Goal: Task Accomplishment & Management: Manage account settings

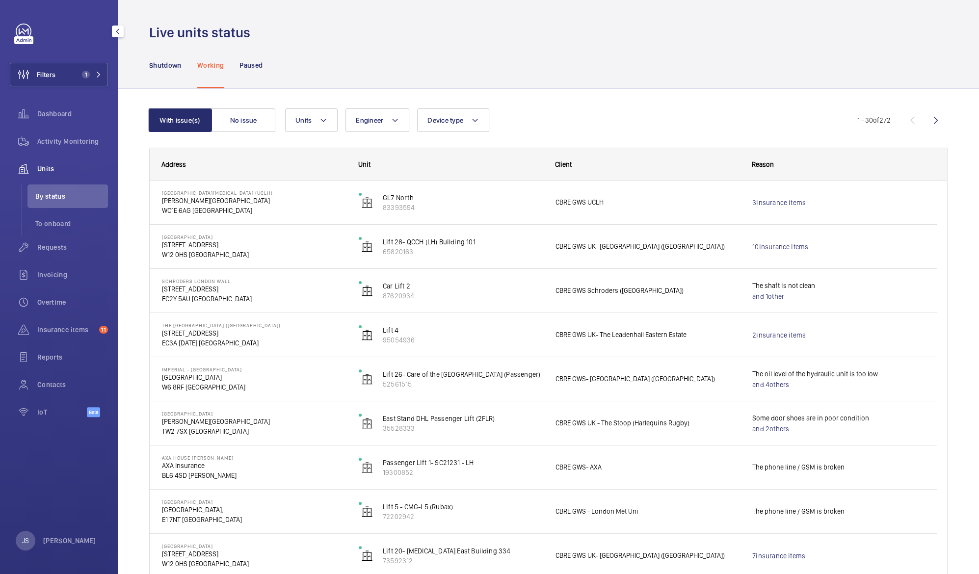
click at [47, 169] on span "Units" at bounding box center [72, 169] width 71 height 10
click at [46, 140] on span "Activity Monitoring" at bounding box center [72, 141] width 71 height 10
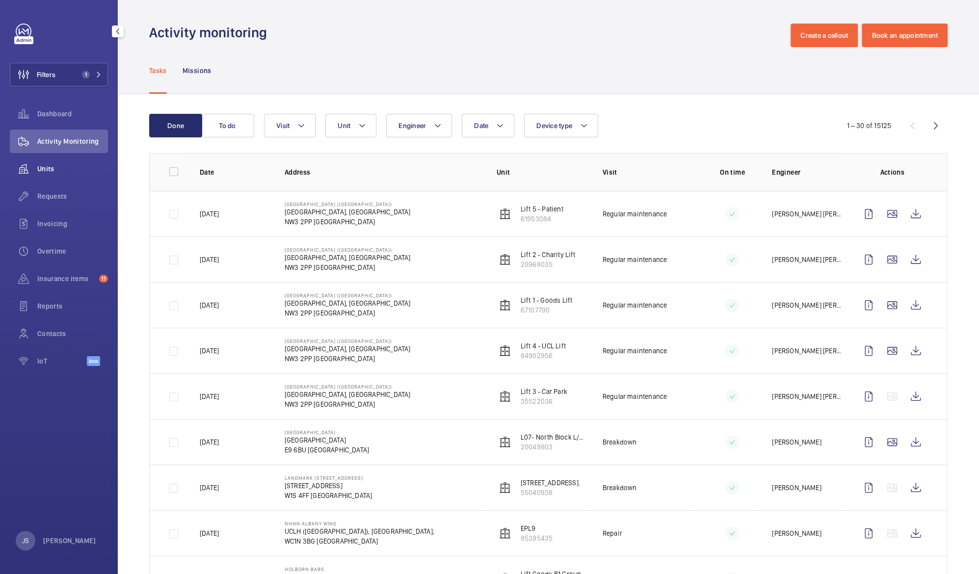
click at [42, 166] on span "Units" at bounding box center [72, 169] width 71 height 10
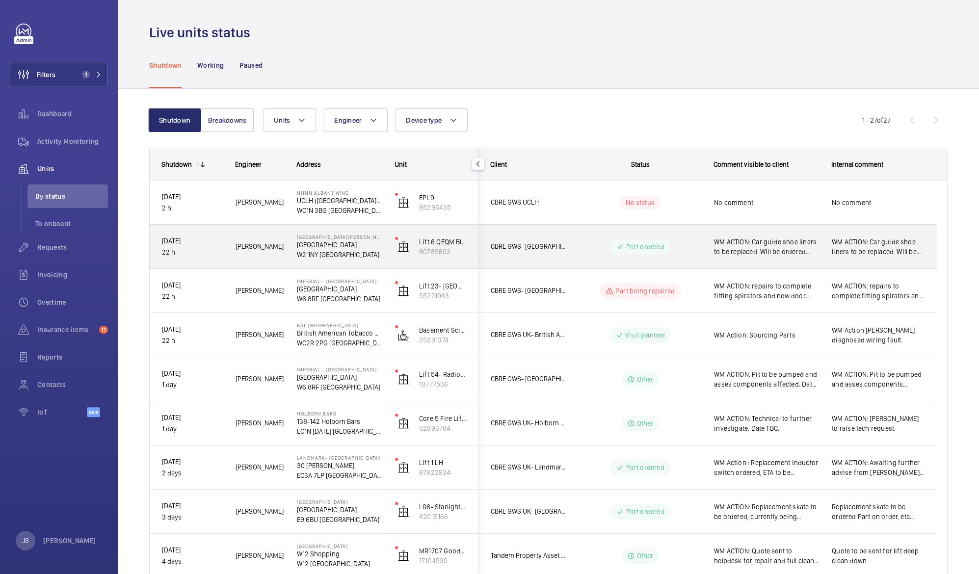
click at [842, 245] on span "WM ACTION: Car guide shoe liners to be replaced. Will be ordered [DATE] and pro…" at bounding box center [878, 247] width 93 height 20
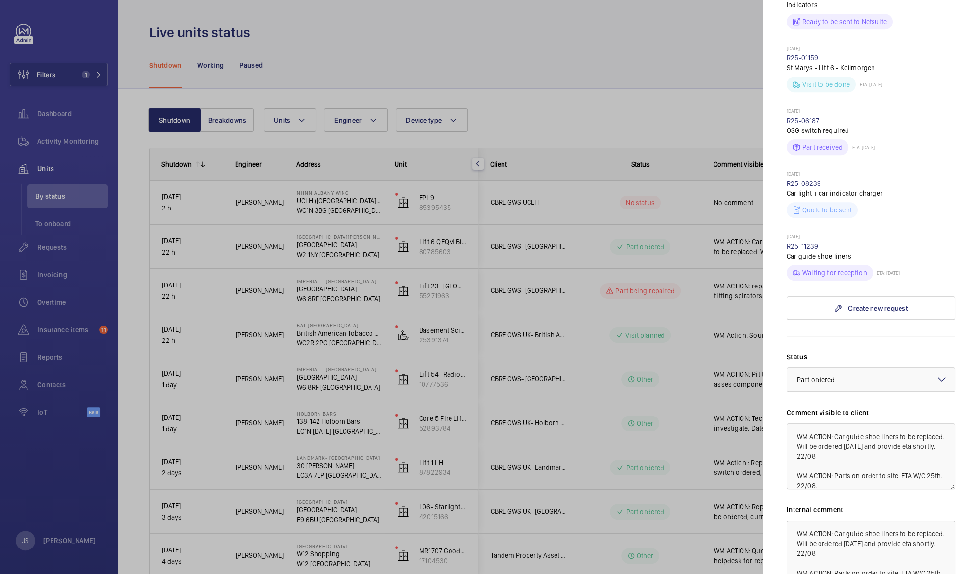
click at [656, 59] on div at bounding box center [489, 287] width 979 height 574
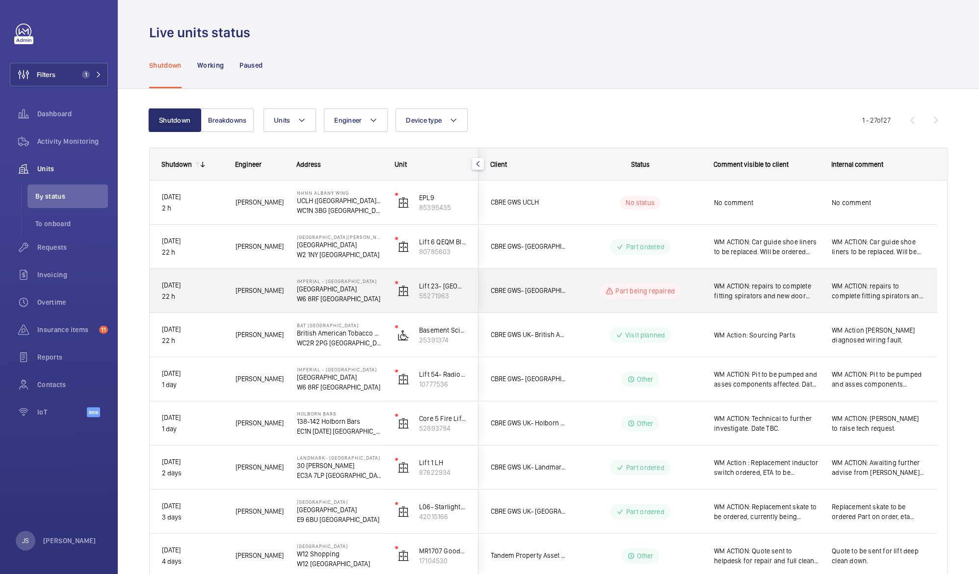
click at [790, 293] on span "WM ACTION: repairs to complete fitting spirators and new door shoes on all floo…" at bounding box center [766, 291] width 105 height 20
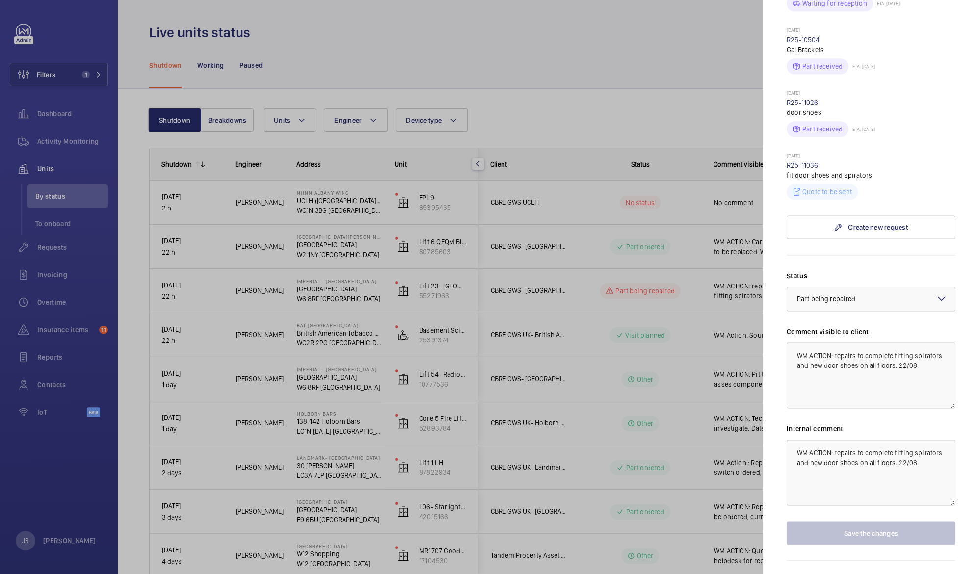
scroll to position [959, 0]
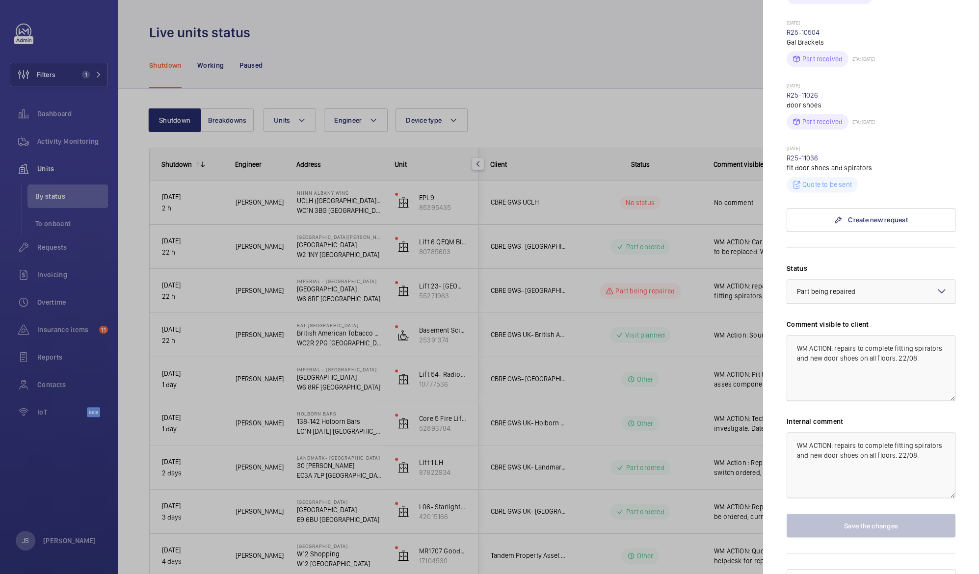
click at [696, 295] on div at bounding box center [489, 287] width 979 height 574
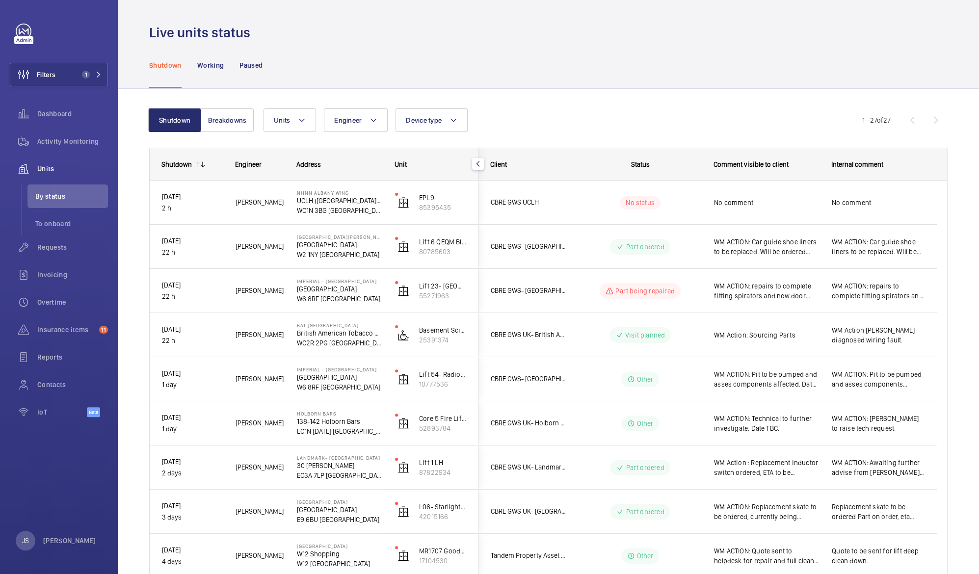
scroll to position [0, 0]
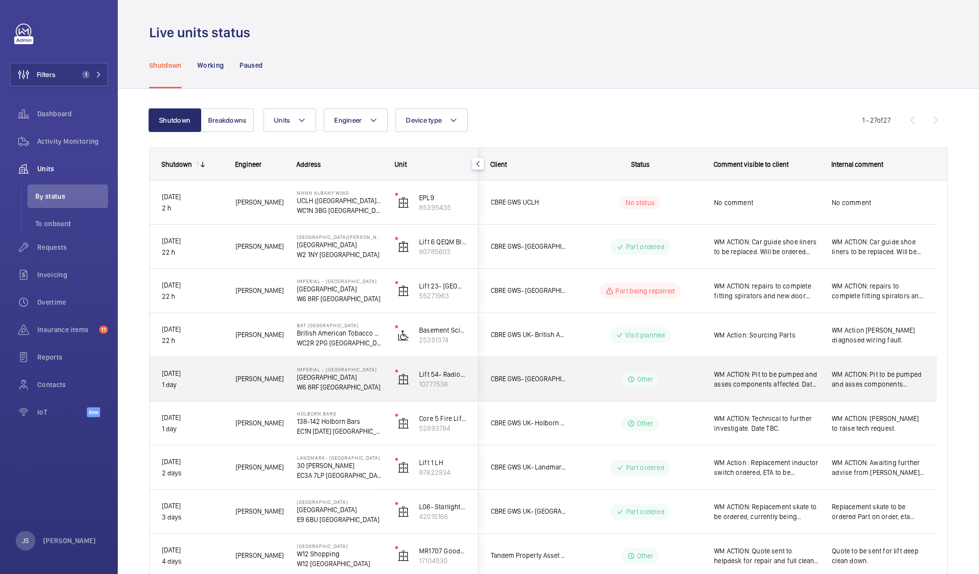
click at [756, 375] on span "WM ACTION: Pit to be pumped and asses components affected. Date of works TBC. 2…" at bounding box center [766, 380] width 105 height 20
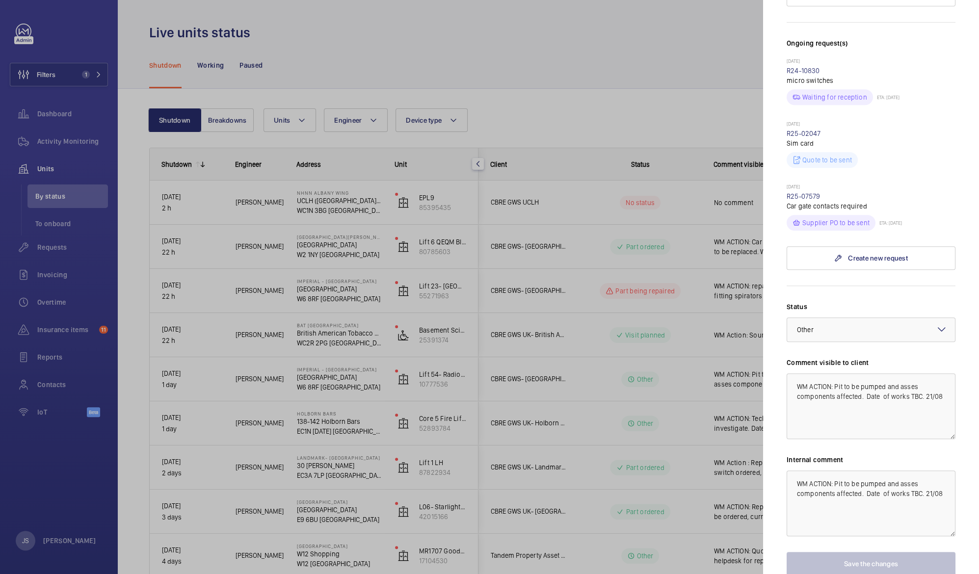
scroll to position [294, 0]
drag, startPoint x: 845, startPoint y: 367, endPoint x: 860, endPoint y: 367, distance: 14.7
click at [860, 372] on textarea "WM ACTION: Pit to be pumped and asses components affected. Date of works TBC. 2…" at bounding box center [871, 405] width 169 height 66
click at [868, 372] on textarea "WM ACTION: Pit pumped and asses components affected. Date of works TBC. 21/08" at bounding box center [871, 405] width 169 height 66
click at [833, 385] on textarea "WM ACTION: Pit pumped, order received to replace trunking and wiring in the pit…" at bounding box center [871, 405] width 169 height 66
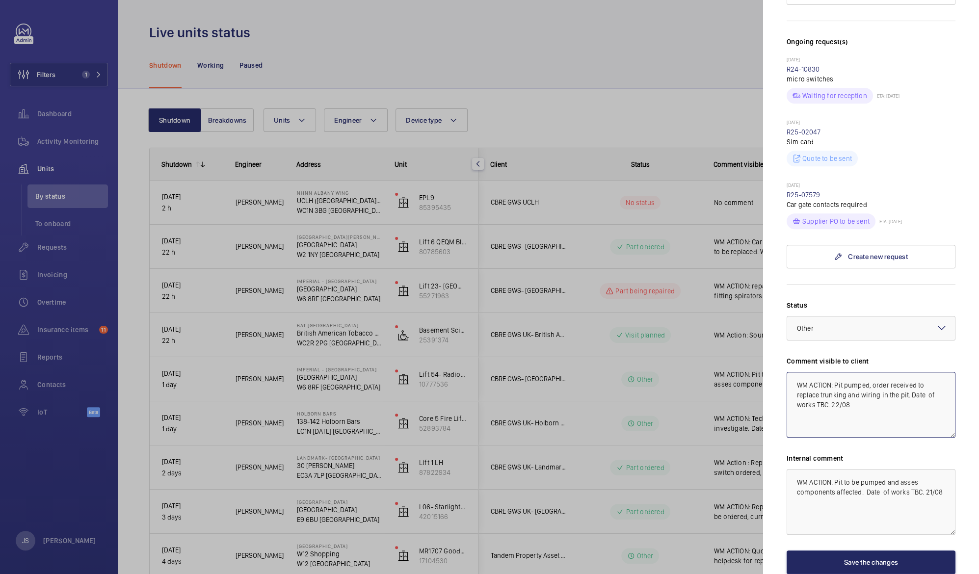
type textarea "WM ACTION: Pit pumped, order received to replace trunking and wiring in the pit…"
click at [901, 551] on button "Save the changes" at bounding box center [871, 563] width 169 height 24
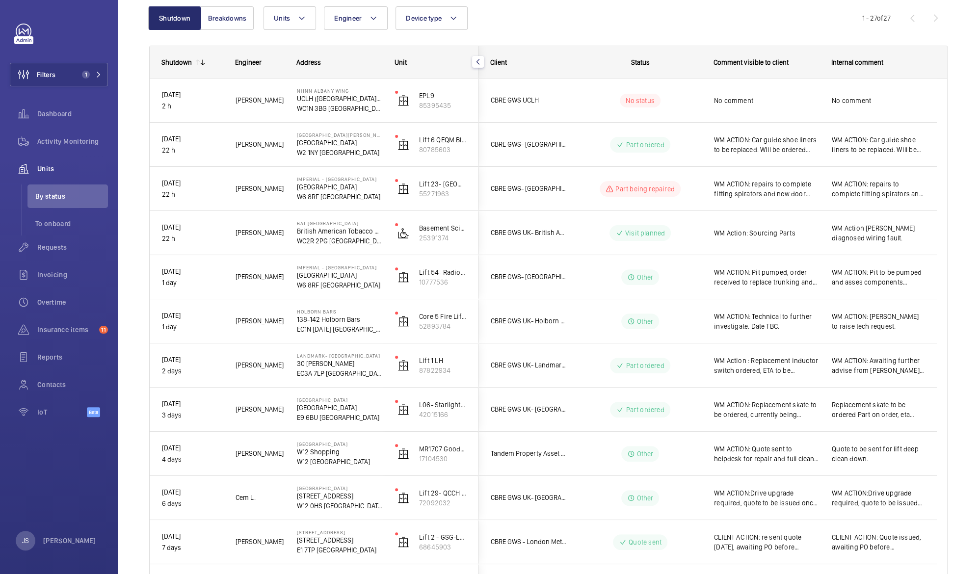
scroll to position [119, 0]
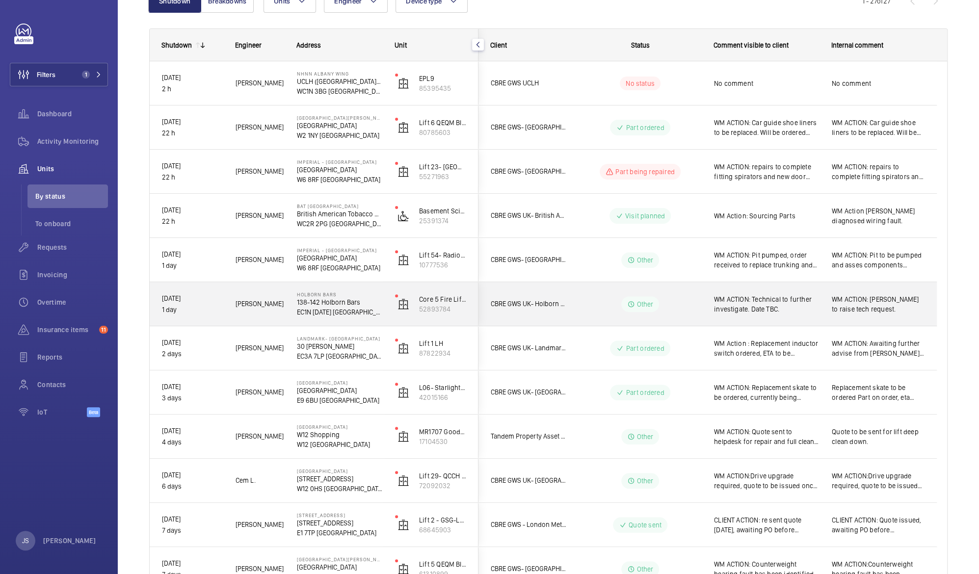
click at [858, 310] on span "WM ACTION: [PERSON_NAME] to raise tech request." at bounding box center [878, 304] width 93 height 20
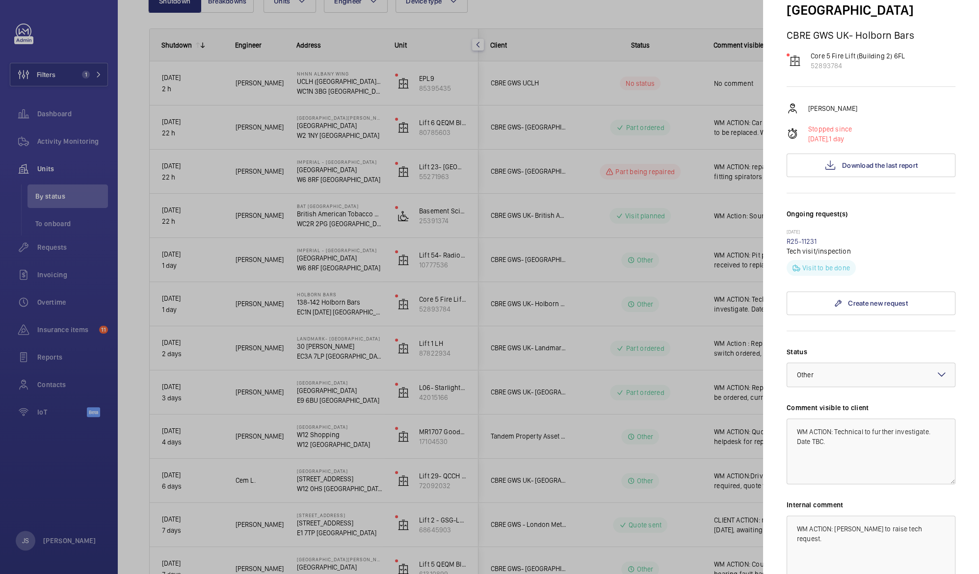
scroll to position [92, 0]
click at [895, 161] on span "Download the last report" at bounding box center [880, 165] width 76 height 8
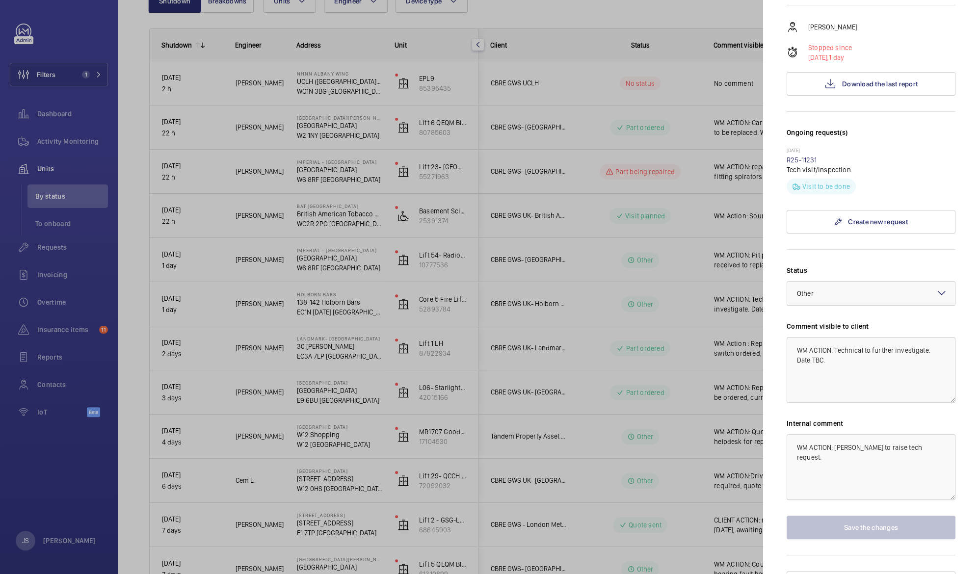
scroll to position [175, 0]
click at [806, 154] on link "R25-11231" at bounding box center [802, 158] width 30 height 8
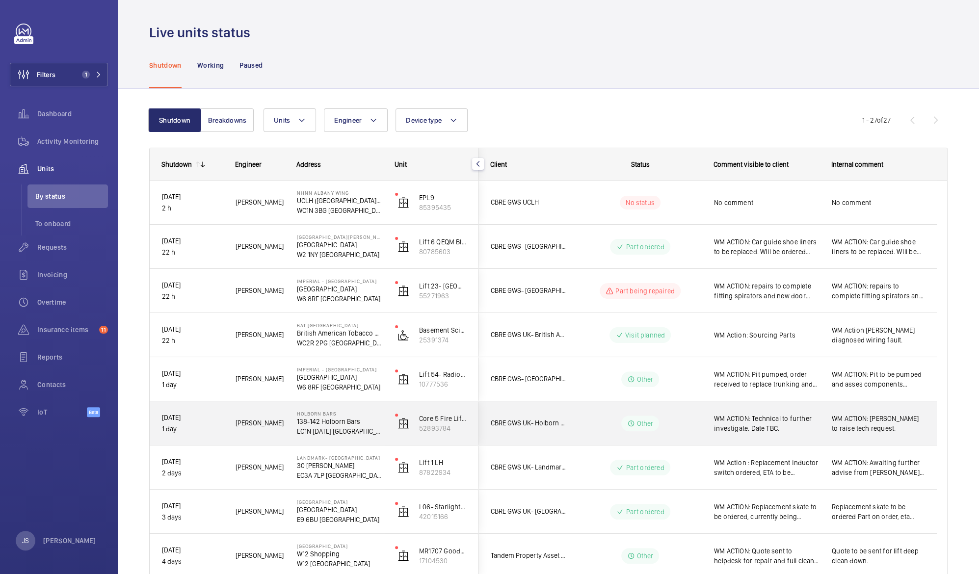
click at [782, 419] on span "WM ACTION: Technical to further investigate. Date TBC." at bounding box center [766, 424] width 105 height 20
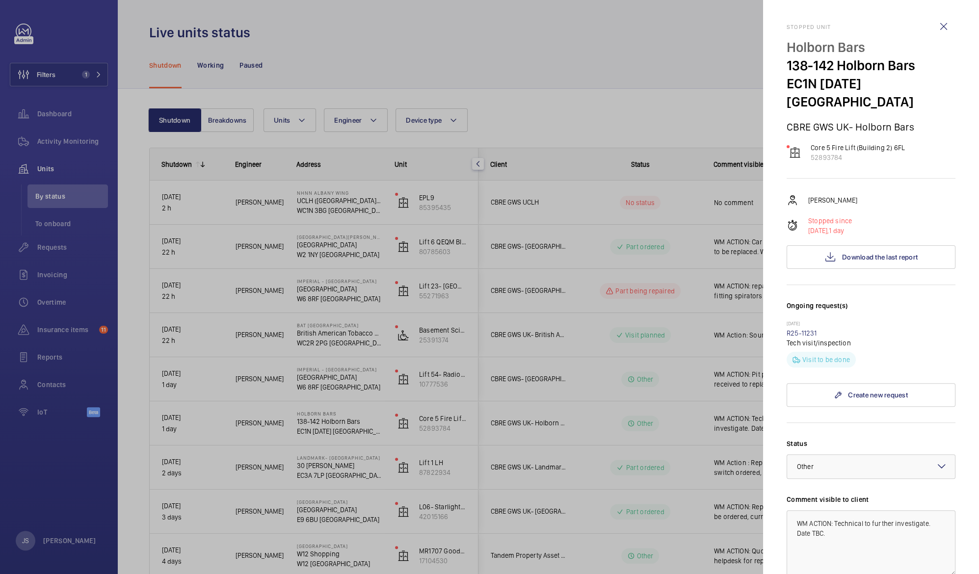
click at [663, 59] on div at bounding box center [489, 287] width 979 height 574
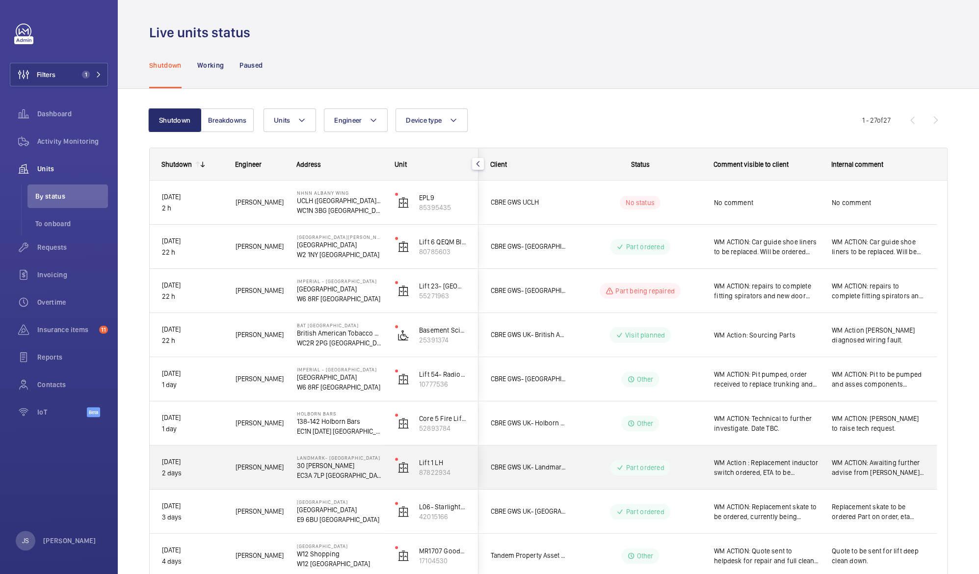
click at [764, 477] on span "WM Action : Replacement inductor switch ordered, ETA to be confirmed. WM ACTION…" at bounding box center [766, 468] width 105 height 20
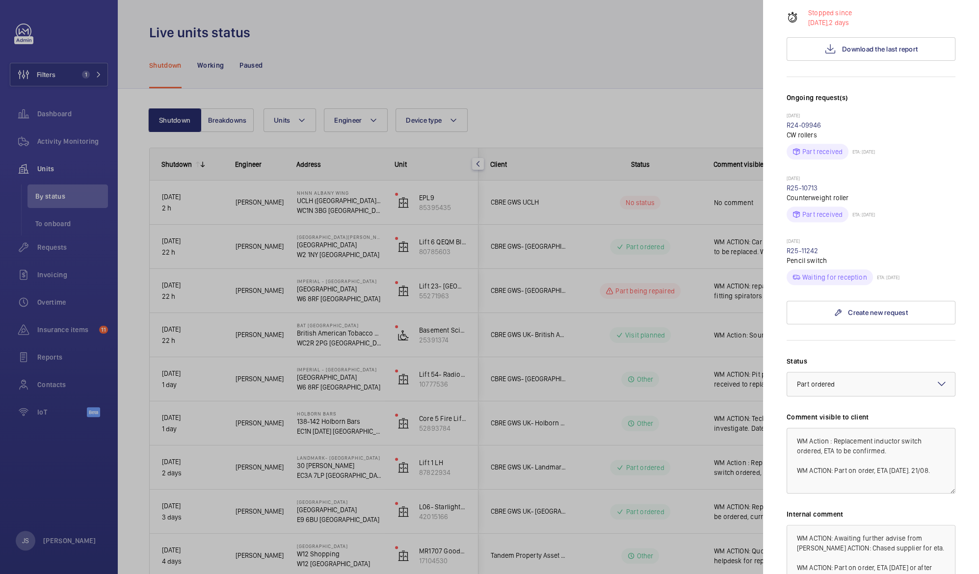
scroll to position [283, 0]
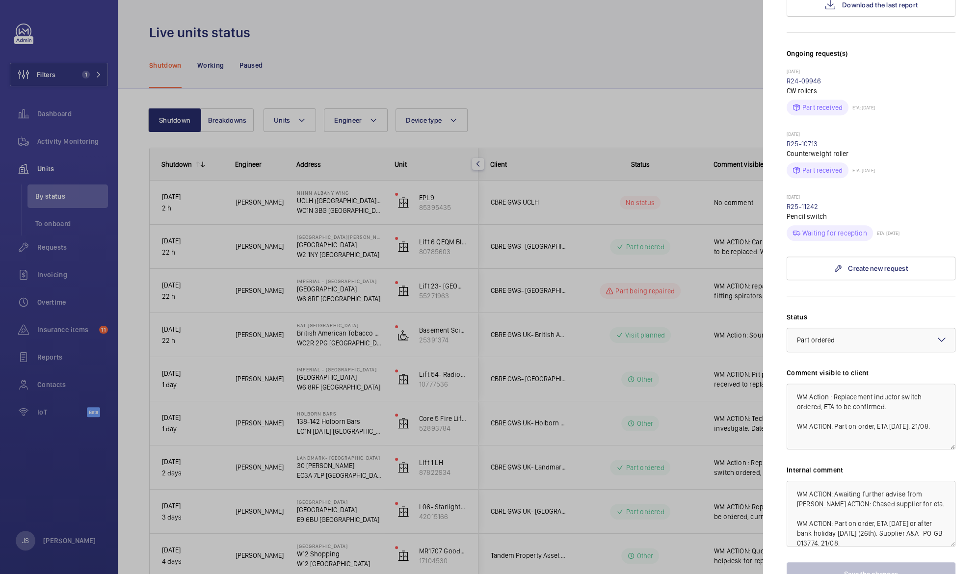
click at [689, 46] on div at bounding box center [489, 287] width 979 height 574
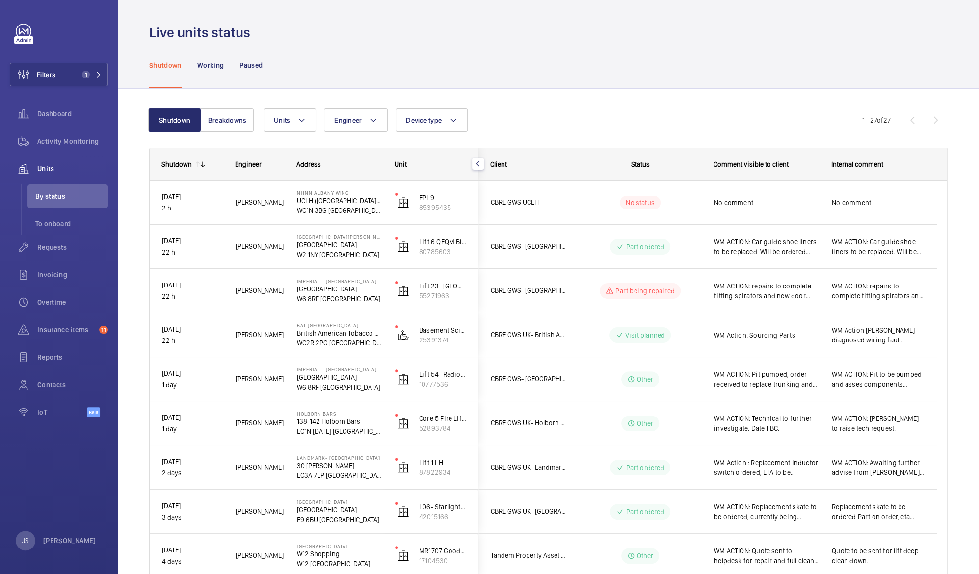
scroll to position [0, 0]
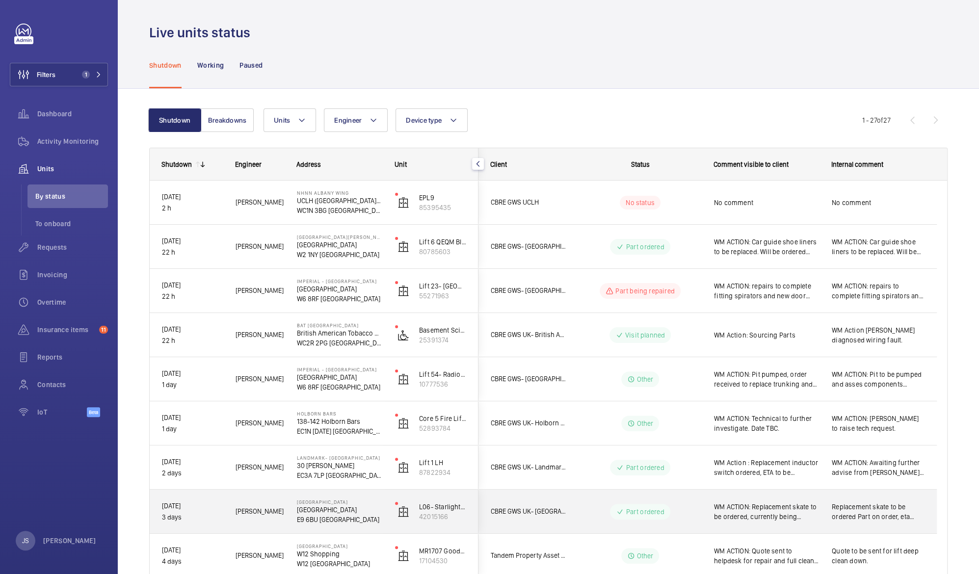
click at [890, 520] on span "Replacement skate to be ordered Part on order, eta 21.08" at bounding box center [878, 512] width 93 height 20
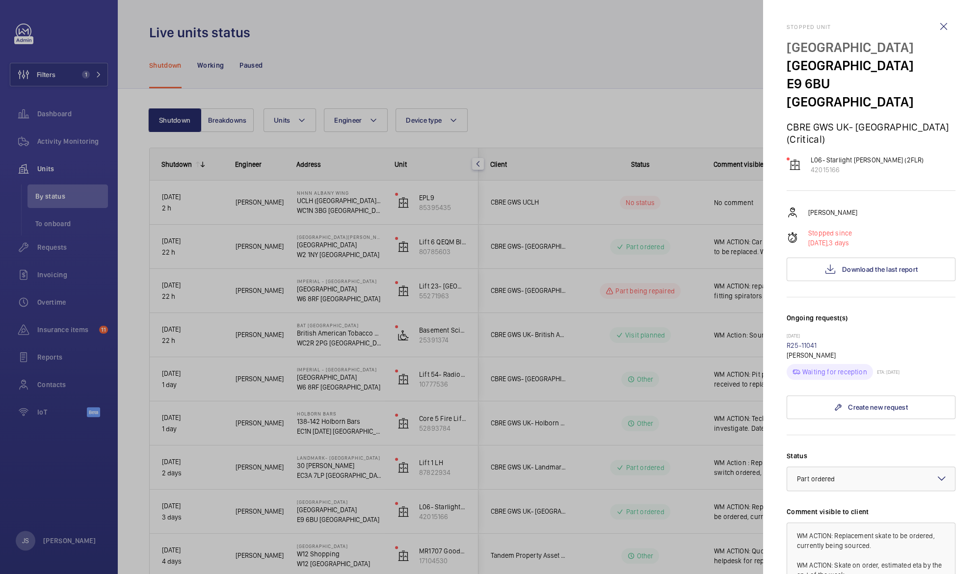
click at [704, 43] on div at bounding box center [489, 287] width 979 height 574
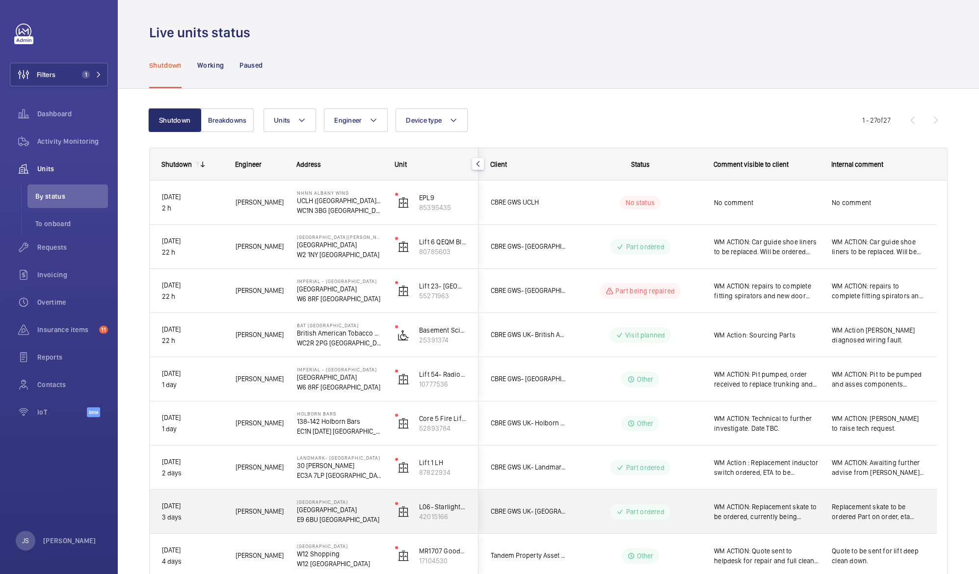
click at [926, 506] on div "Replacement skate to be ordered Part on order, eta 21.08" at bounding box center [878, 512] width 116 height 42
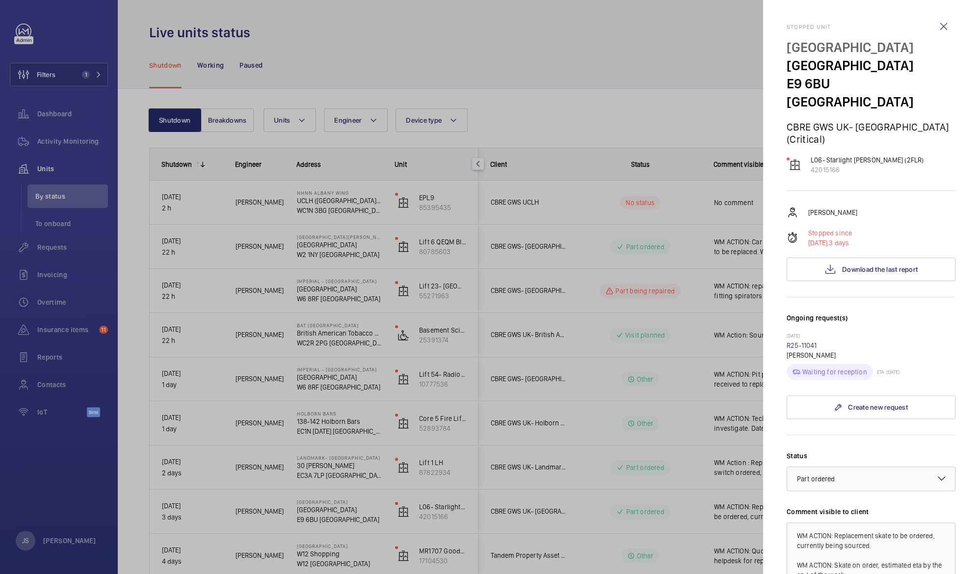
click at [744, 56] on div at bounding box center [489, 287] width 979 height 574
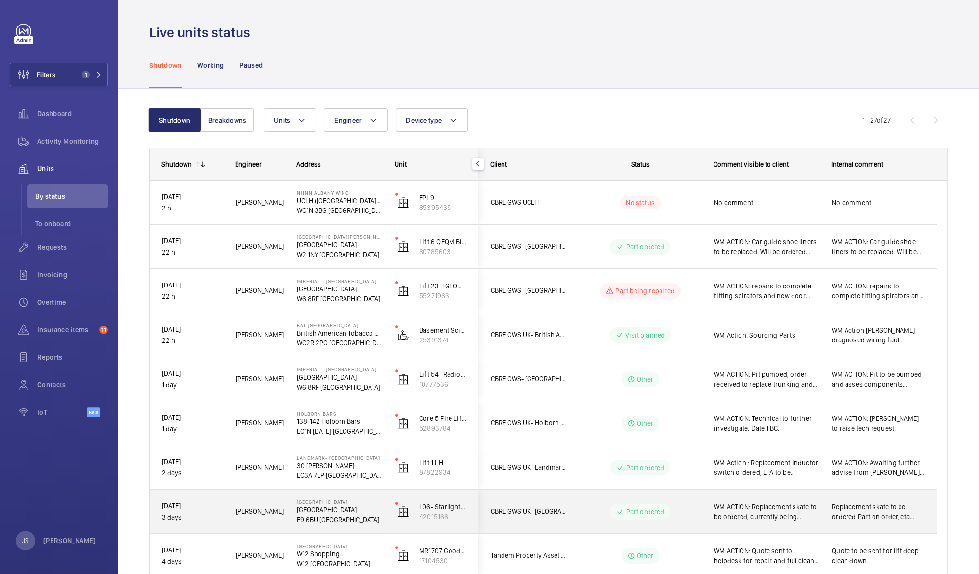
click at [859, 514] on span "Replacement skate to be ordered Part on order, eta 21.08" at bounding box center [878, 512] width 93 height 20
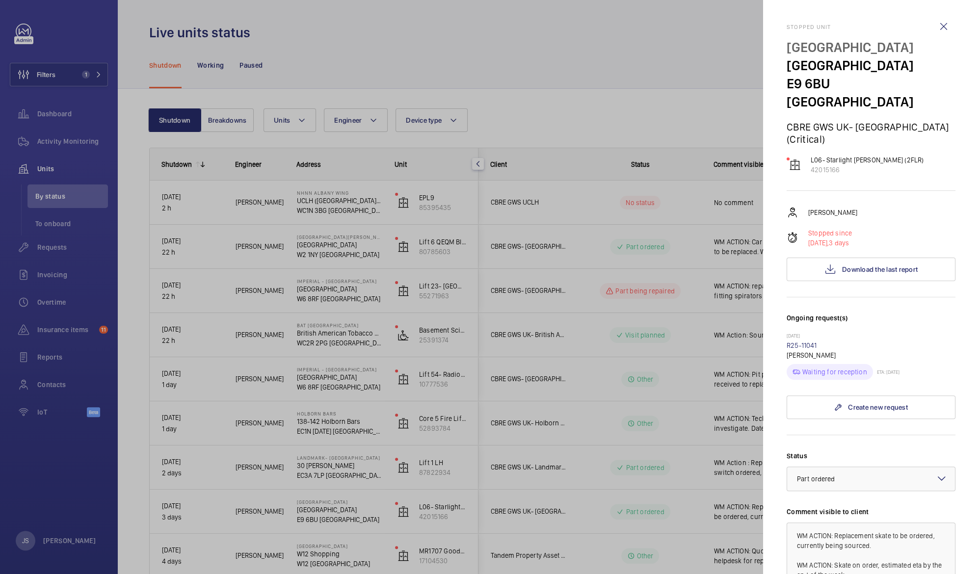
click at [373, 505] on div at bounding box center [489, 287] width 979 height 574
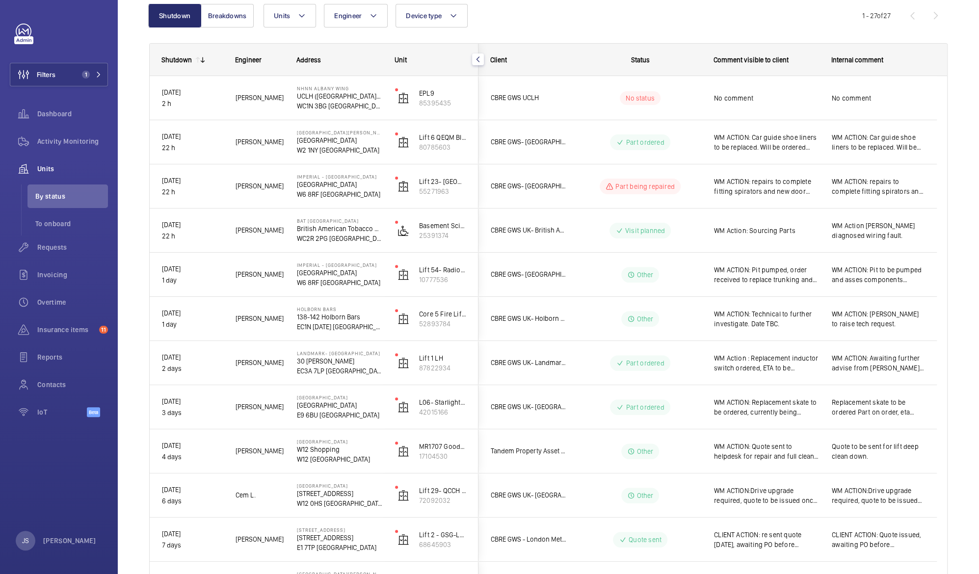
scroll to position [109, 0]
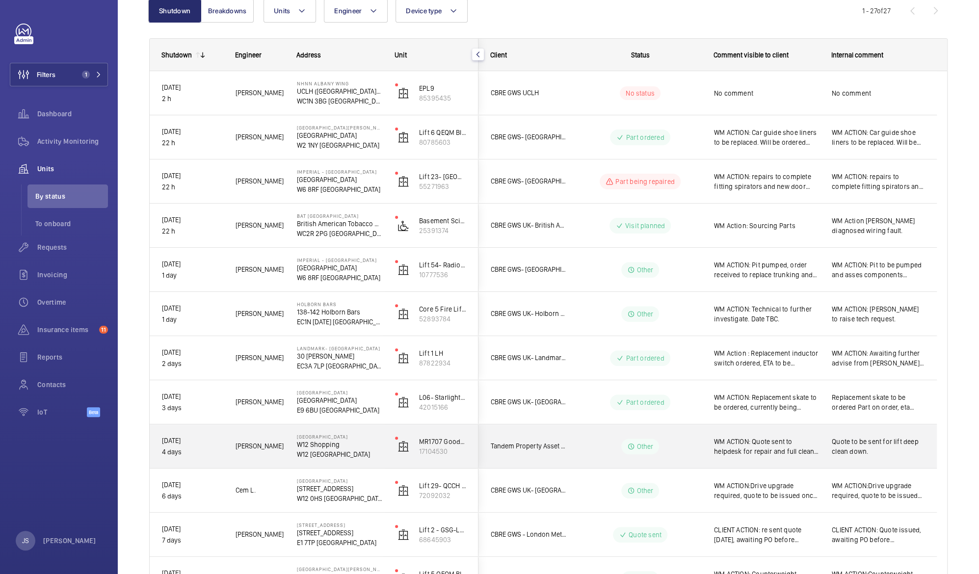
click at [762, 451] on span "WM ACTION: Quote sent to helpdesk for repair and full clean down." at bounding box center [766, 447] width 105 height 20
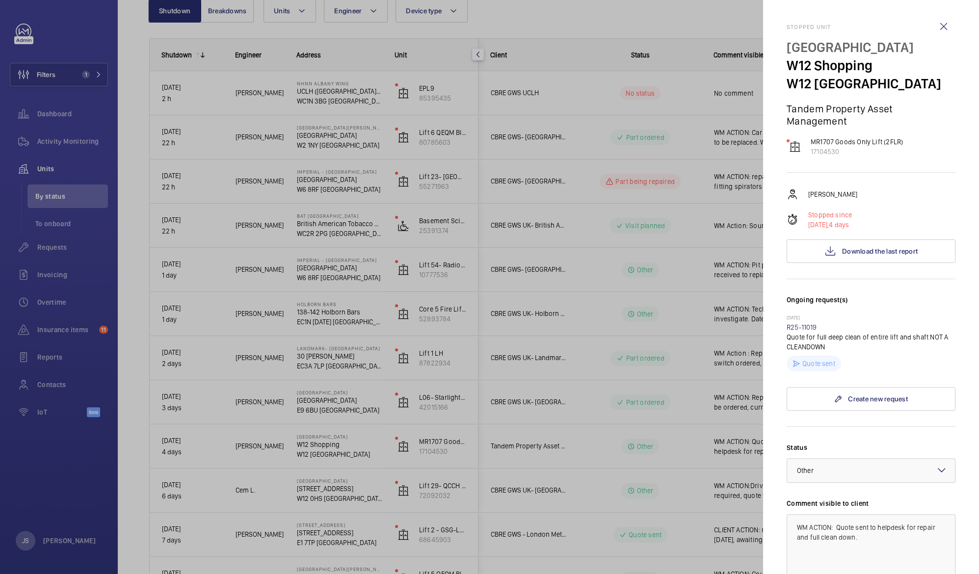
click at [762, 451] on div at bounding box center [489, 287] width 979 height 574
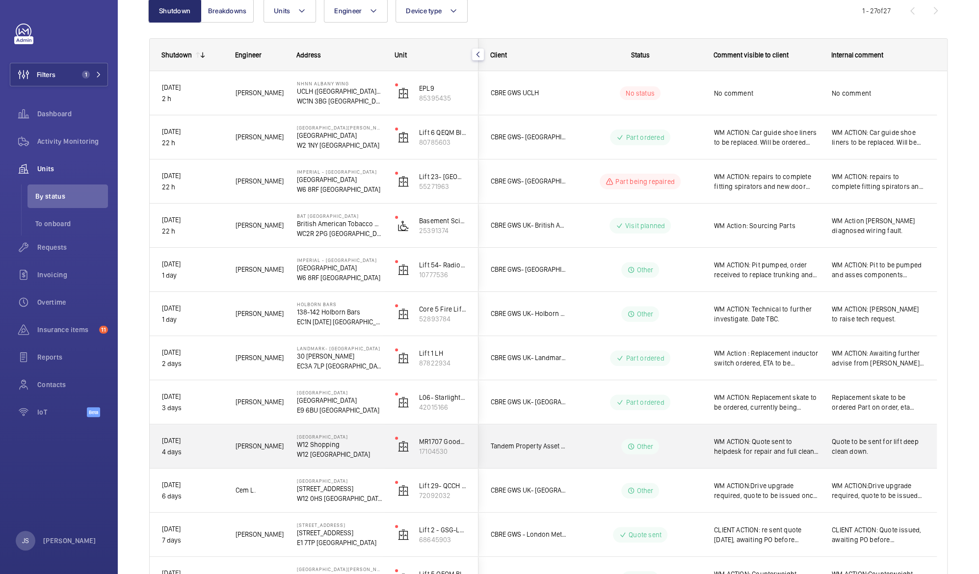
click at [762, 451] on span "WM ACTION: Quote sent to helpdesk for repair and full clean down." at bounding box center [766, 447] width 105 height 20
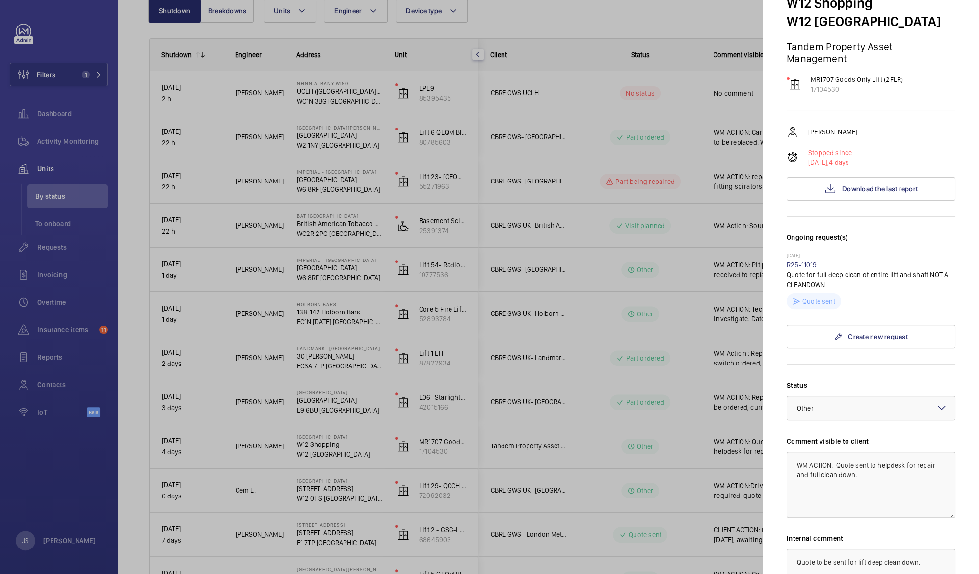
scroll to position [78, 0]
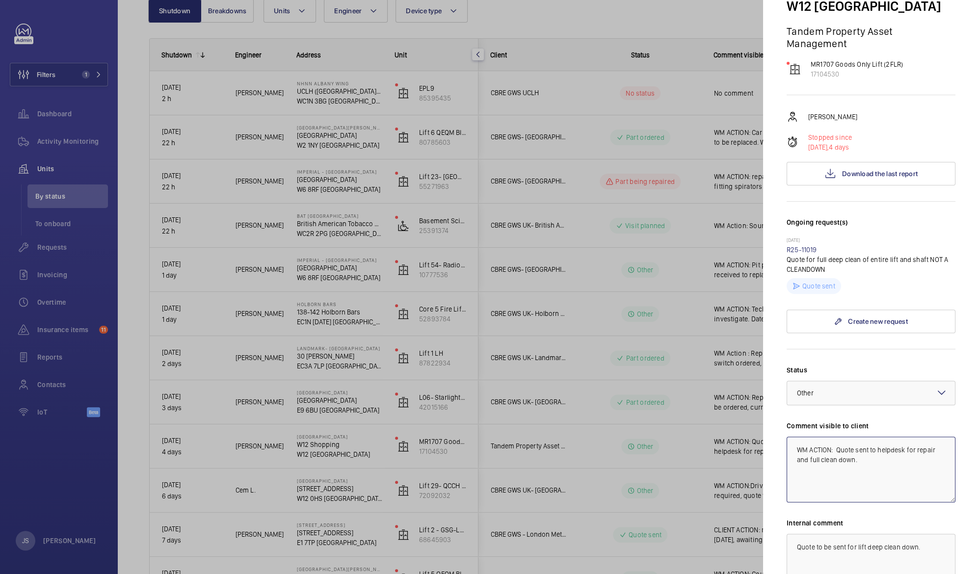
drag, startPoint x: 838, startPoint y: 448, endPoint x: 858, endPoint y: 460, distance: 23.7
click at [858, 460] on textarea "WM ACTION: Quote sent to helpdesk for repair and full clean down." at bounding box center [871, 470] width 169 height 66
click at [856, 449] on textarea "WM ACTION: Repair scheduled [DATE]" at bounding box center [871, 470] width 169 height 66
click at [891, 488] on textarea "WM ACTION: Repair Team scheduled [DATE]" at bounding box center [871, 470] width 169 height 66
type textarea "WM ACTION: Repair Team scheduled [DATE]"
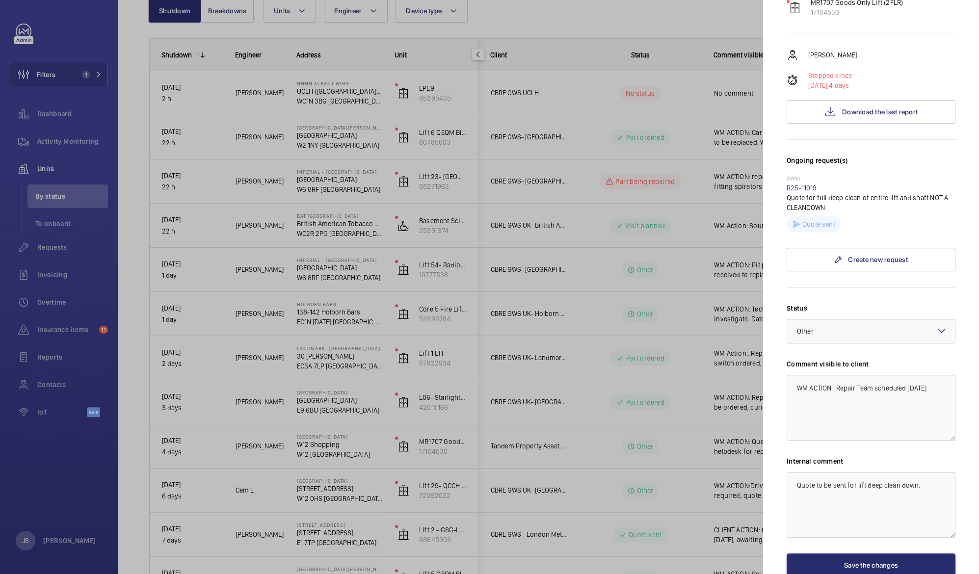
scroll to position [145, 0]
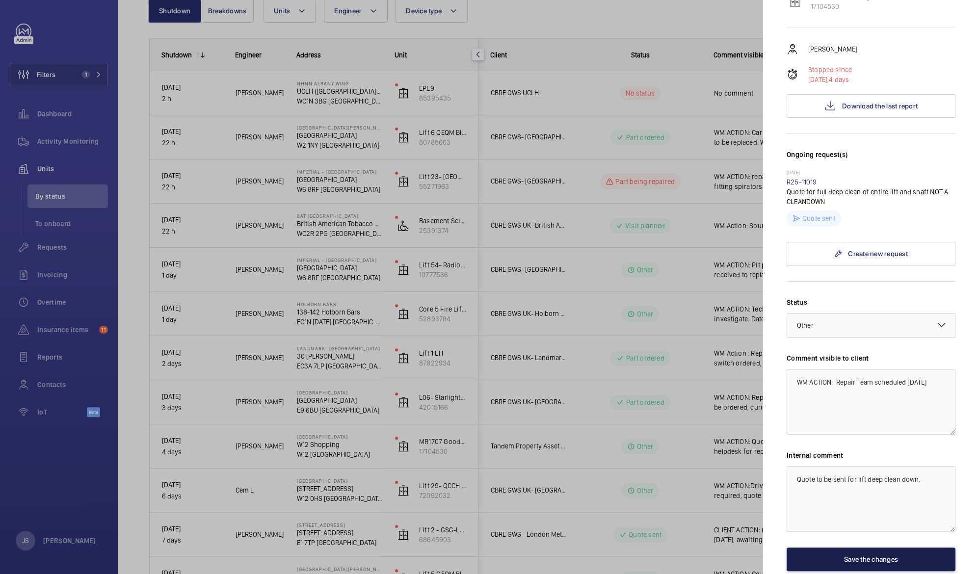
click at [881, 558] on button "Save the changes" at bounding box center [871, 560] width 169 height 24
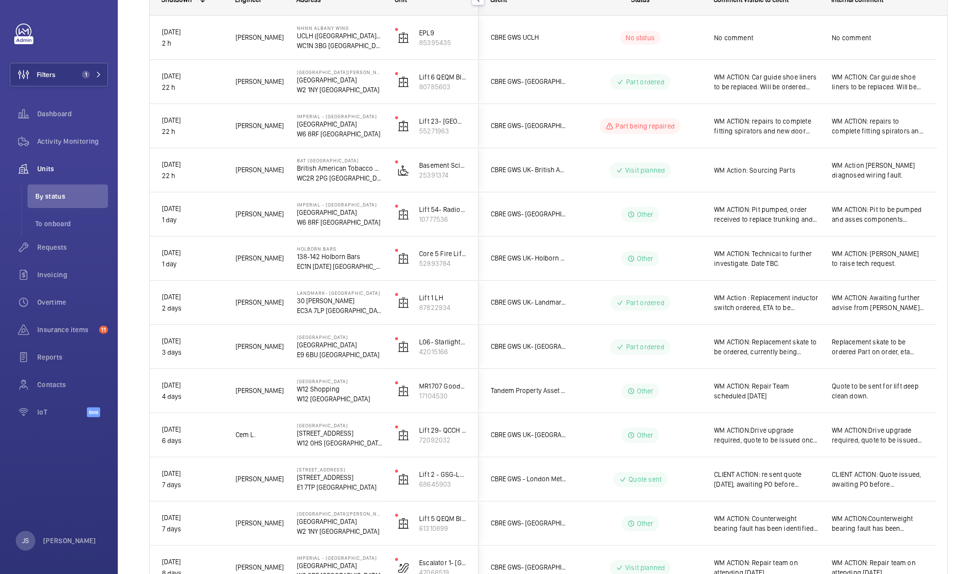
scroll to position [167, 0]
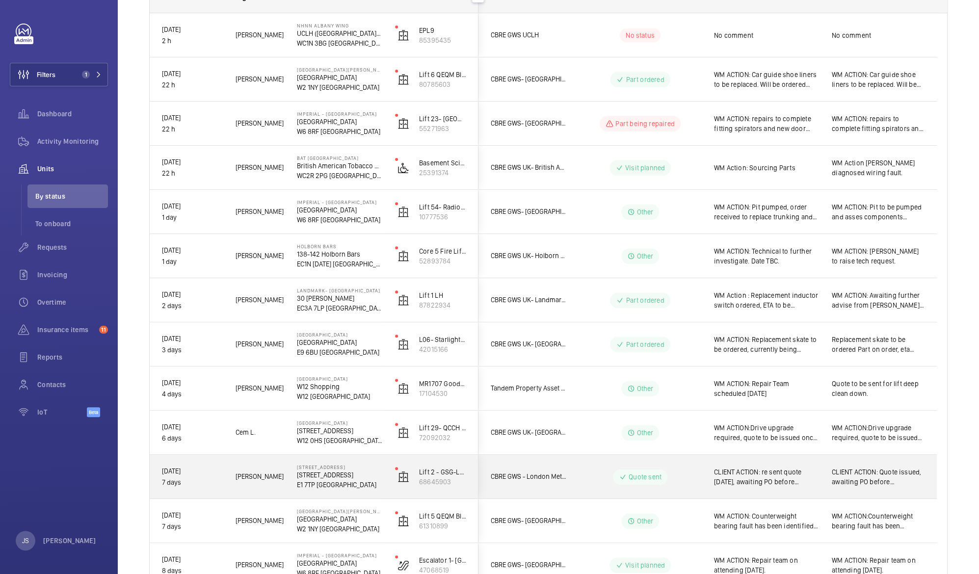
click at [325, 479] on p "[STREET_ADDRESS]" at bounding box center [339, 475] width 85 height 10
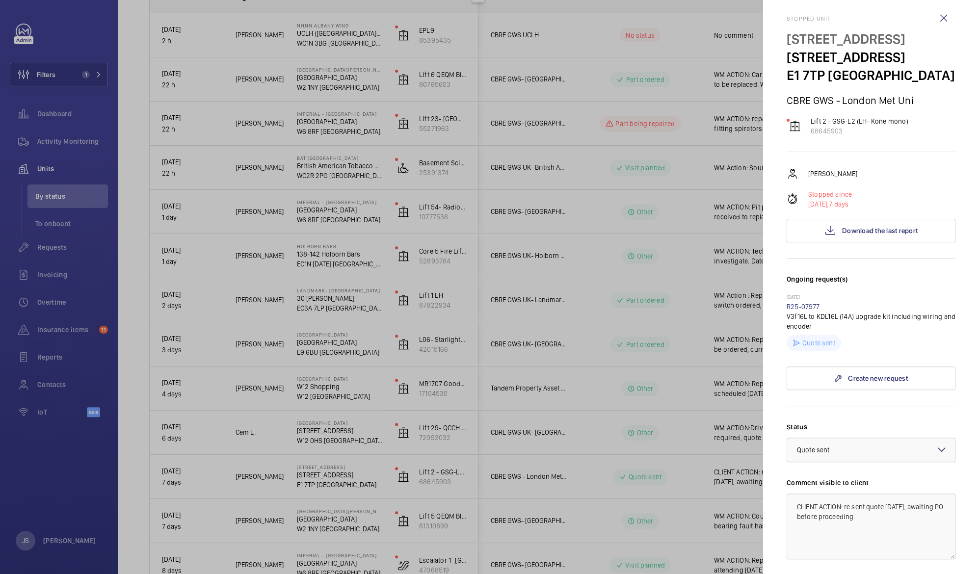
scroll to position [3, 0]
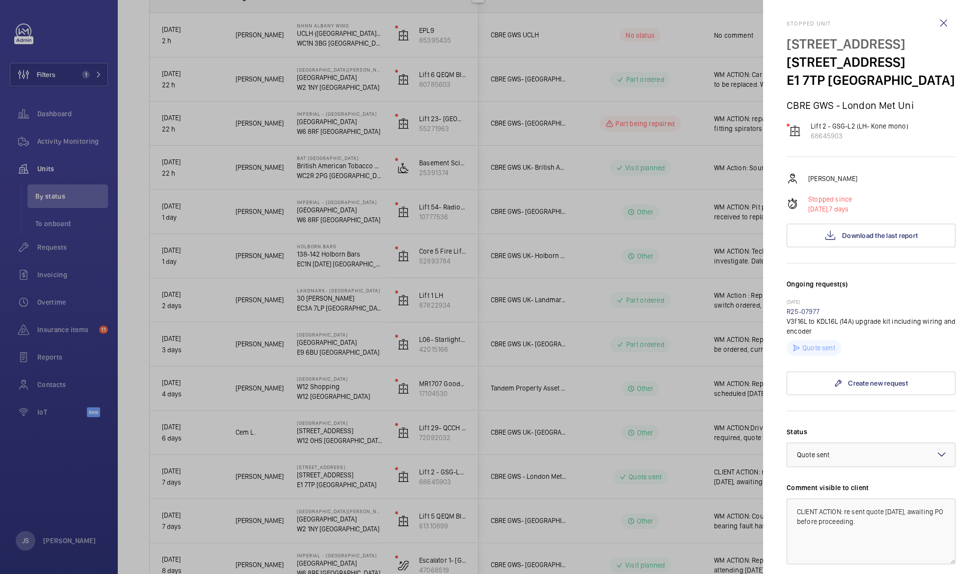
click at [644, 443] on div at bounding box center [489, 287] width 979 height 574
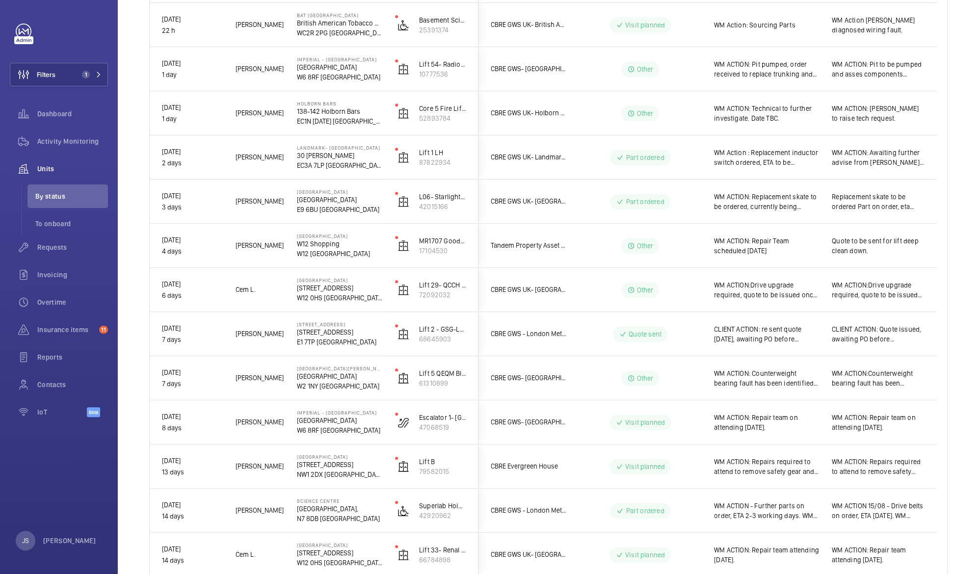
scroll to position [354, 0]
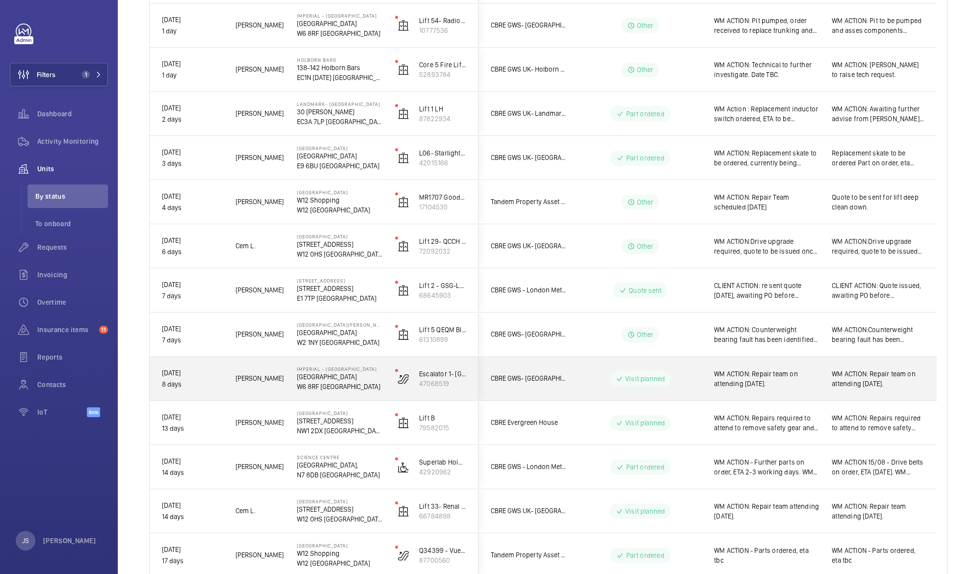
click at [769, 377] on span "WM ACTION: Repair team on attending [DATE]." at bounding box center [766, 379] width 105 height 20
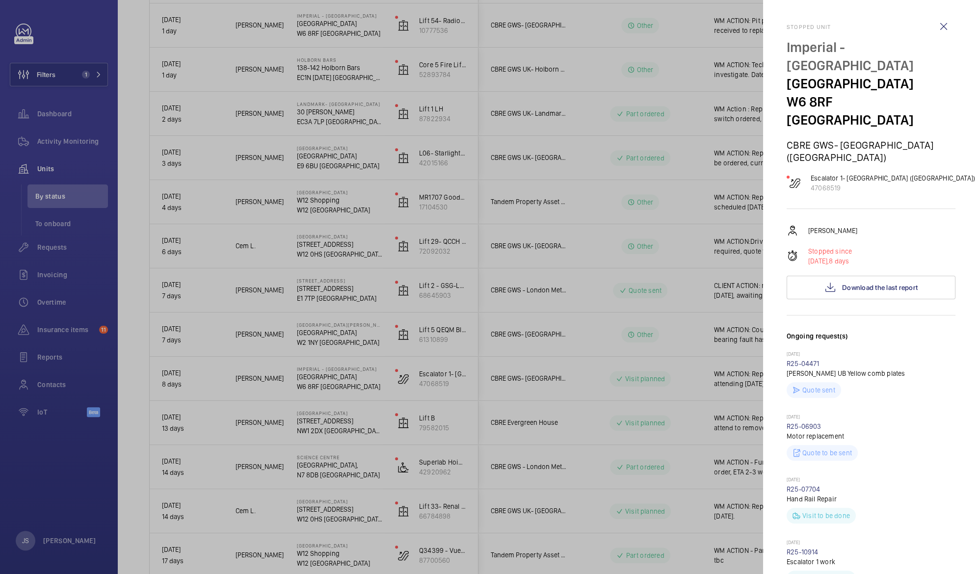
click at [769, 377] on div at bounding box center [489, 287] width 979 height 574
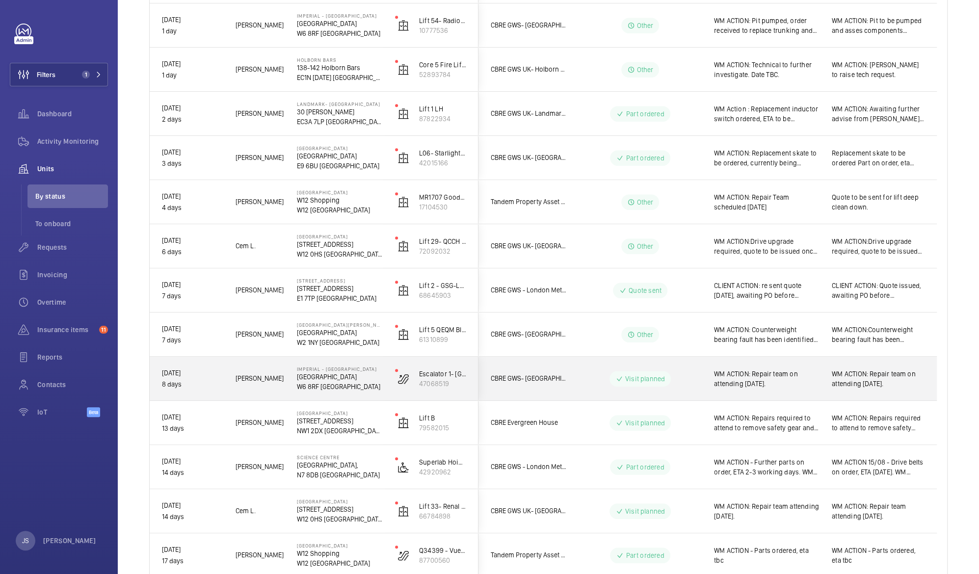
click at [769, 377] on span "WM ACTION: Repair team on attending [DATE]." at bounding box center [766, 379] width 105 height 20
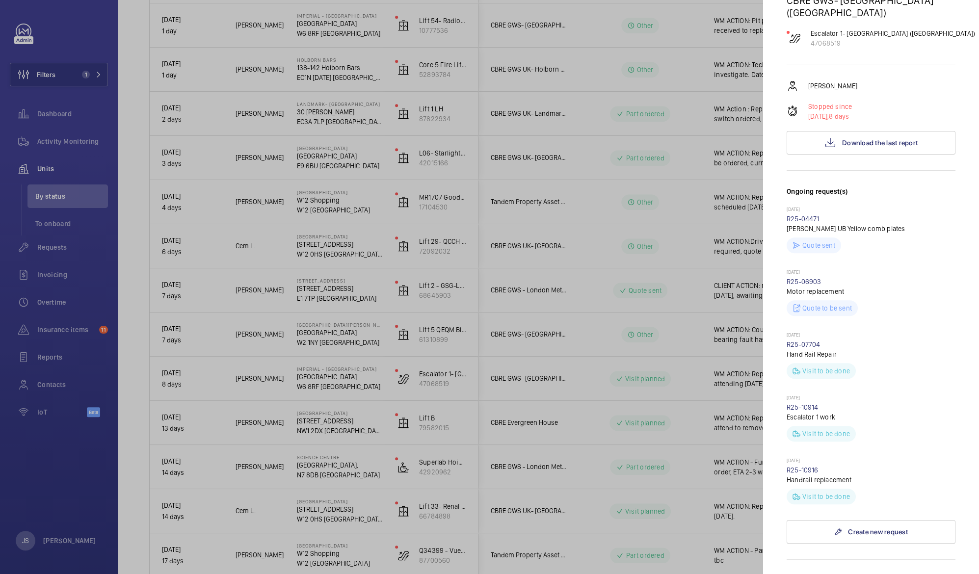
scroll to position [138, 0]
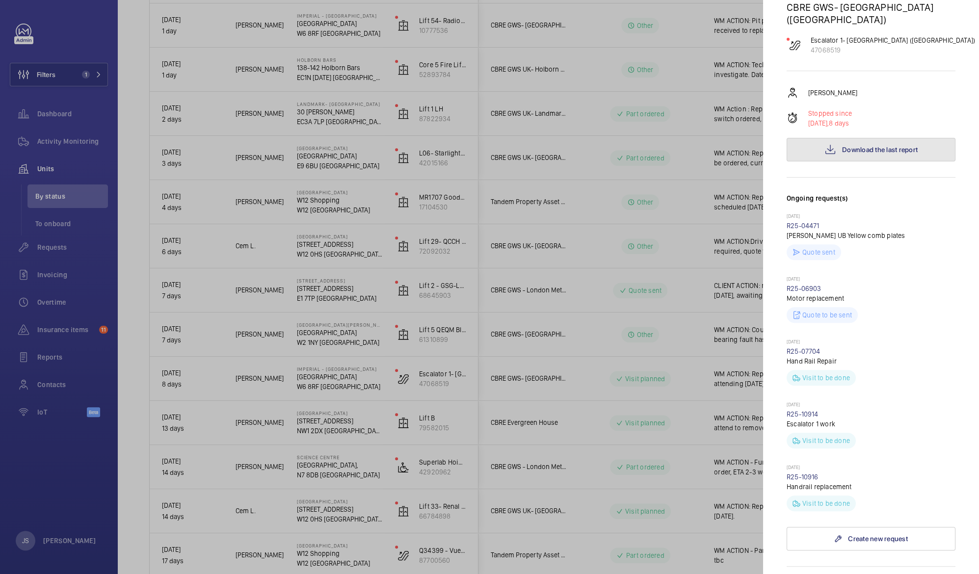
click at [854, 146] on span "Download the last report" at bounding box center [880, 150] width 76 height 8
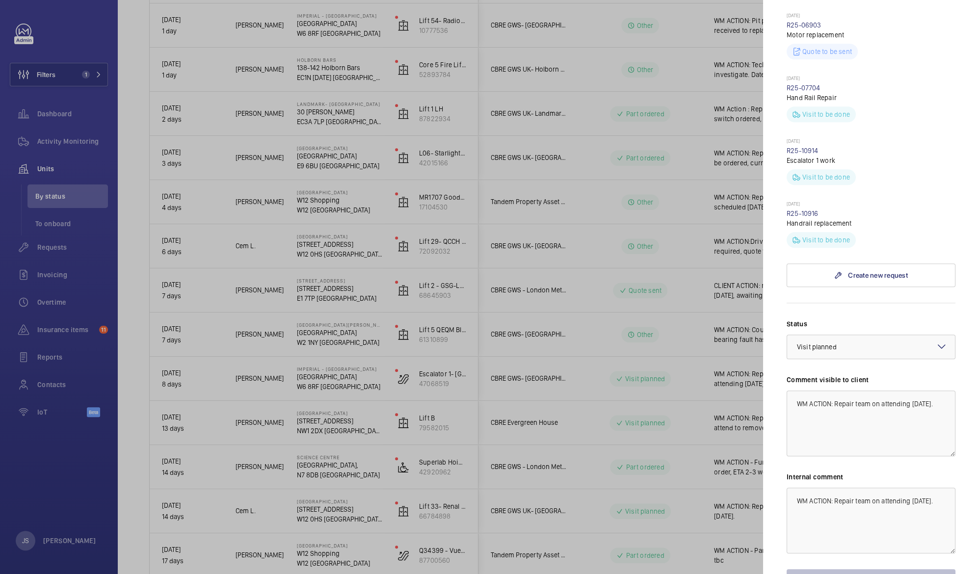
scroll to position [404, 0]
drag, startPoint x: 857, startPoint y: 398, endPoint x: 836, endPoint y: 384, distance: 25.6
click at [836, 388] on textarea "WM ACTION: Repair team on attending [DATE]." at bounding box center [871, 421] width 169 height 66
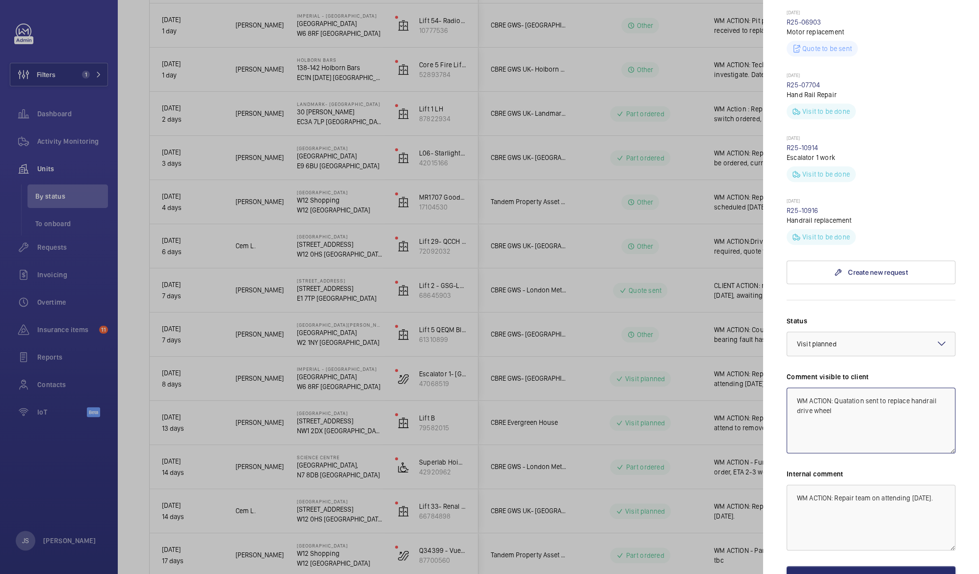
click at [847, 388] on textarea "WM ACTION: Quatation sent to replace handrail drive wheel" at bounding box center [871, 421] width 169 height 66
click at [868, 389] on textarea "WM ACTION: Quotation sent to replace handrail drive wheel" at bounding box center [871, 421] width 169 height 66
type textarea "WM ACTION: Quotation sent to replace handrail drive wheel, awaiting instruction…"
click at [873, 566] on button "Save the changes" at bounding box center [871, 578] width 169 height 24
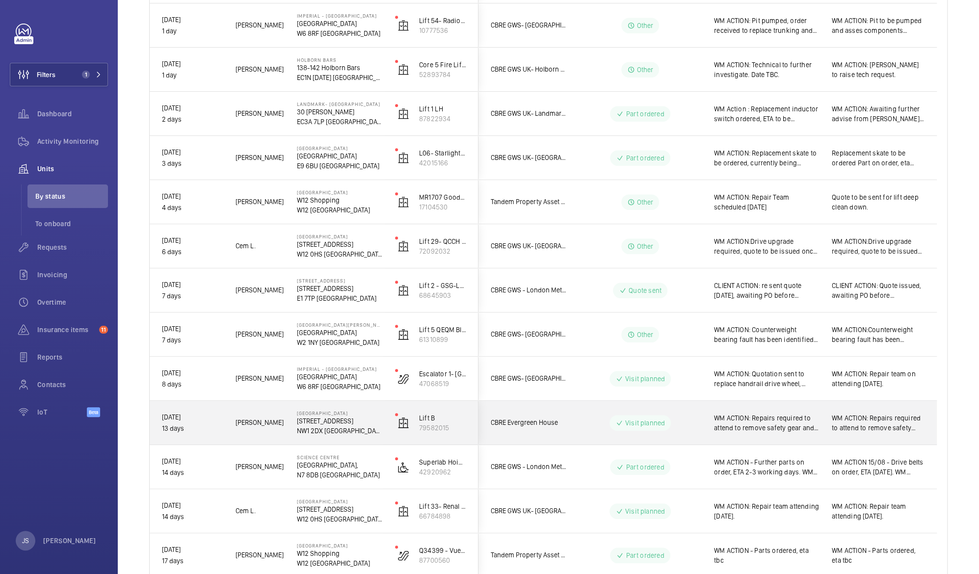
click at [776, 424] on span "WM ACTION: Repairs required to attend to remove safety gear and fit OSG switch …" at bounding box center [766, 423] width 105 height 20
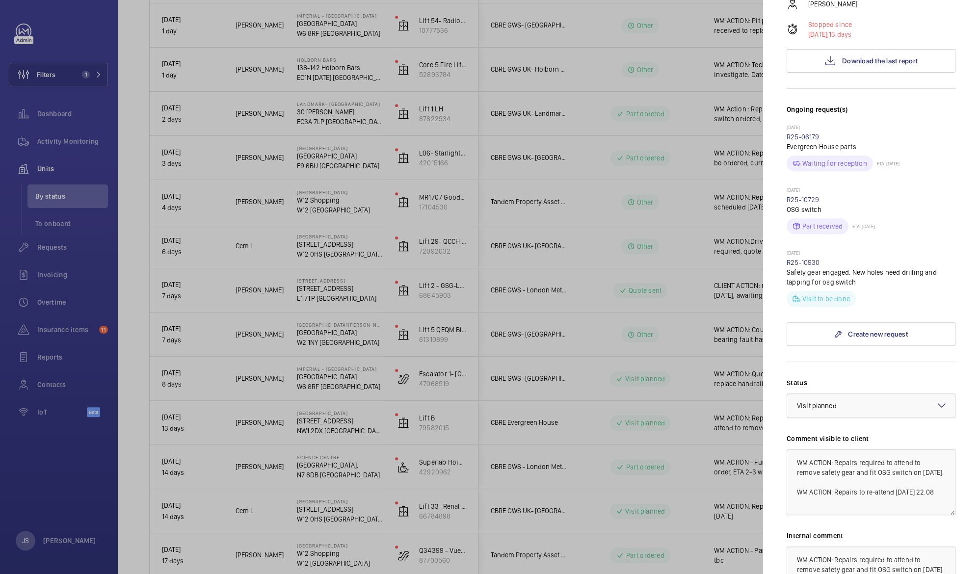
scroll to position [198, 0]
click at [712, 450] on div at bounding box center [489, 287] width 979 height 574
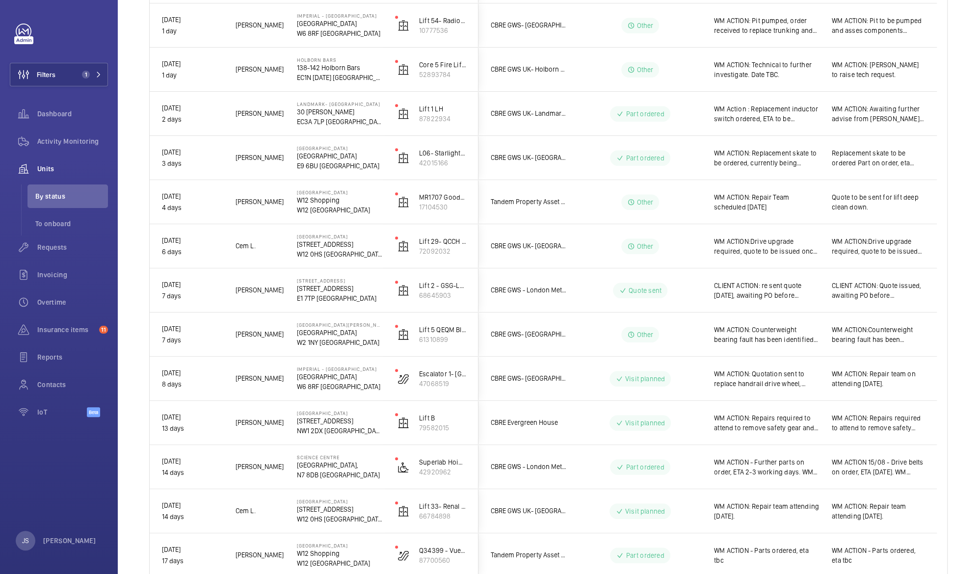
scroll to position [0, 0]
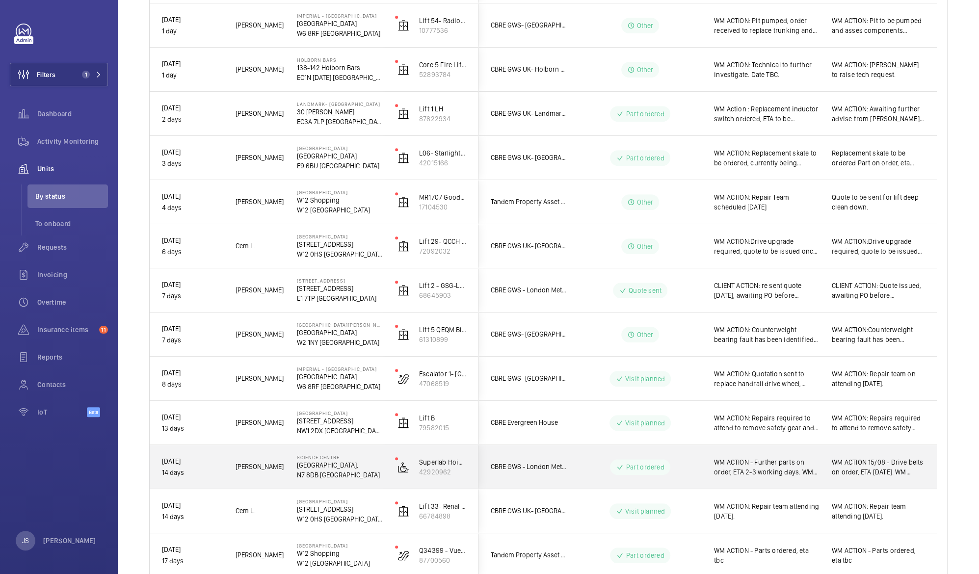
click at [760, 474] on span "WM ACTION - Further parts on order, ETA 2-3 working days. WM ACTION: Repairs on…" at bounding box center [766, 467] width 105 height 20
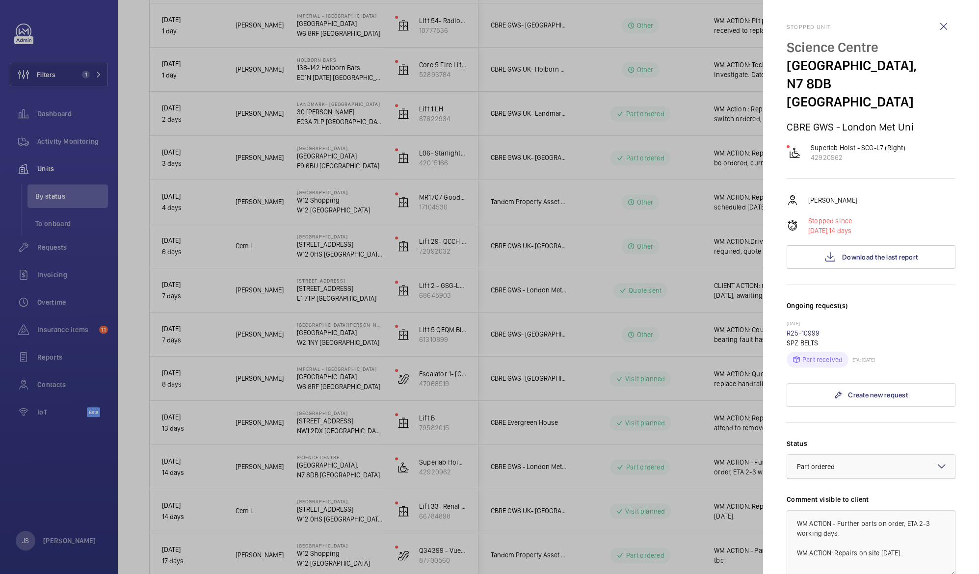
click at [760, 474] on div at bounding box center [489, 287] width 979 height 574
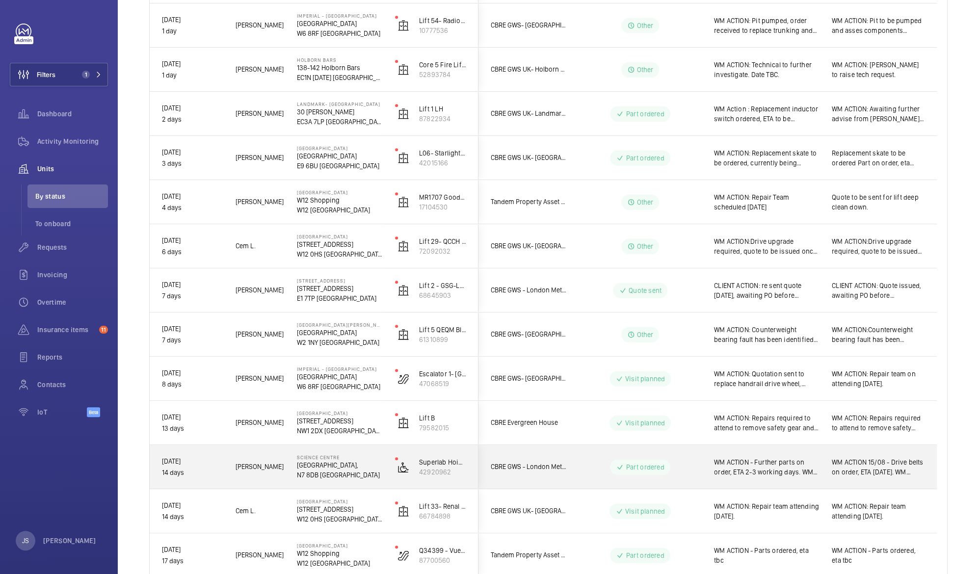
click at [760, 474] on span "WM ACTION - Further parts on order, ETA 2-3 working days. WM ACTION: Repairs on…" at bounding box center [766, 467] width 105 height 20
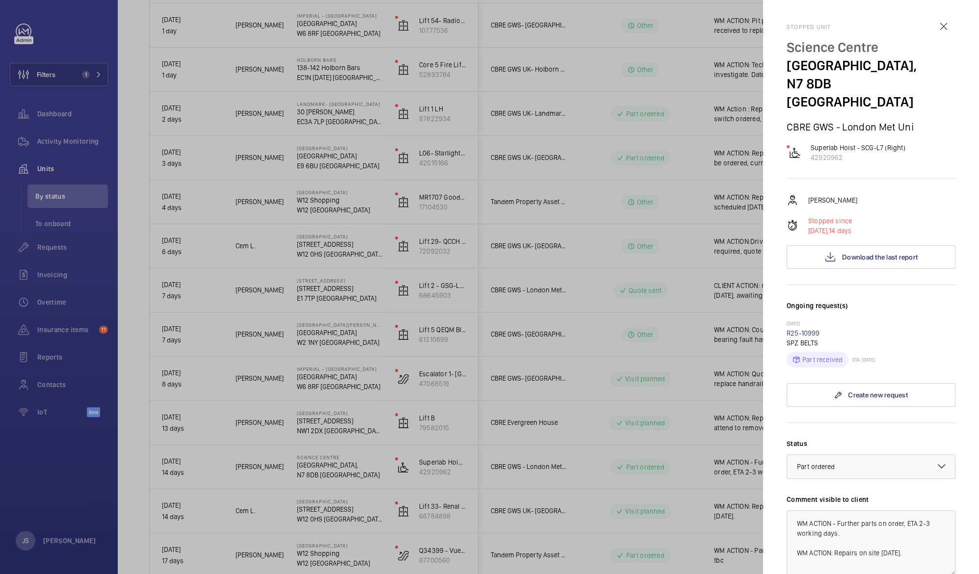
click at [675, 390] on div at bounding box center [489, 287] width 979 height 574
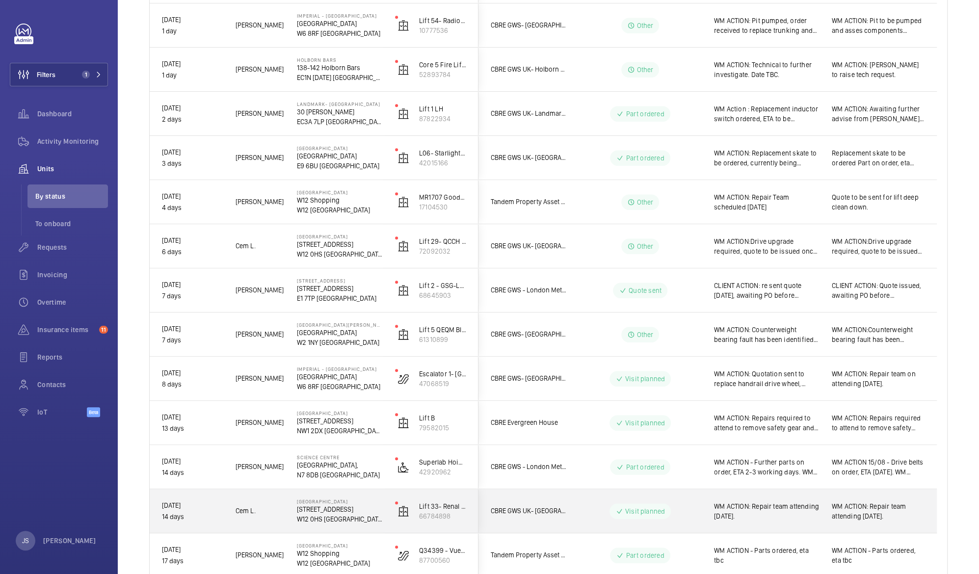
click at [779, 512] on span "WM ACTION: Repair team attending [DATE]." at bounding box center [766, 512] width 105 height 20
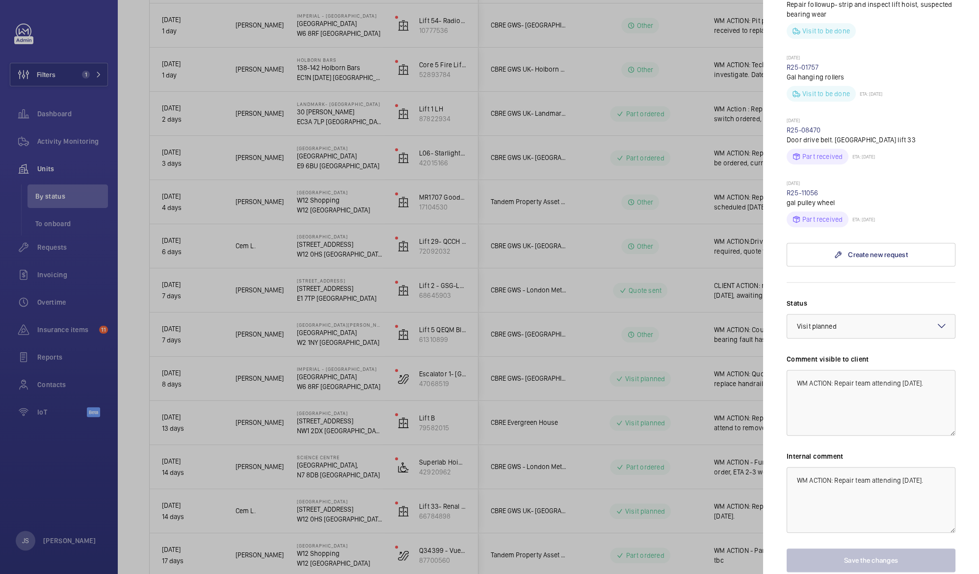
scroll to position [550, 0]
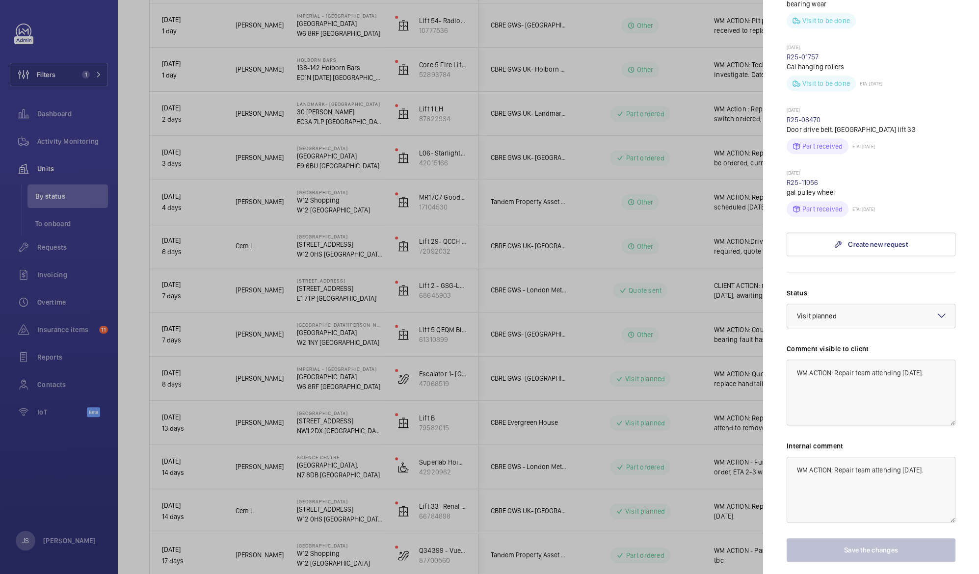
click at [687, 477] on div at bounding box center [489, 287] width 979 height 574
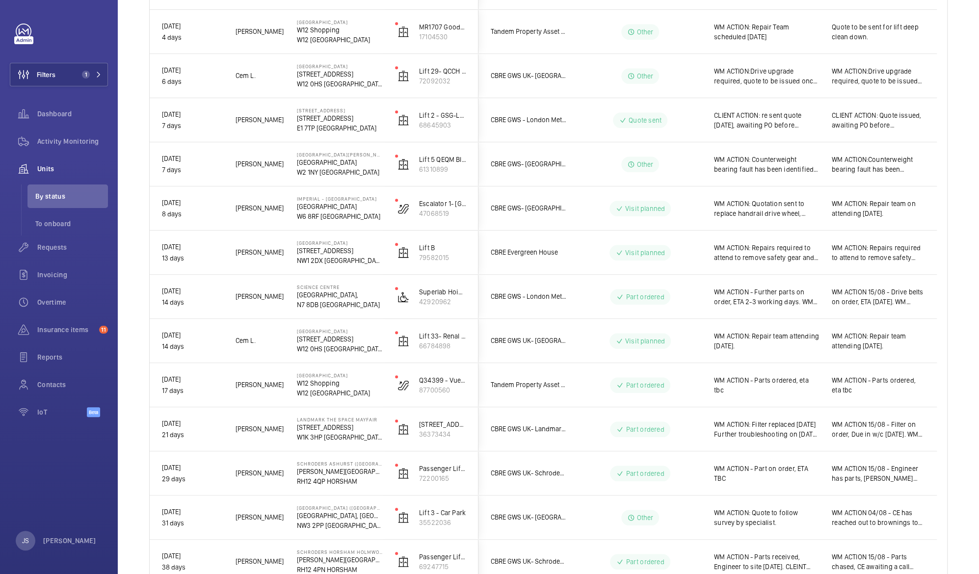
scroll to position [529, 0]
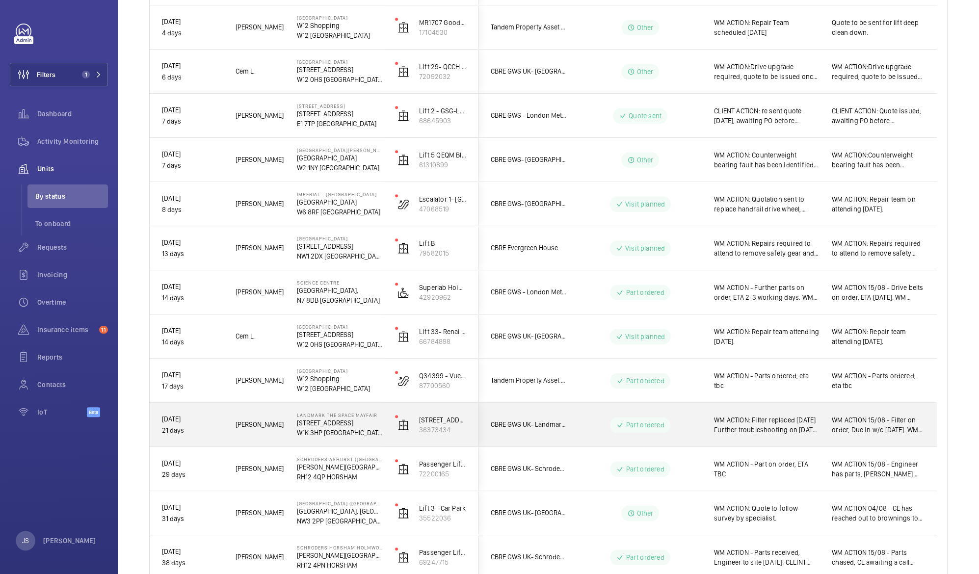
click at [756, 422] on span "WM ACTION: Filter replaced [DATE] Further troubleshooting on [DATE] identified …" at bounding box center [766, 425] width 105 height 20
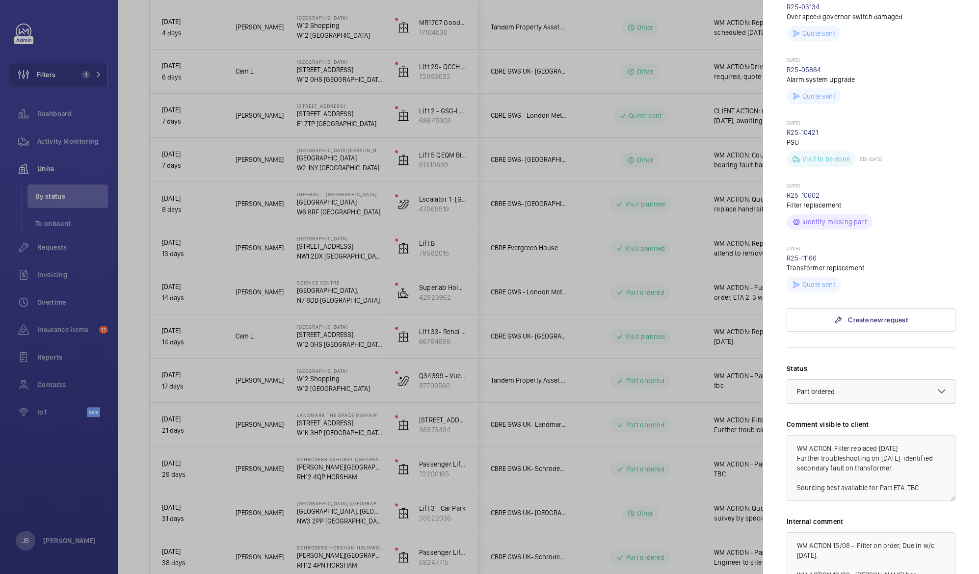
scroll to position [427, 0]
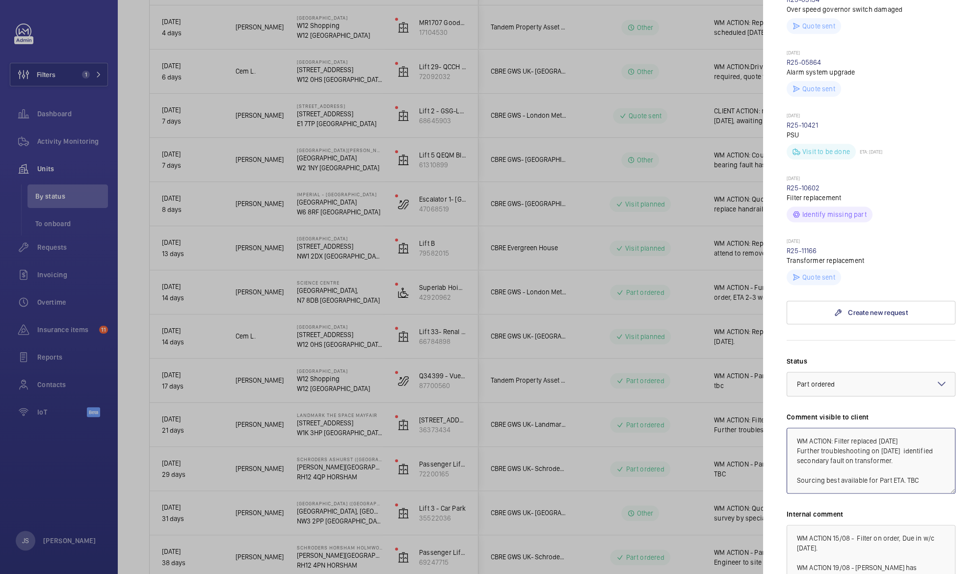
click at [926, 441] on textarea "WM ACTION: Filter replaced [DATE] Further troubleshooting on [DATE] identified …" at bounding box center [871, 461] width 169 height 66
type textarea "WM ACTION: Filter replaced [DATE] Further troubleshooting on [DATE] identified …"
click at [671, 439] on div at bounding box center [489, 287] width 979 height 574
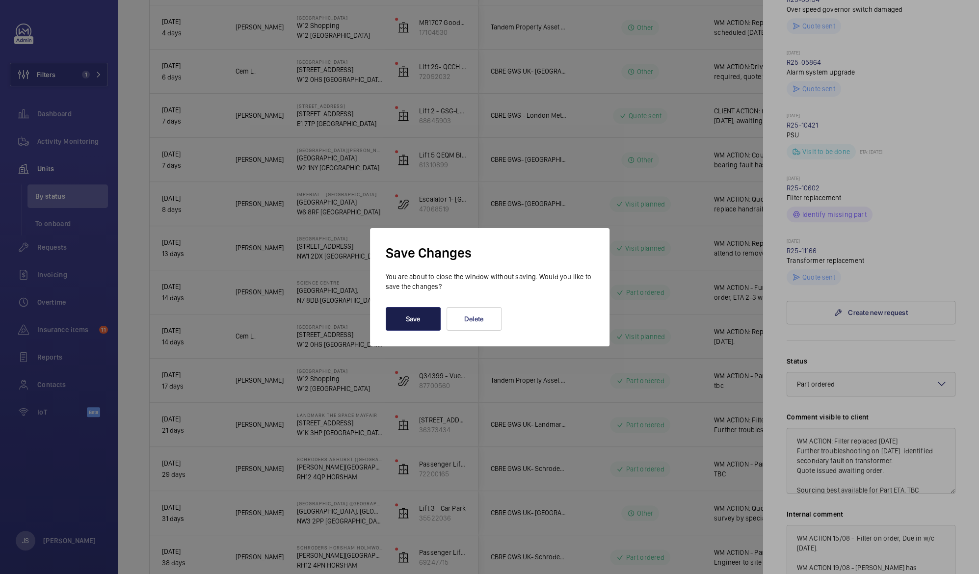
click at [416, 315] on button "Save" at bounding box center [413, 319] width 55 height 24
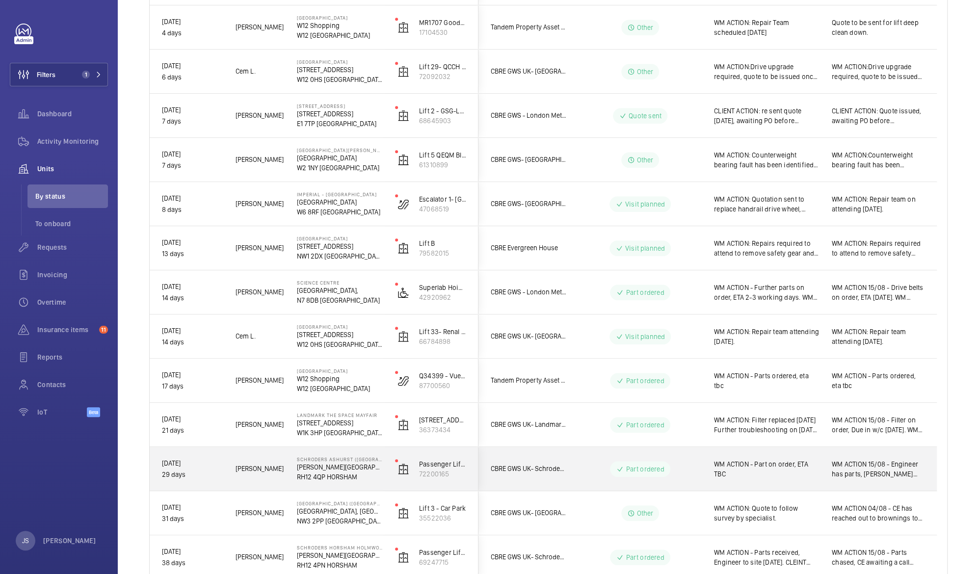
click at [766, 474] on span "WM ACTION - Part on order, ETA TBC" at bounding box center [766, 469] width 105 height 20
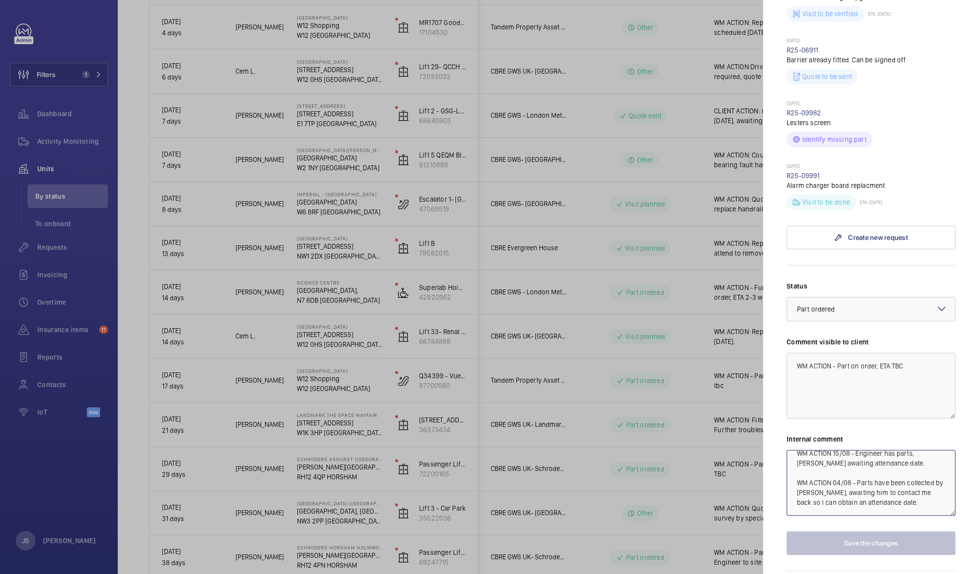
scroll to position [9, 0]
click at [909, 369] on textarea "WM ACTION - Part on order, ETA TBC" at bounding box center [871, 386] width 169 height 66
click at [908, 366] on textarea "WM ACTION - Part on order, ETA TBC" at bounding box center [871, 386] width 169 height 66
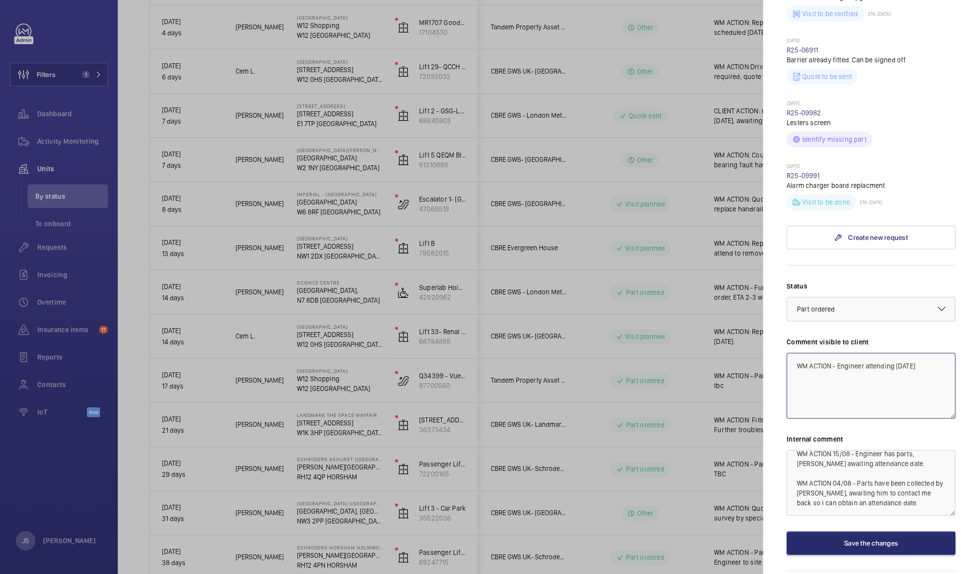
type textarea "WM ACTION - Engineer attending [DATE]"
click at [906, 434] on label "Internal comment" at bounding box center [871, 439] width 169 height 10
click at [865, 543] on button "Save the changes" at bounding box center [871, 543] width 169 height 24
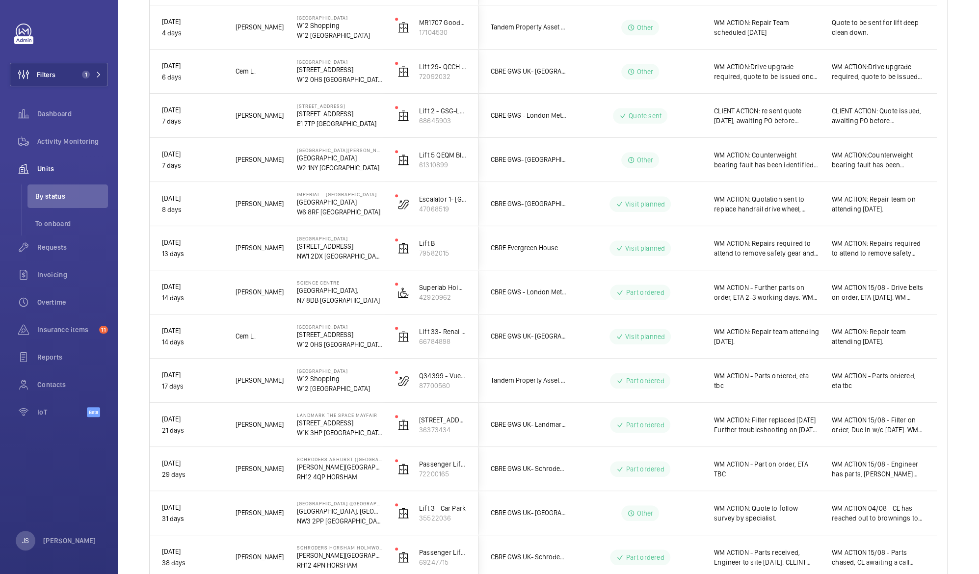
scroll to position [0, 0]
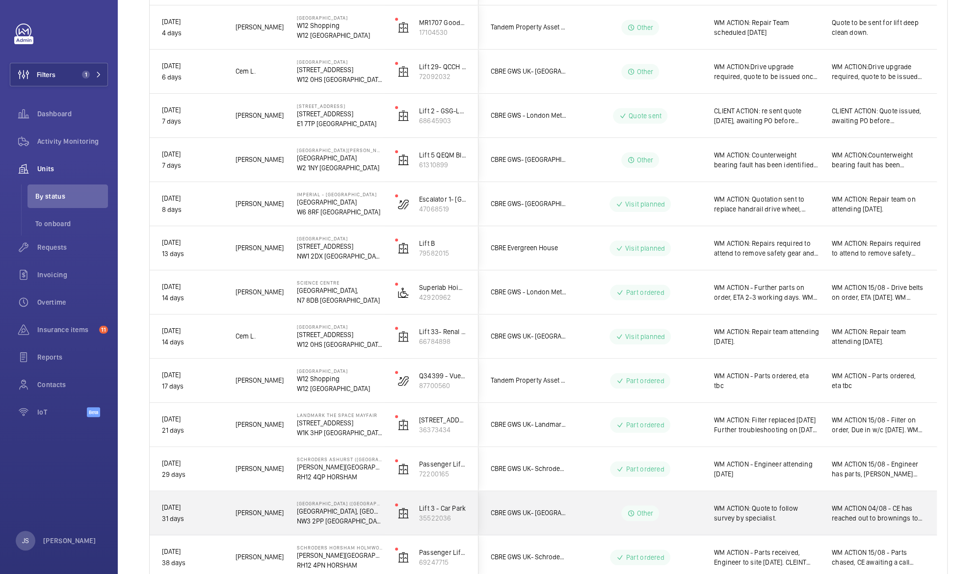
click at [894, 511] on span "WM ACTION 04/08 - CE has reached out to brownings to survey and quote." at bounding box center [878, 514] width 93 height 20
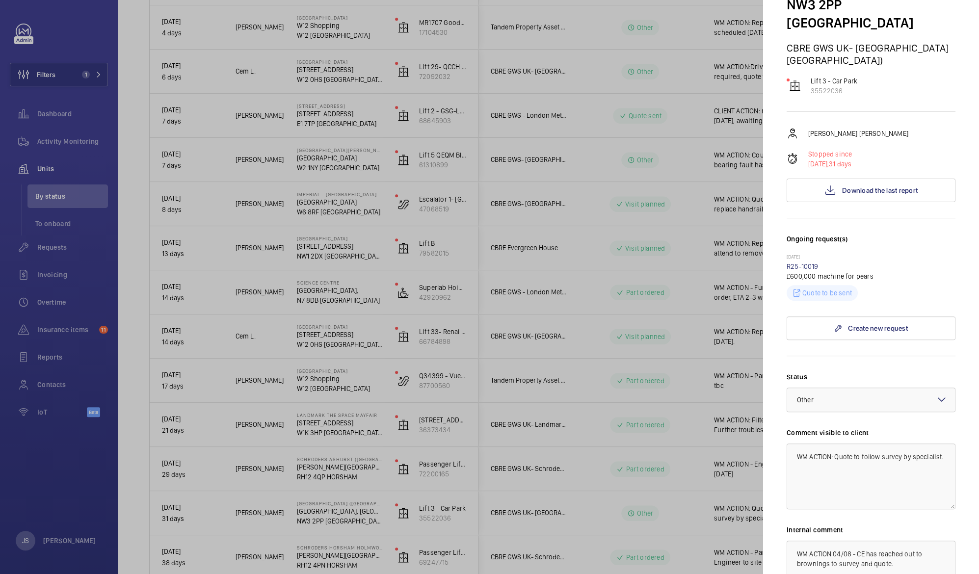
scroll to position [117, 0]
click at [668, 439] on div at bounding box center [489, 287] width 979 height 574
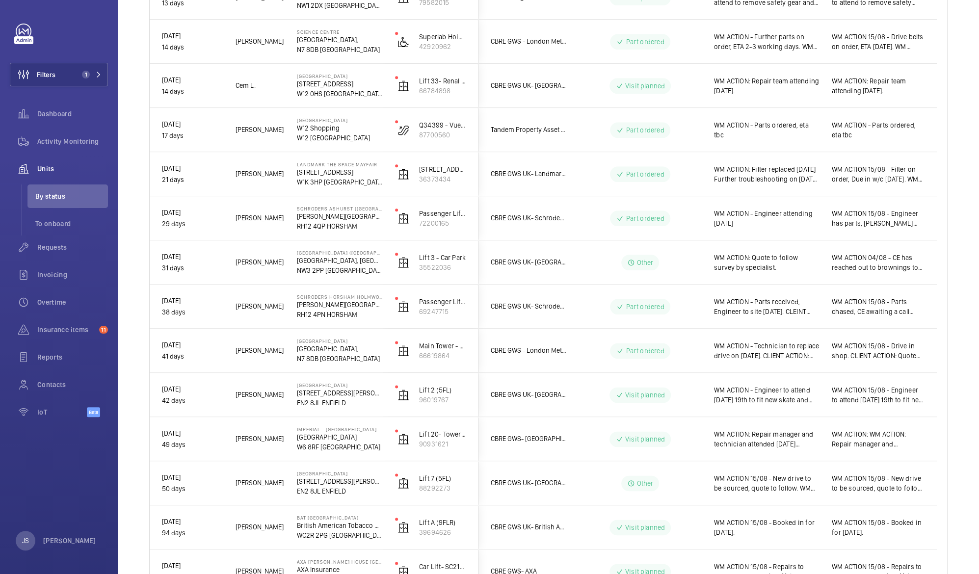
scroll to position [780, 0]
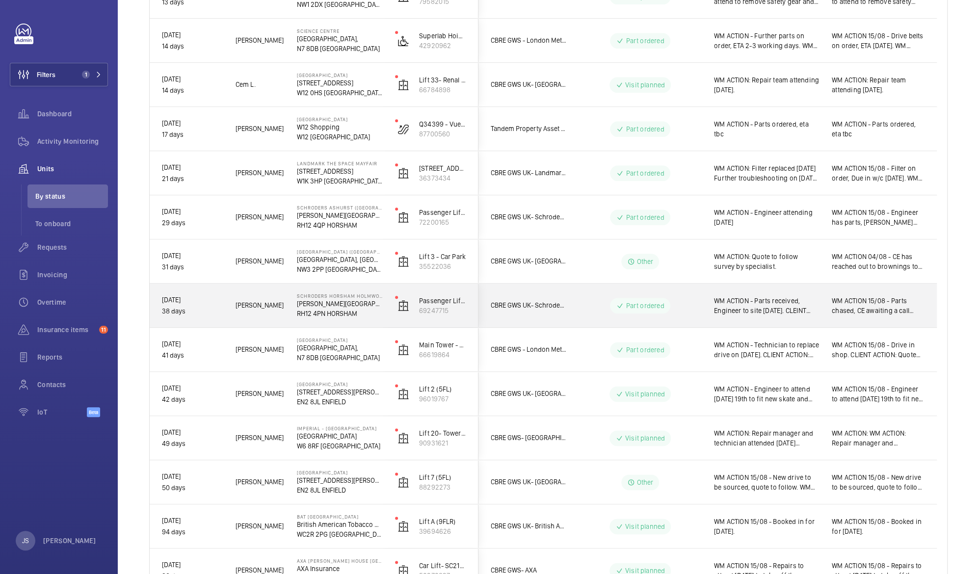
click at [751, 314] on span "WM ACTION - Parts received, Engineer to site [DATE]. CLEINT ACTION: Quote issue…" at bounding box center [766, 306] width 105 height 20
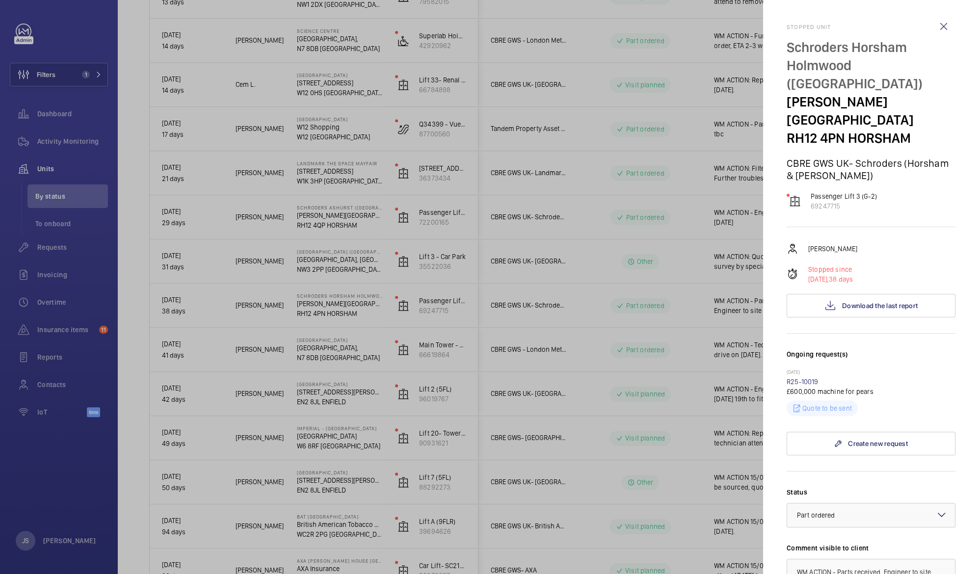
click at [751, 314] on div at bounding box center [489, 287] width 979 height 574
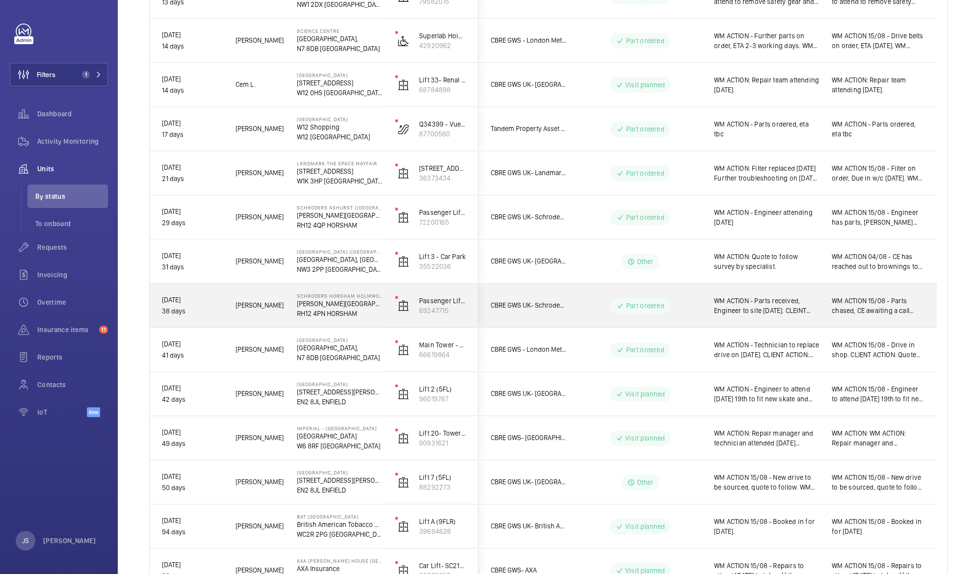
click at [751, 314] on span "WM ACTION - Parts received, Engineer to site [DATE]. CLEINT ACTION: Quote issue…" at bounding box center [766, 306] width 105 height 20
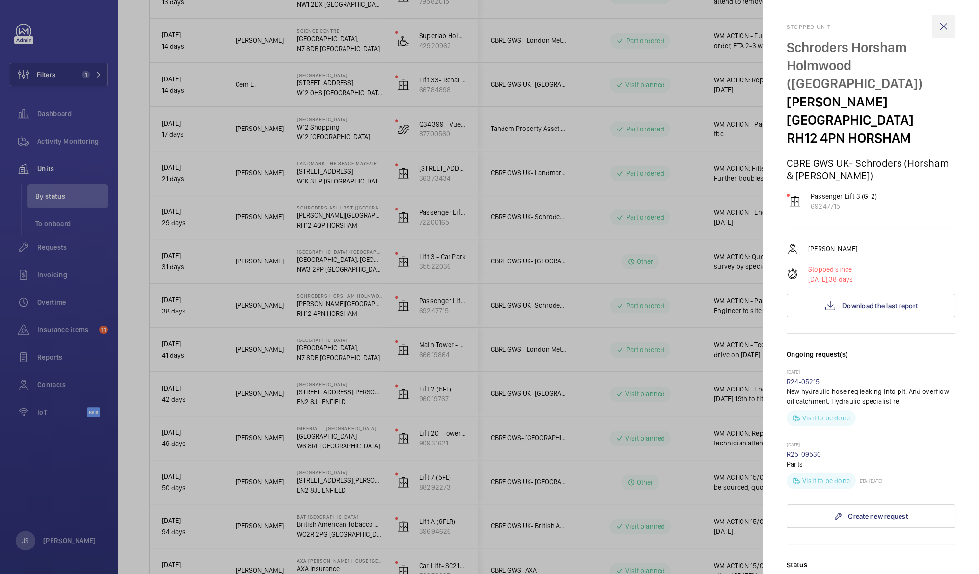
click at [932, 25] on wm-front-icon-button at bounding box center [944, 27] width 24 height 24
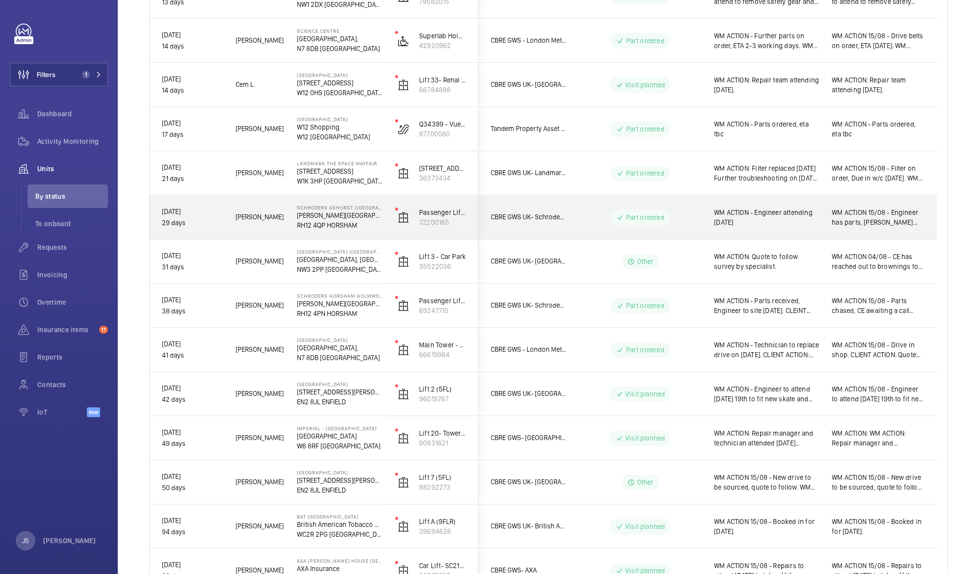
click at [720, 218] on span "WM ACTION - Engineer attending [DATE]" at bounding box center [766, 218] width 105 height 20
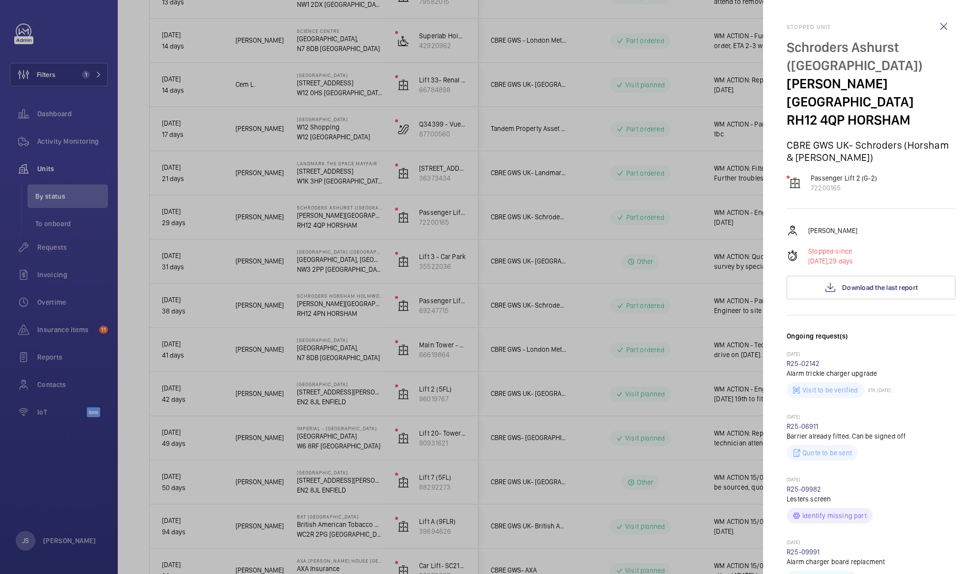
click at [720, 218] on div at bounding box center [489, 287] width 979 height 574
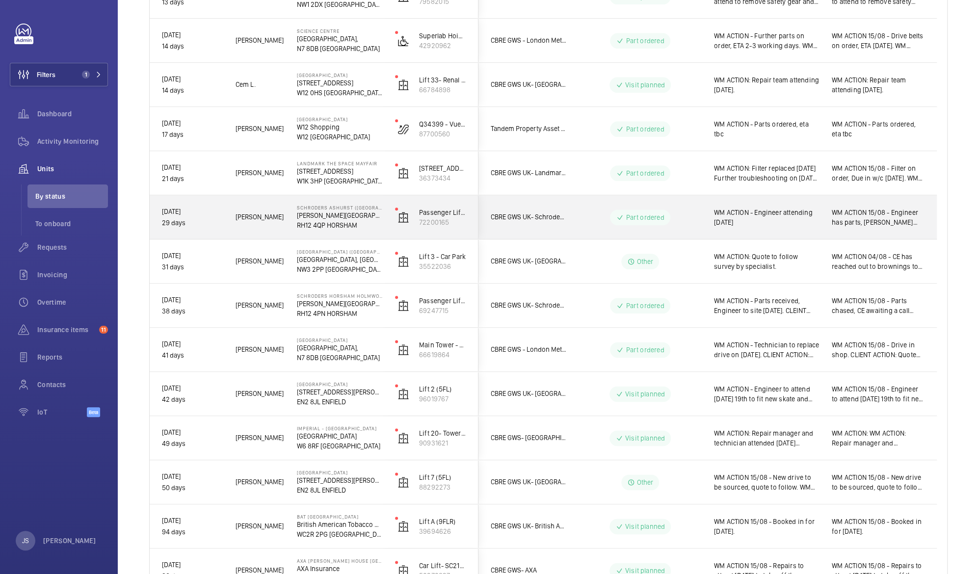
click at [747, 224] on span "WM ACTION - Engineer attending [DATE]" at bounding box center [766, 218] width 105 height 20
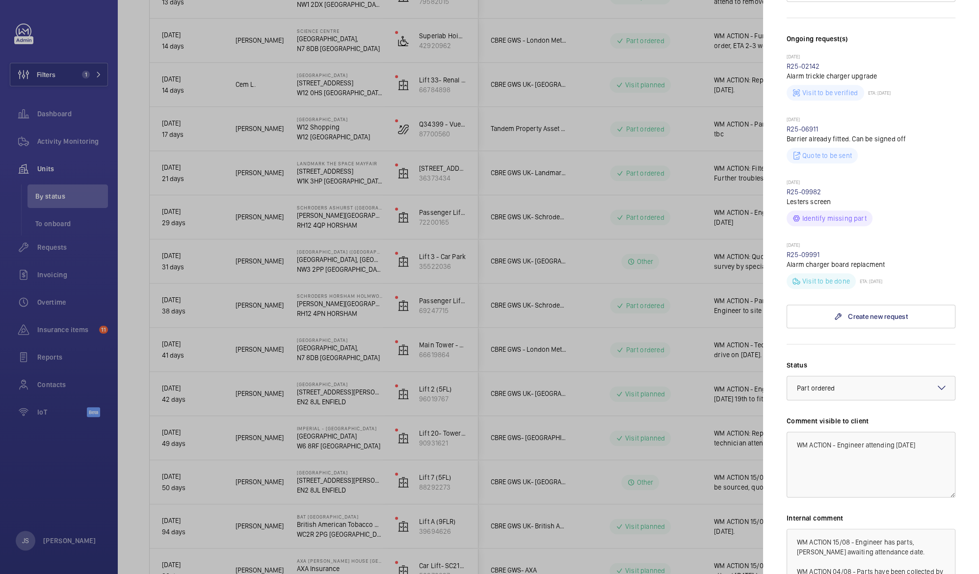
scroll to position [298, 0]
click at [899, 444] on textarea "WM ACTION - Engineer attending [DATE]" at bounding box center [871, 464] width 169 height 66
click at [862, 472] on textarea "WM ACTION - Engineer attending [DATE]" at bounding box center [871, 464] width 169 height 66
type textarea "WM ACTION - Engineer attending [DATE]"
click at [678, 436] on div at bounding box center [489, 287] width 979 height 574
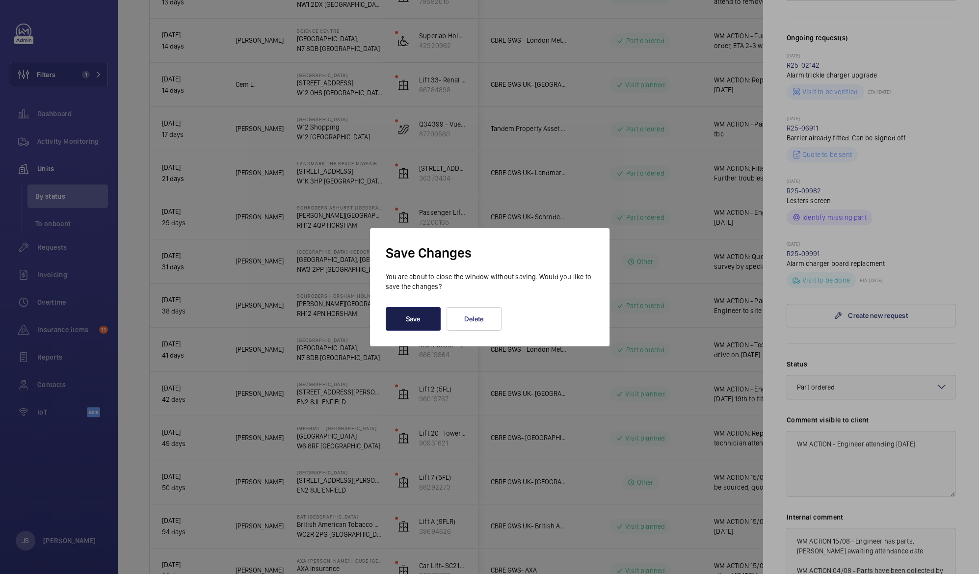
click at [427, 323] on button "Save" at bounding box center [413, 319] width 55 height 24
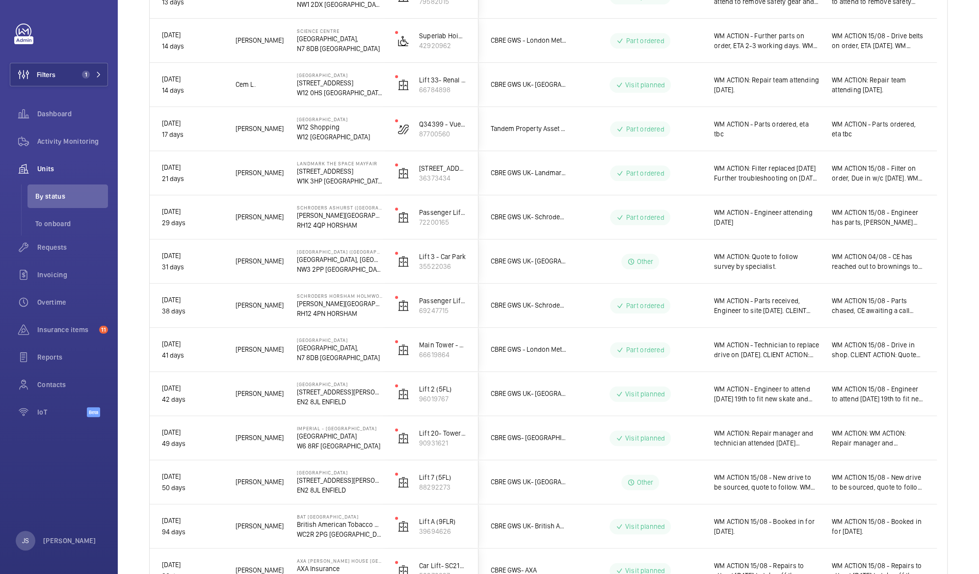
scroll to position [0, 0]
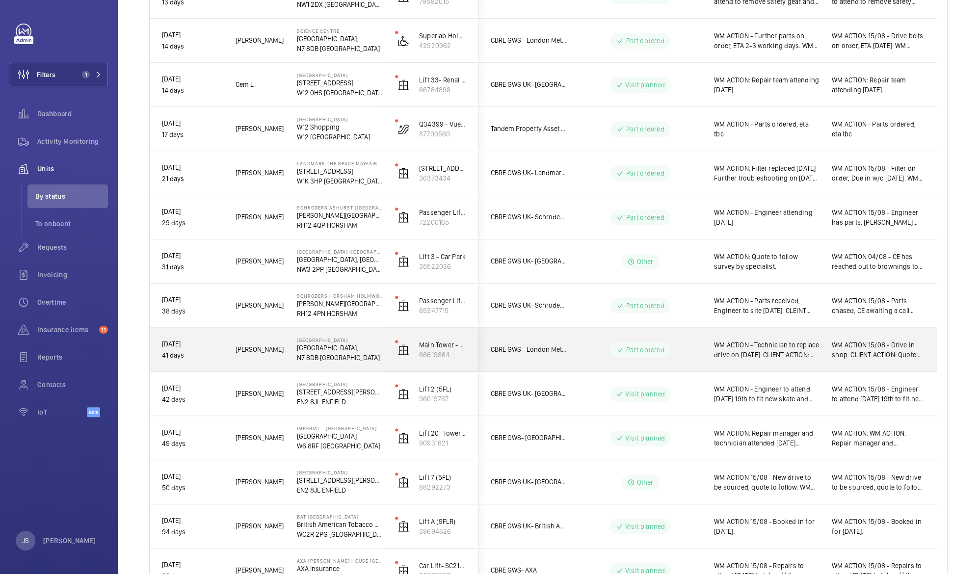
click at [730, 353] on span "WM ACTION - Technician to replace drive on [DATE]. CLIENT ACTION: Quote issued …" at bounding box center [766, 350] width 105 height 20
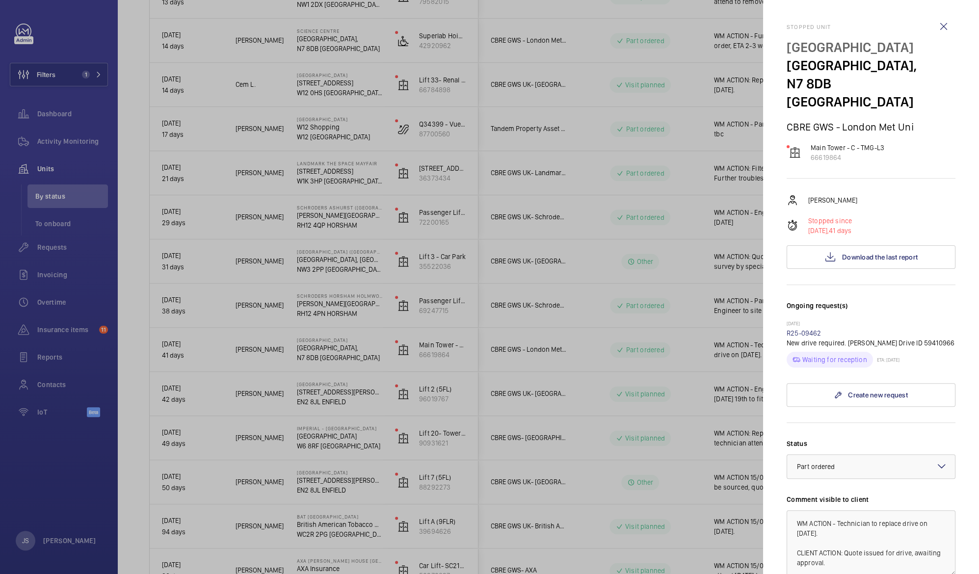
click at [356, 346] on div at bounding box center [489, 287] width 979 height 574
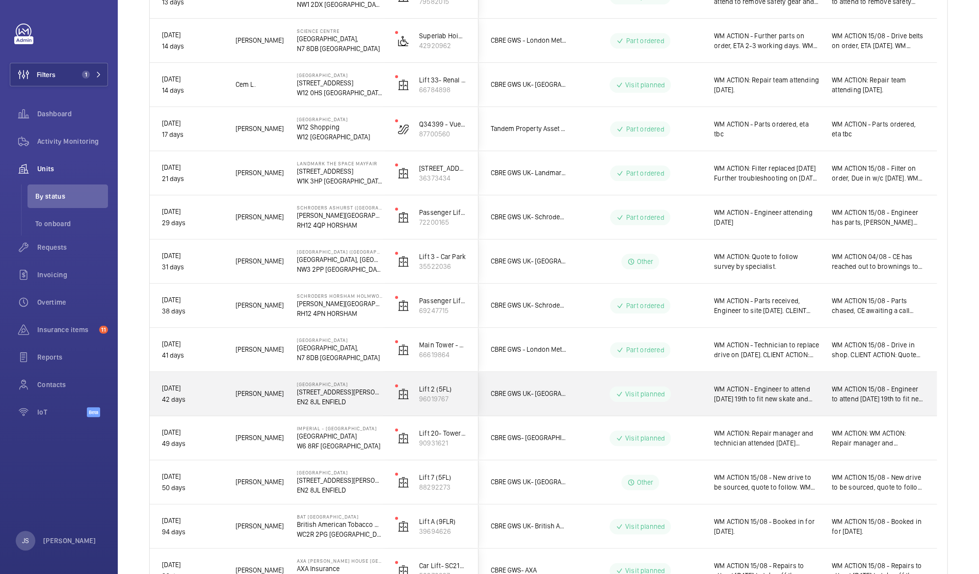
click at [791, 394] on span "WM ACTION - Engineer to attend [DATE] 19th to fit new skate and contact. WM ACT…" at bounding box center [766, 394] width 105 height 20
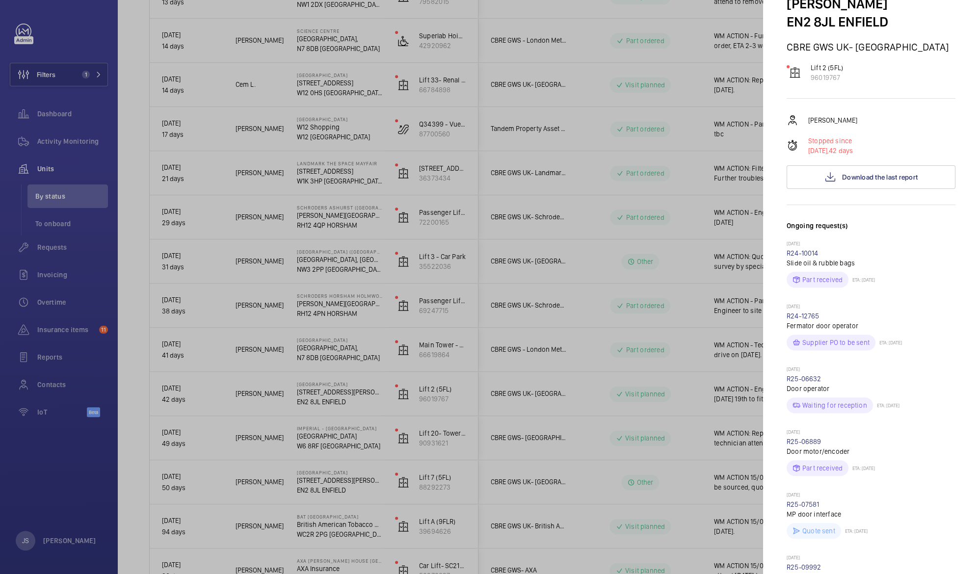
scroll to position [79, 0]
click at [898, 174] on span "Download the last report" at bounding box center [880, 178] width 76 height 8
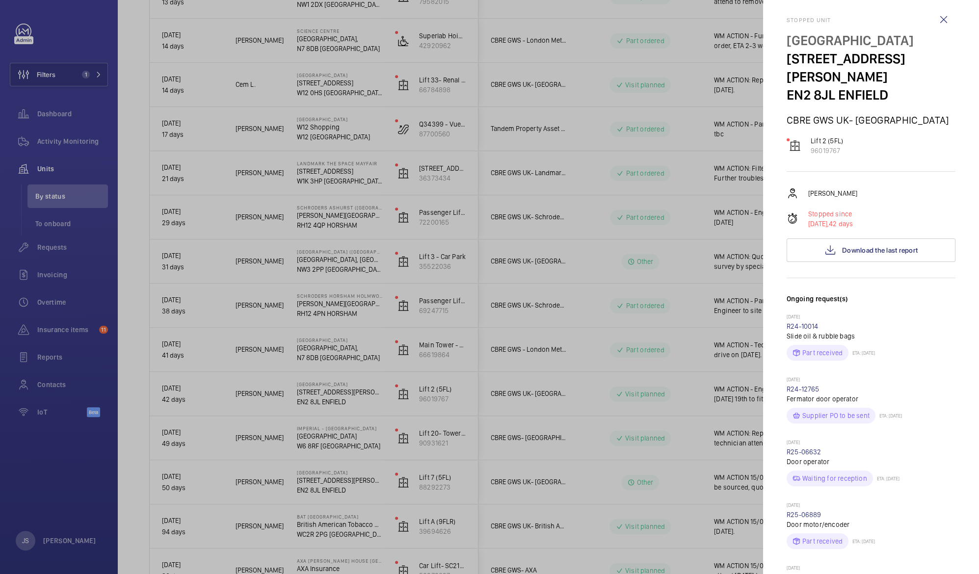
scroll to position [0, 0]
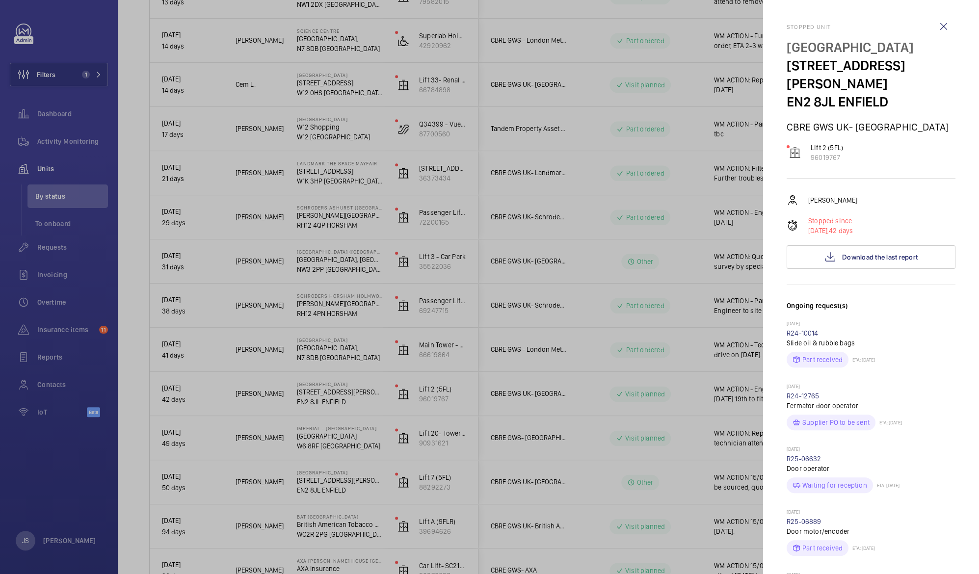
click at [610, 369] on div at bounding box center [489, 287] width 979 height 574
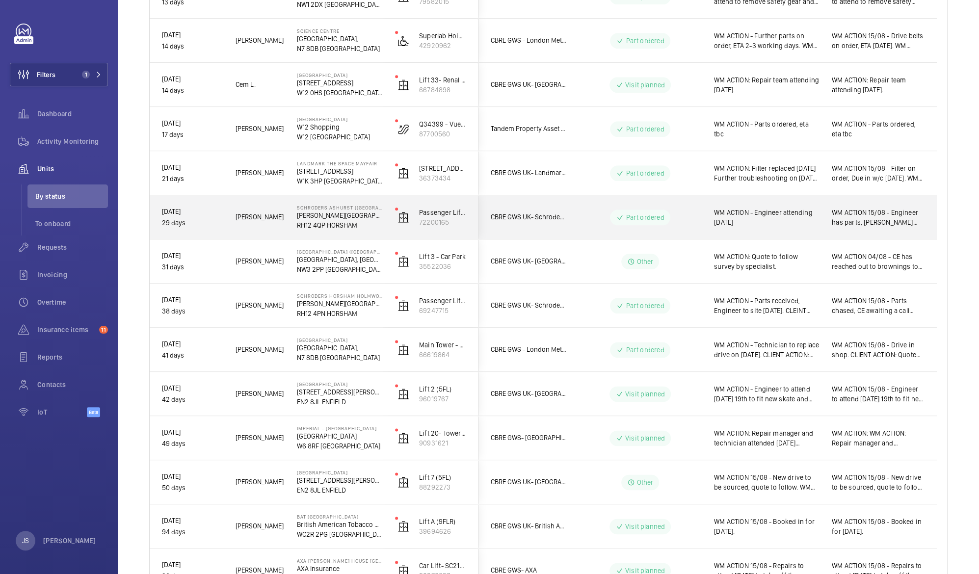
drag, startPoint x: 663, startPoint y: 393, endPoint x: 626, endPoint y: 236, distance: 160.9
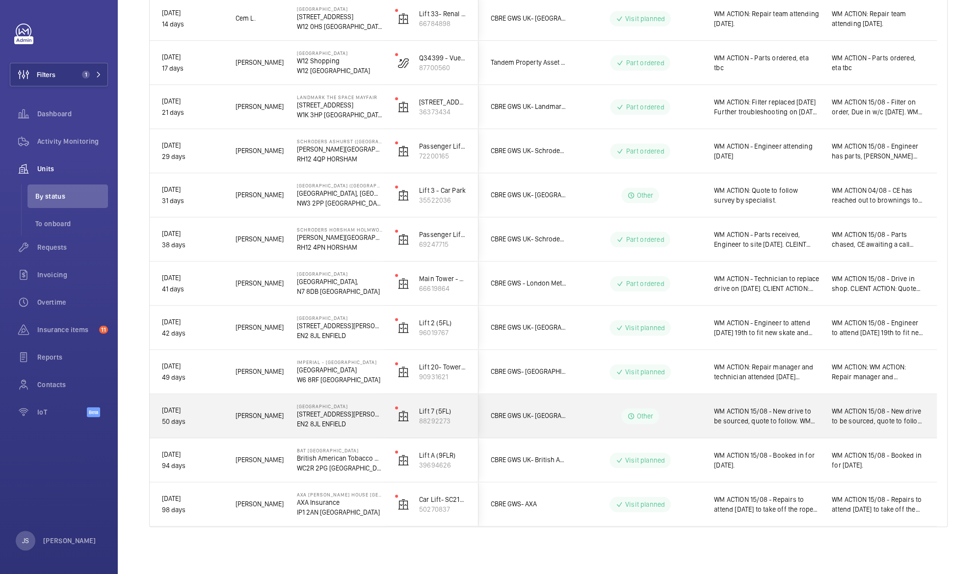
click at [357, 412] on p "[STREET_ADDRESS][PERSON_NAME]" at bounding box center [339, 414] width 85 height 10
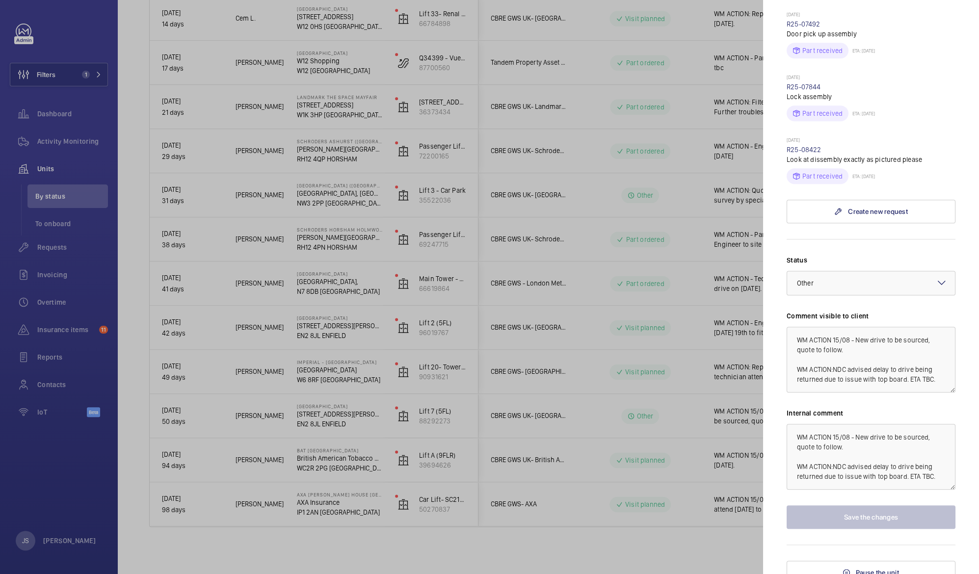
scroll to position [376, 0]
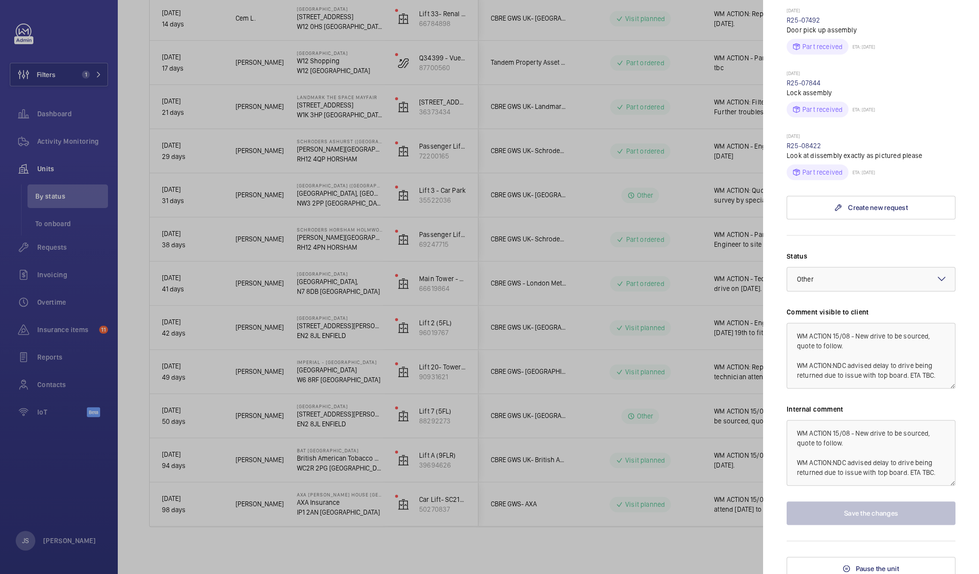
click at [610, 419] on div at bounding box center [489, 287] width 979 height 574
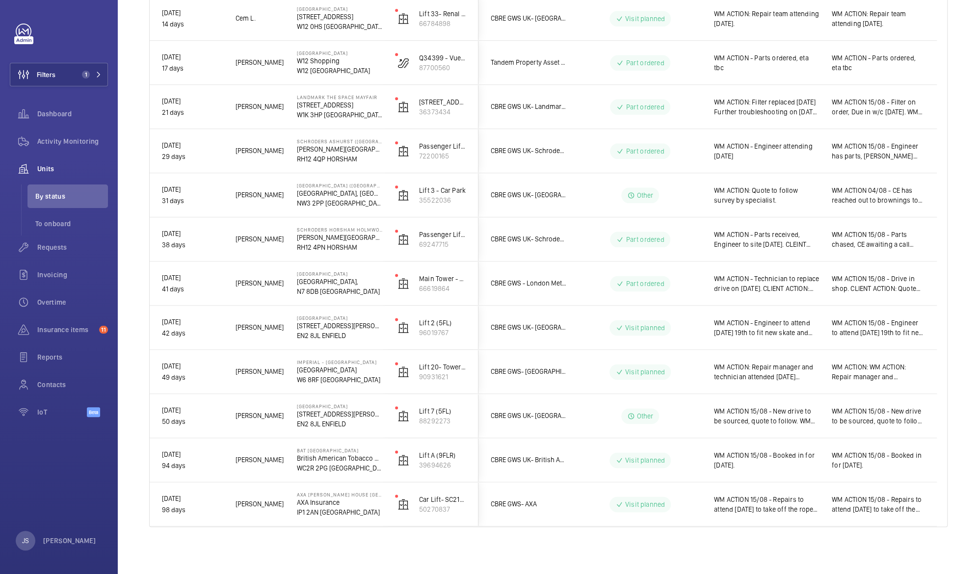
scroll to position [0, 0]
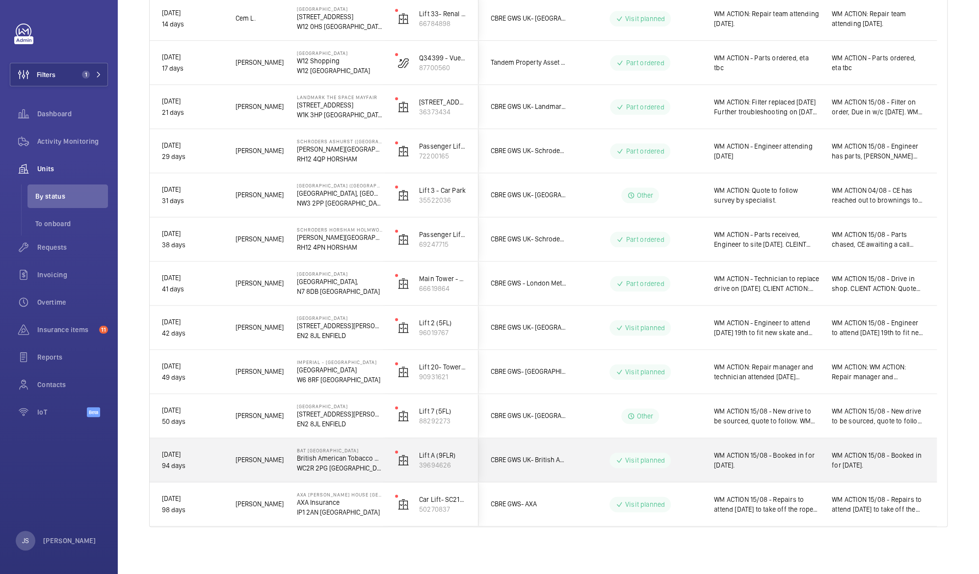
click at [735, 471] on div "WM ACTION 15/08 - Booked in for [DATE]." at bounding box center [766, 460] width 105 height 23
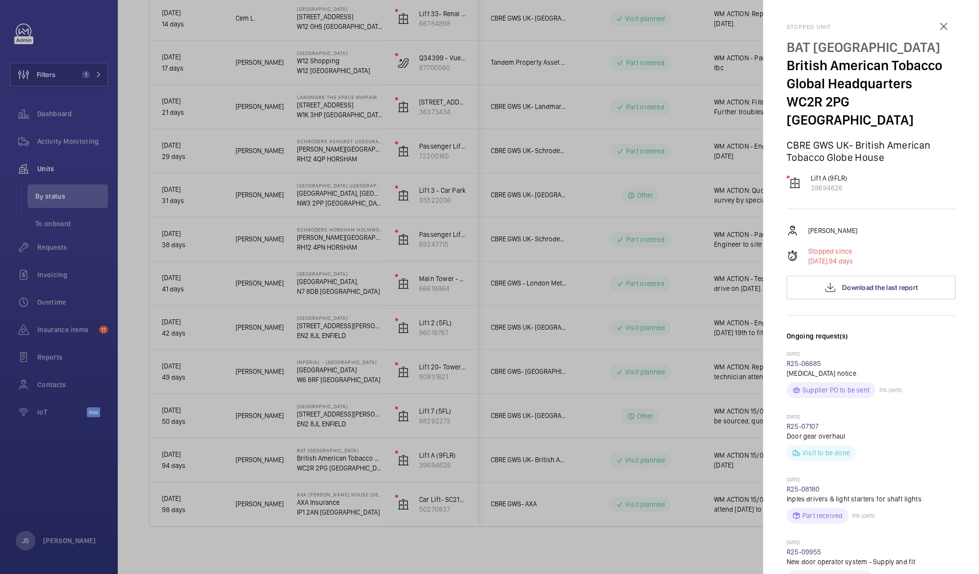
click at [735, 471] on div at bounding box center [489, 287] width 979 height 574
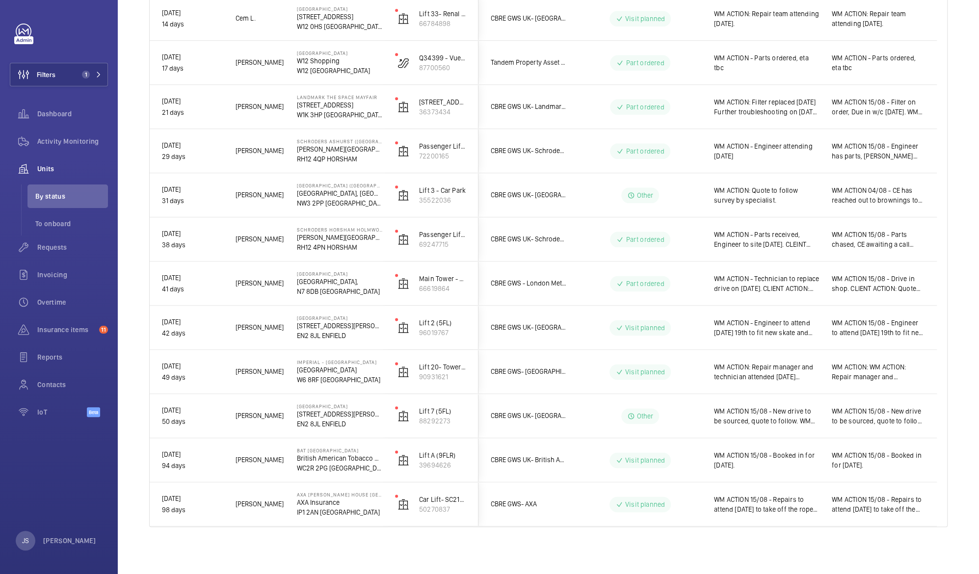
click at [735, 471] on div at bounding box center [489, 287] width 979 height 574
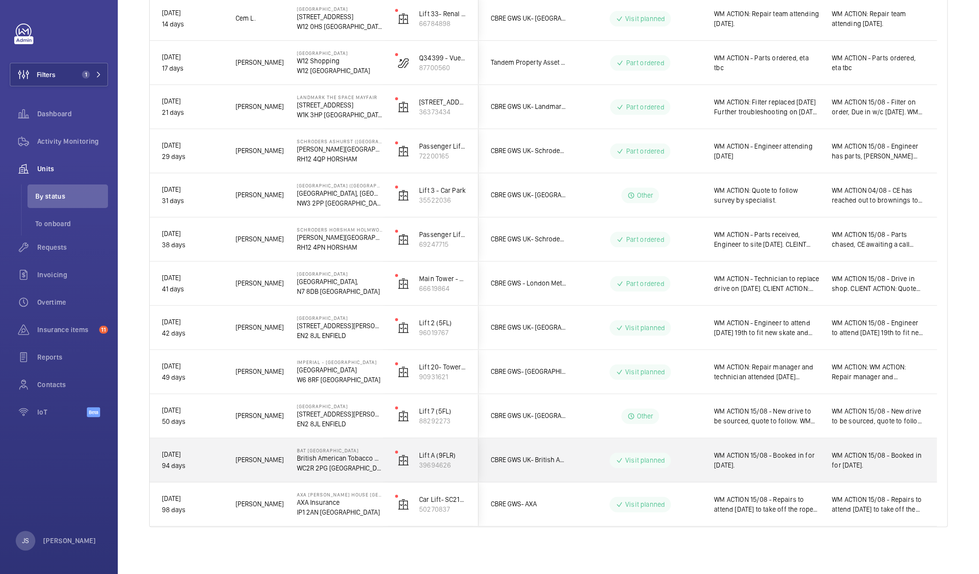
click at [760, 466] on span "WM ACTION 15/08 - Booked in for [DATE]." at bounding box center [766, 461] width 105 height 20
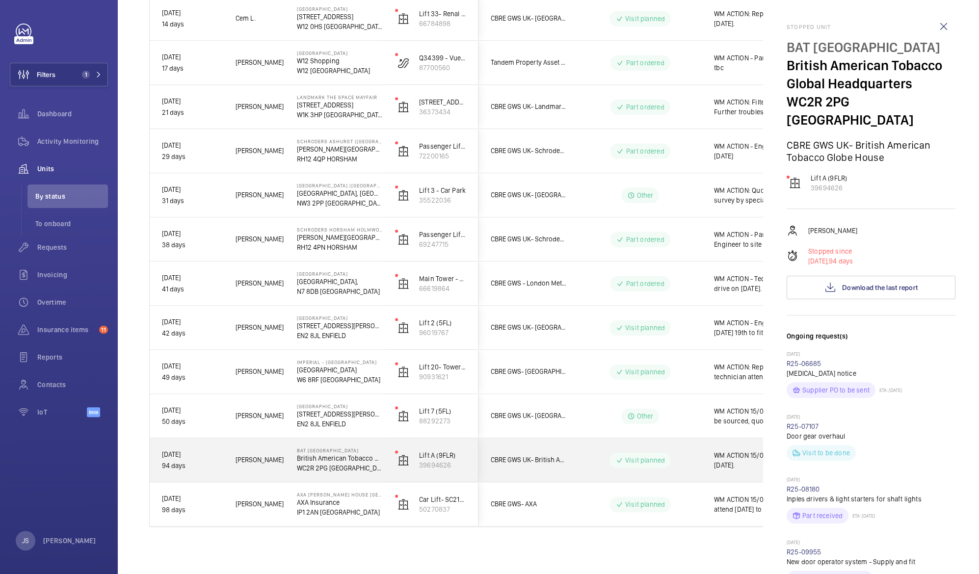
click at [760, 466] on div at bounding box center [489, 287] width 979 height 574
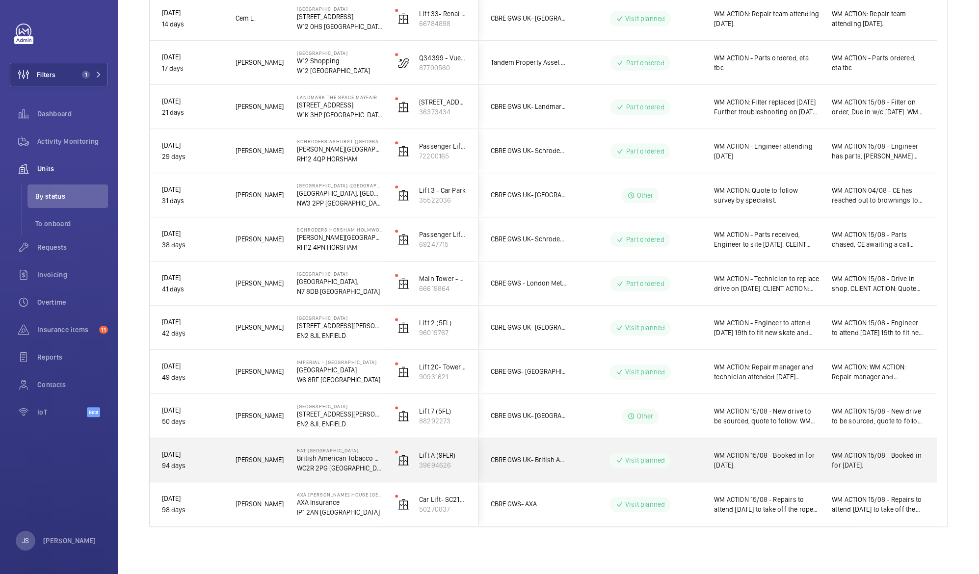
click at [760, 466] on span "WM ACTION 15/08 - Booked in for [DATE]." at bounding box center [766, 461] width 105 height 20
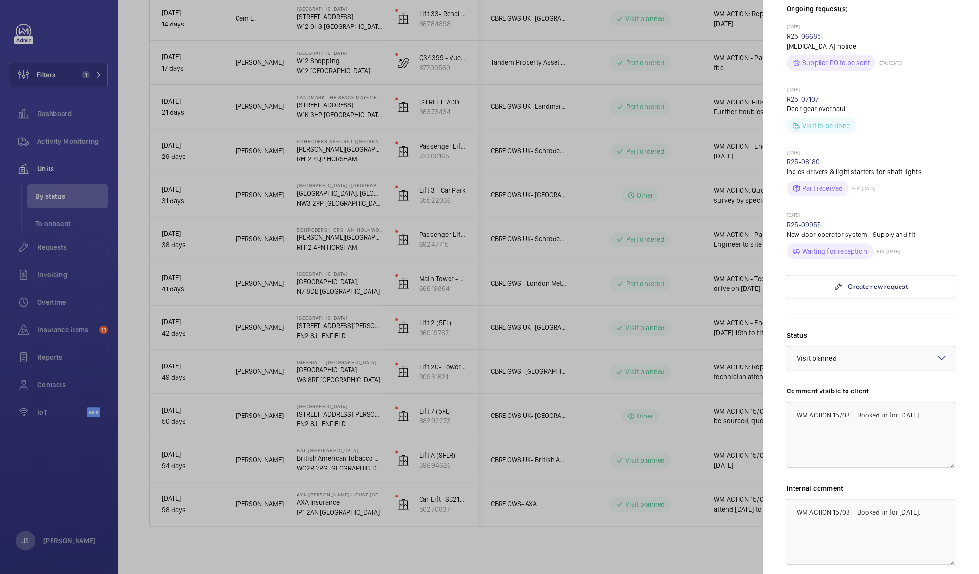
scroll to position [330, 0]
click at [837, 399] on textarea "WM ACTION 15/08 - Booked in for [DATE]." at bounding box center [871, 432] width 169 height 66
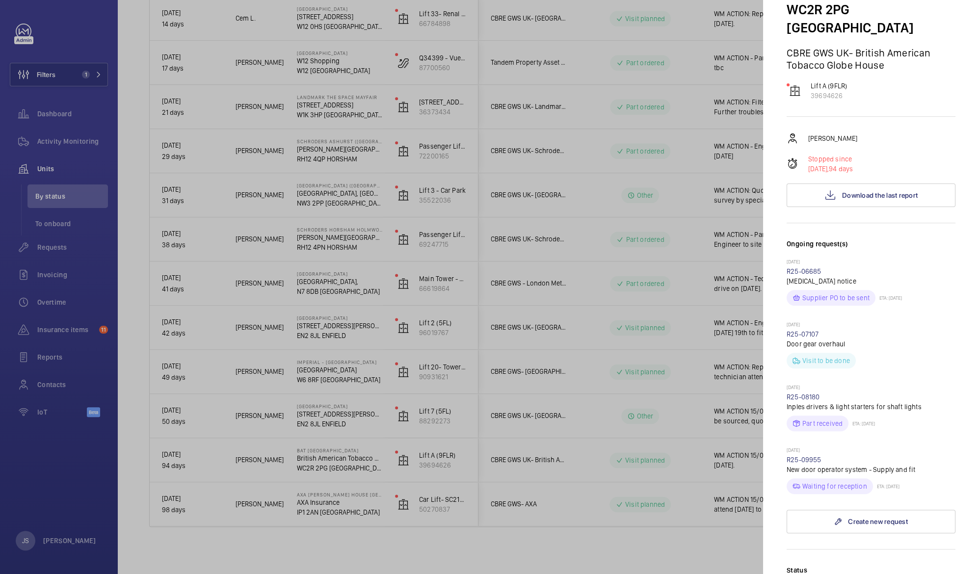
scroll to position [394, 0]
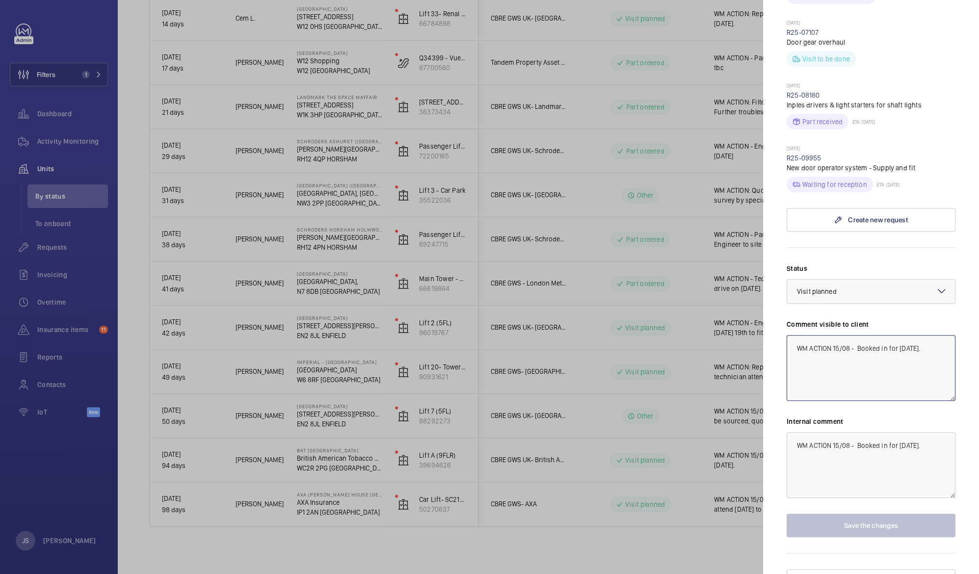
drag, startPoint x: 835, startPoint y: 330, endPoint x: 896, endPoint y: 330, distance: 60.4
click at [896, 335] on textarea "WM ACTION 15/08 - Booked in for [DATE]." at bounding box center [871, 368] width 169 height 66
click at [834, 335] on textarea "WM ACTION 1Re-scheduled [DATE]." at bounding box center [871, 368] width 169 height 66
click at [878, 335] on textarea "WM ACTION Re-scheduled [DATE]." at bounding box center [871, 368] width 169 height 66
click at [883, 335] on textarea "WM ACTION Re-scheduled [DATE]." at bounding box center [871, 368] width 169 height 66
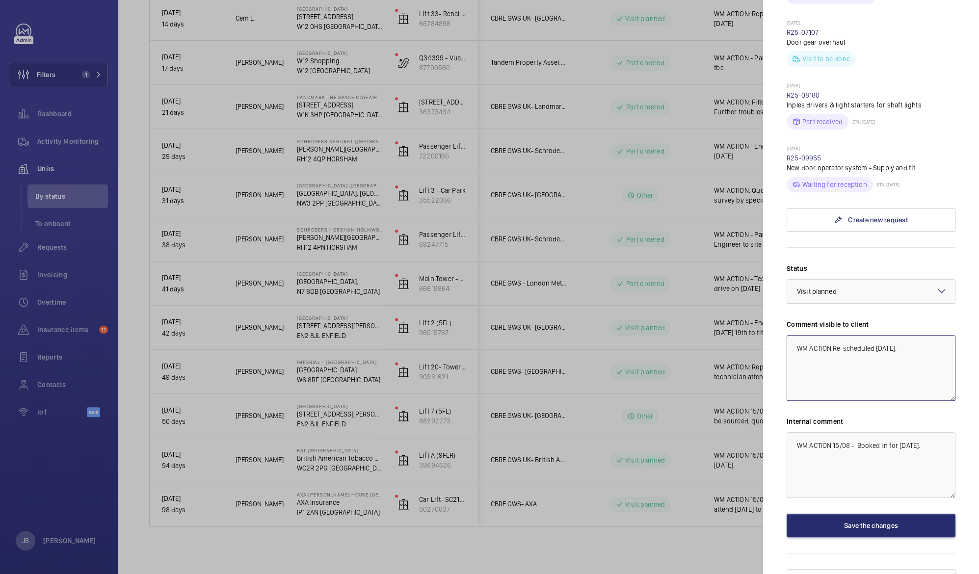
click at [833, 335] on textarea "WM ACTION Re-scheduled [DATE]." at bounding box center [871, 368] width 169 height 66
click at [911, 335] on textarea "WM ACTION : Attendance Re-scheduled [DATE]." at bounding box center [871, 368] width 169 height 66
type textarea "WM ACTION : Attendance Re-scheduled for [DATE]."
click at [871, 514] on button "Save the changes" at bounding box center [871, 526] width 169 height 24
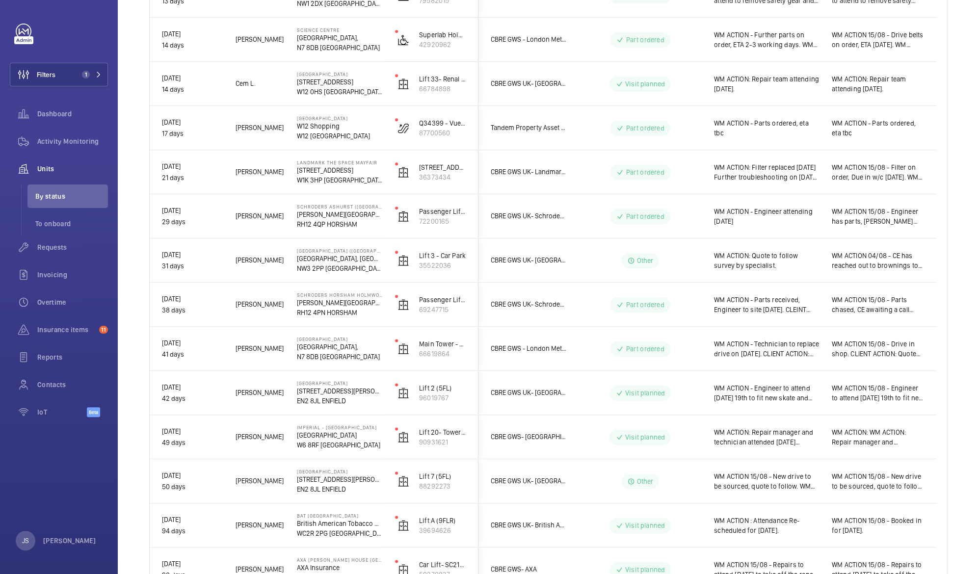
scroll to position [783, 0]
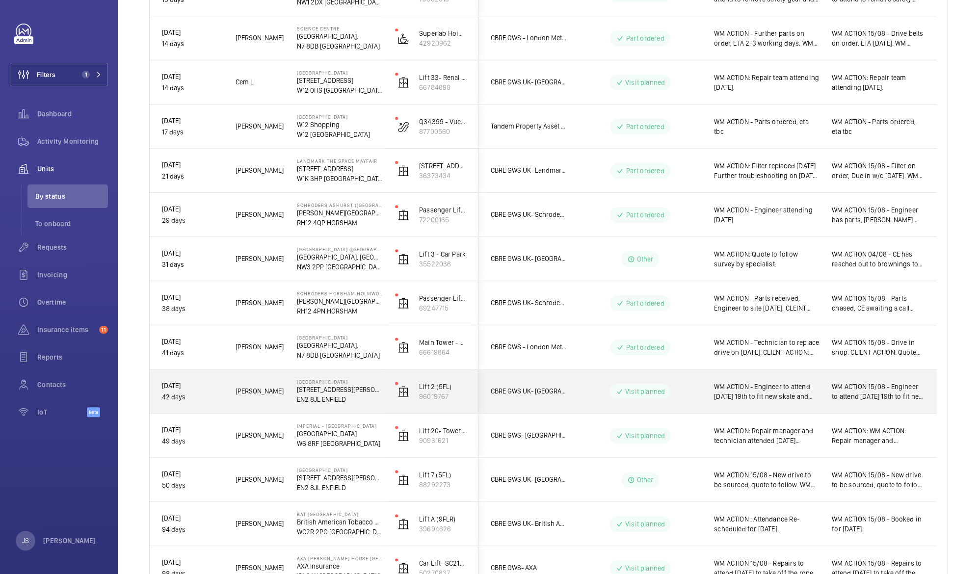
click at [754, 400] on span "WM ACTION - Engineer to attend [DATE] 19th to fit new skate and contact. WM ACT…" at bounding box center [766, 392] width 105 height 20
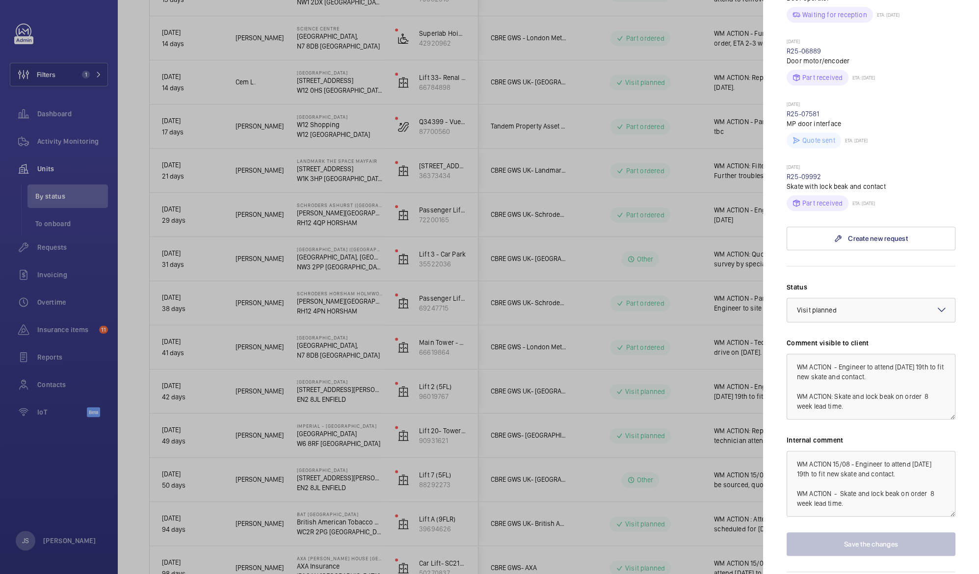
scroll to position [502, 0]
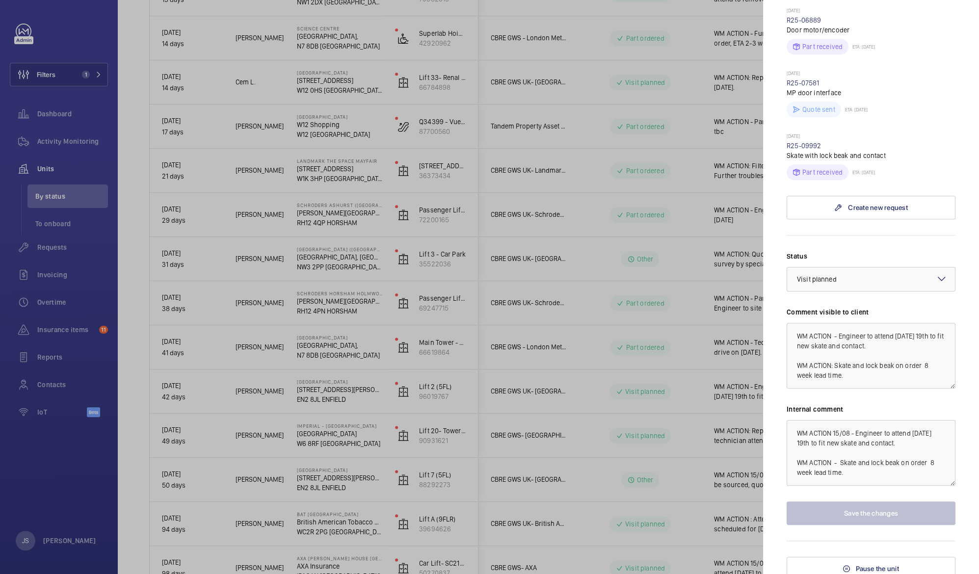
click at [769, 442] on mat-sidenav "Stopped unit [GEOGRAPHIC_DATA] [STREET_ADDRESS][PERSON_NAME] GWS UK- [GEOGRAPHI…" at bounding box center [871, 287] width 216 height 574
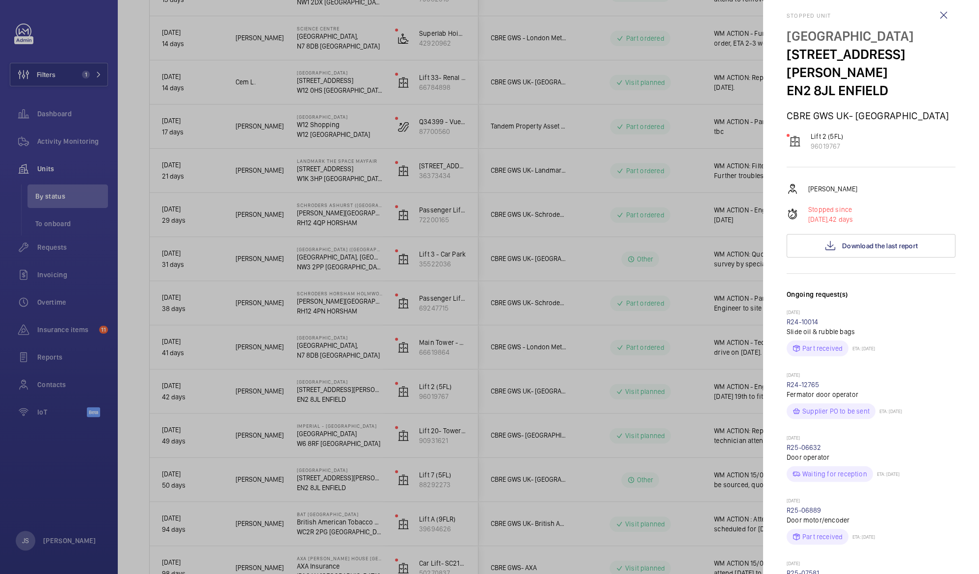
scroll to position [0, 0]
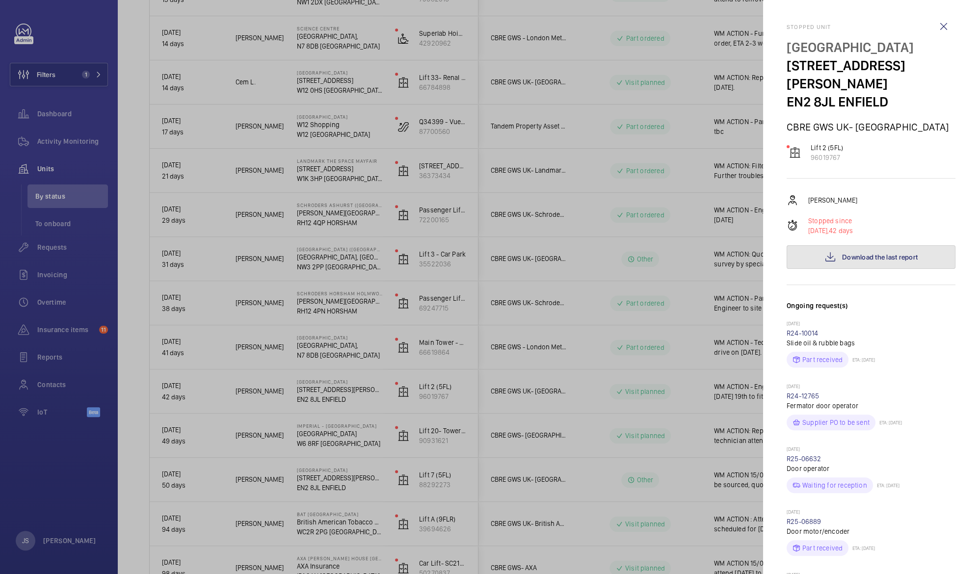
click at [860, 253] on span "Download the last report" at bounding box center [880, 257] width 76 height 8
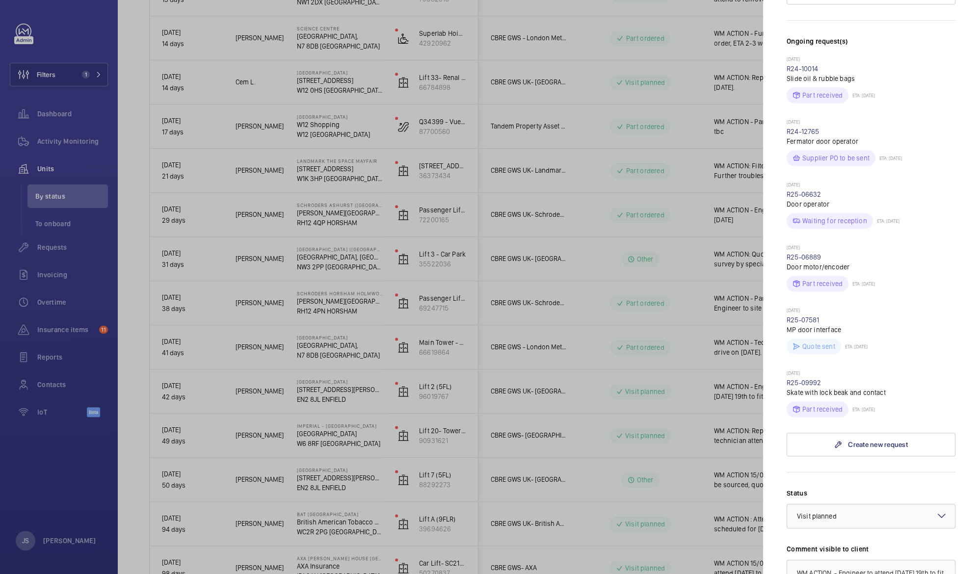
scroll to position [263, 0]
click at [319, 405] on div at bounding box center [489, 287] width 979 height 574
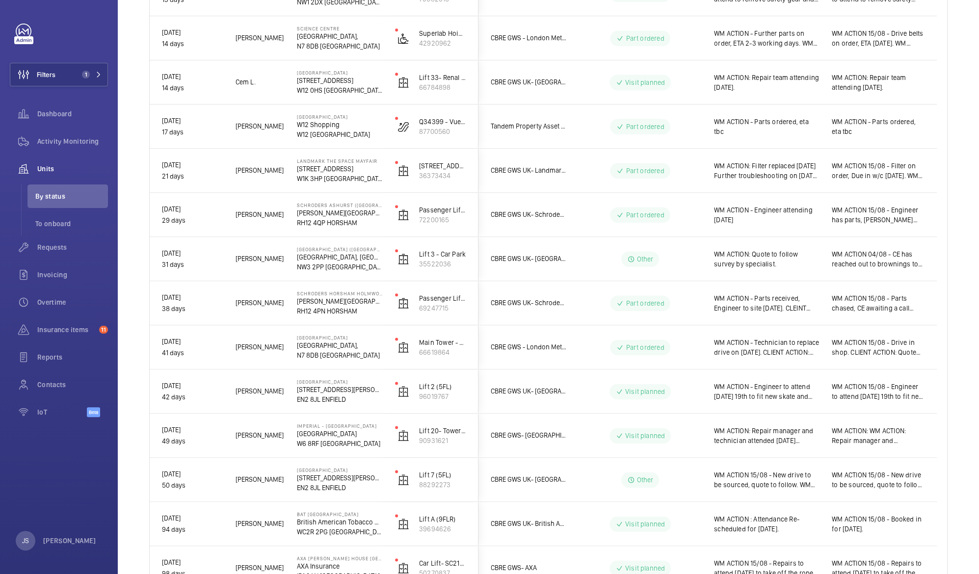
scroll to position [0, 0]
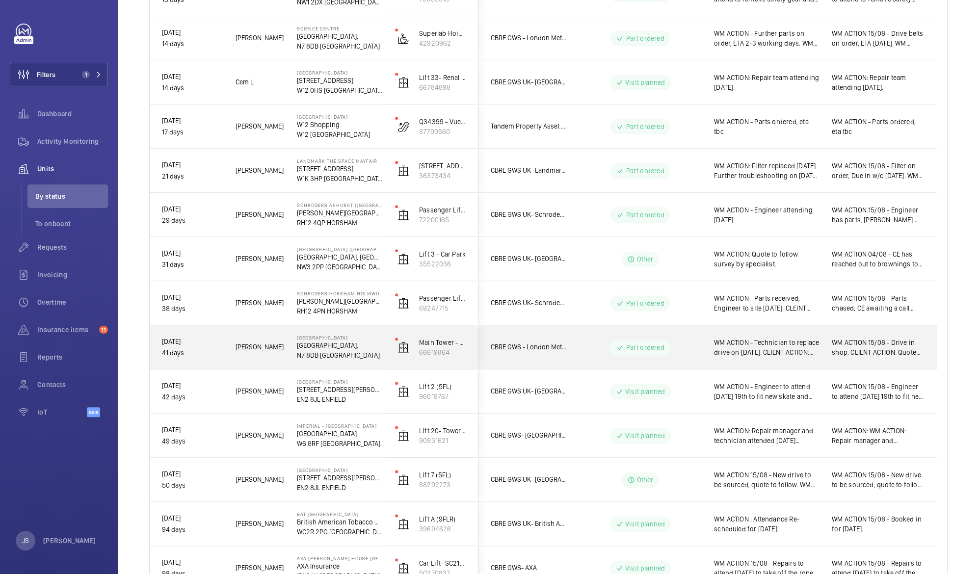
click at [313, 344] on p "[GEOGRAPHIC_DATA]," at bounding box center [339, 346] width 85 height 10
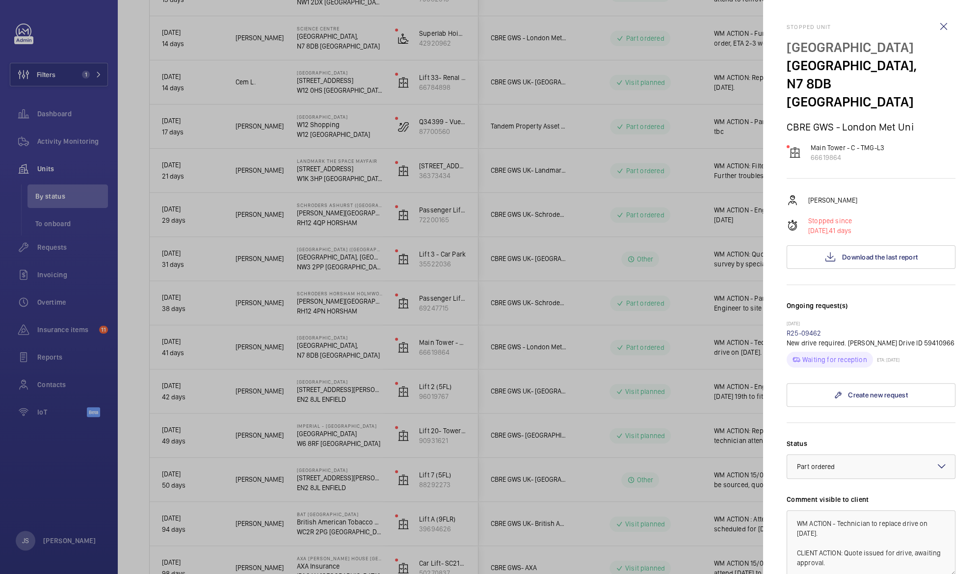
click at [310, 311] on div at bounding box center [489, 287] width 979 height 574
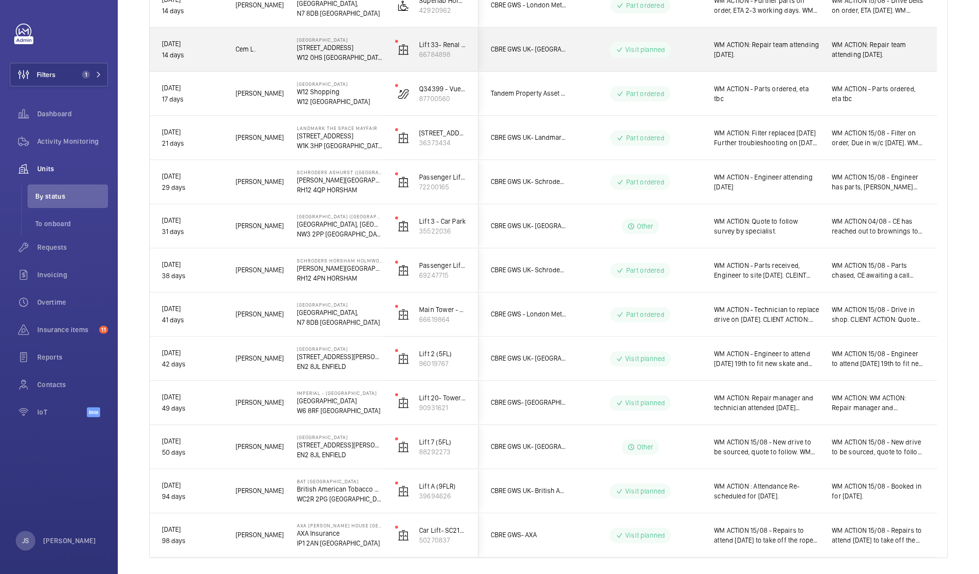
scroll to position [847, 0]
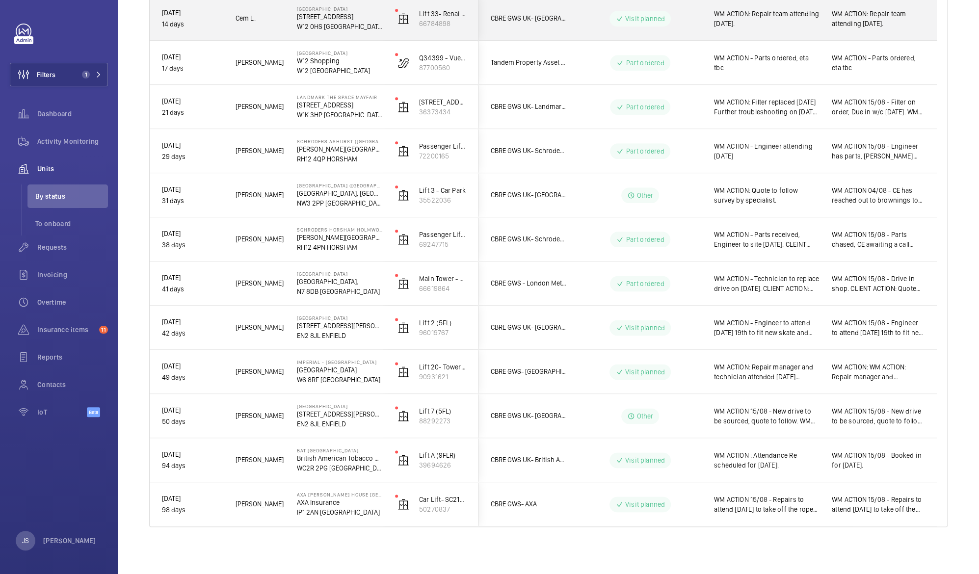
click at [322, 281] on p "[GEOGRAPHIC_DATA]," at bounding box center [339, 282] width 85 height 10
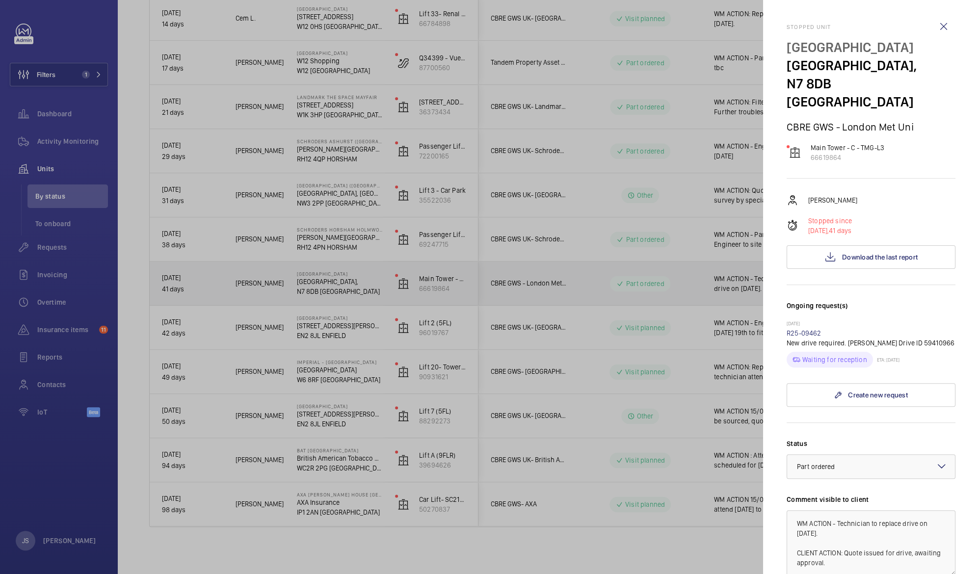
click at [307, 244] on div at bounding box center [489, 287] width 979 height 574
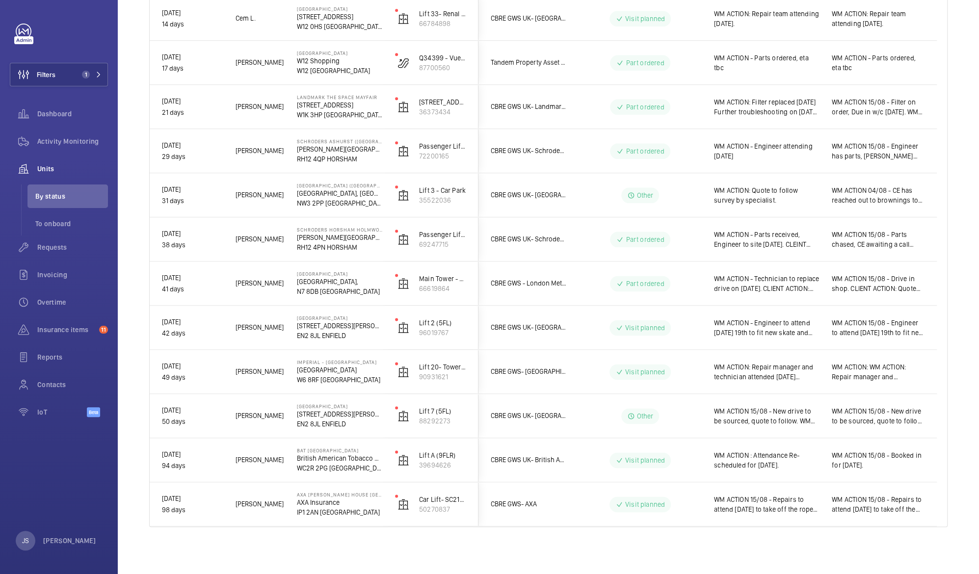
click at [309, 250] on p "RH12 4PN HORSHAM" at bounding box center [339, 247] width 85 height 10
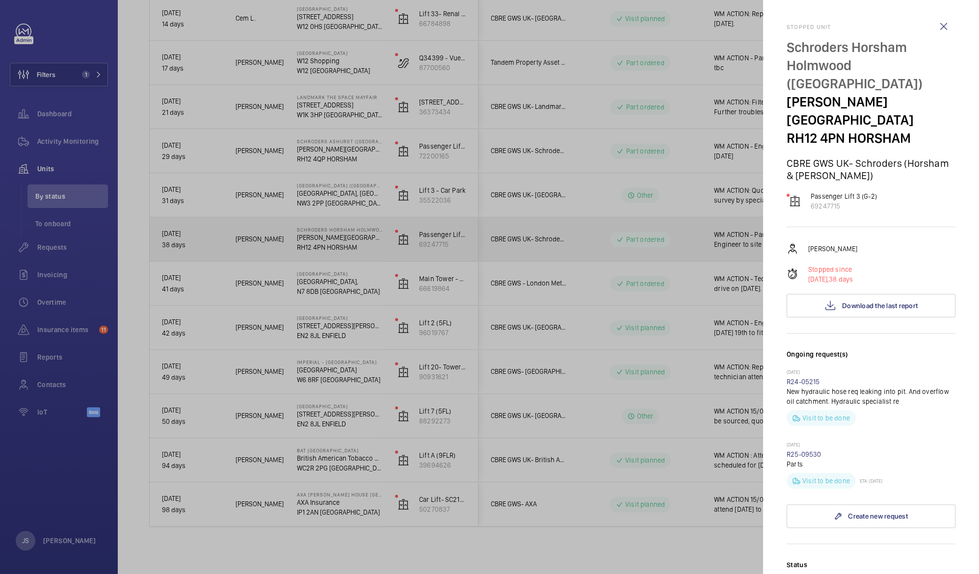
click at [318, 203] on div at bounding box center [489, 287] width 979 height 574
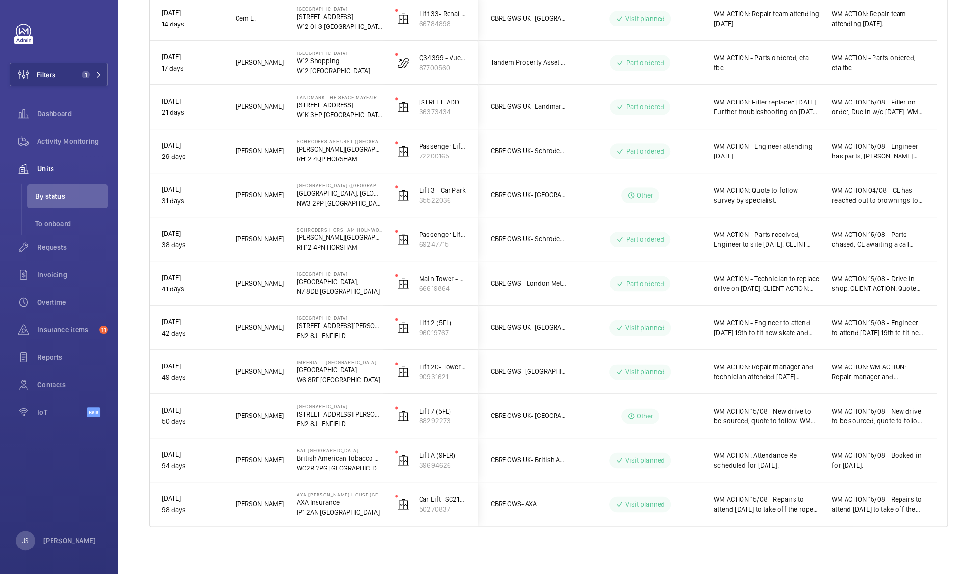
click at [315, 203] on p "NW3 2PP [GEOGRAPHIC_DATA]" at bounding box center [339, 203] width 85 height 10
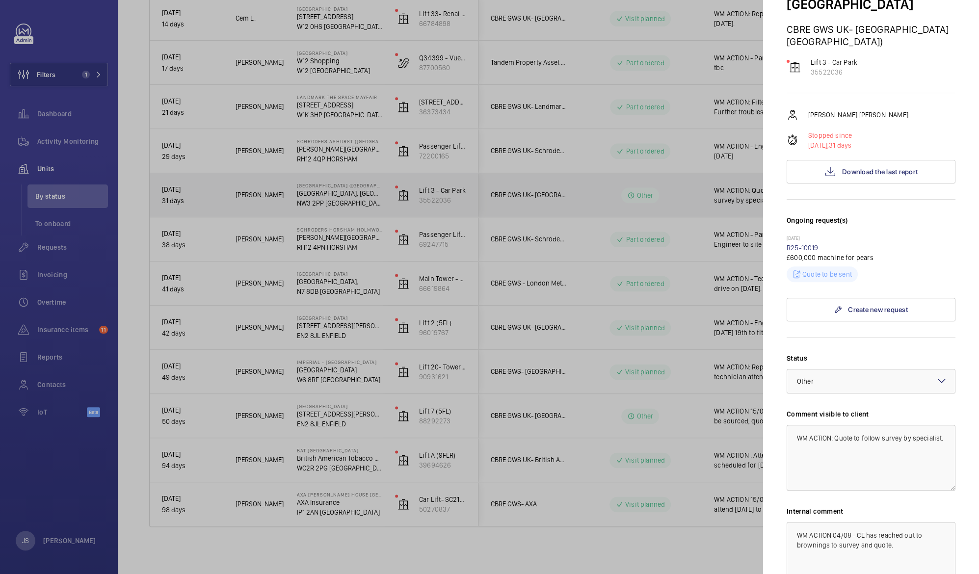
scroll to position [145, 0]
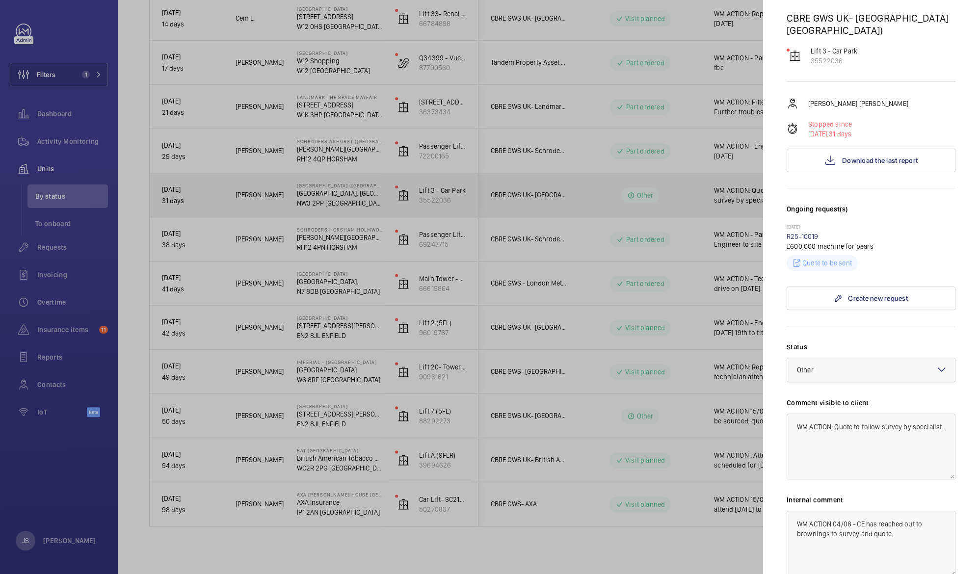
click at [313, 157] on div at bounding box center [489, 287] width 979 height 574
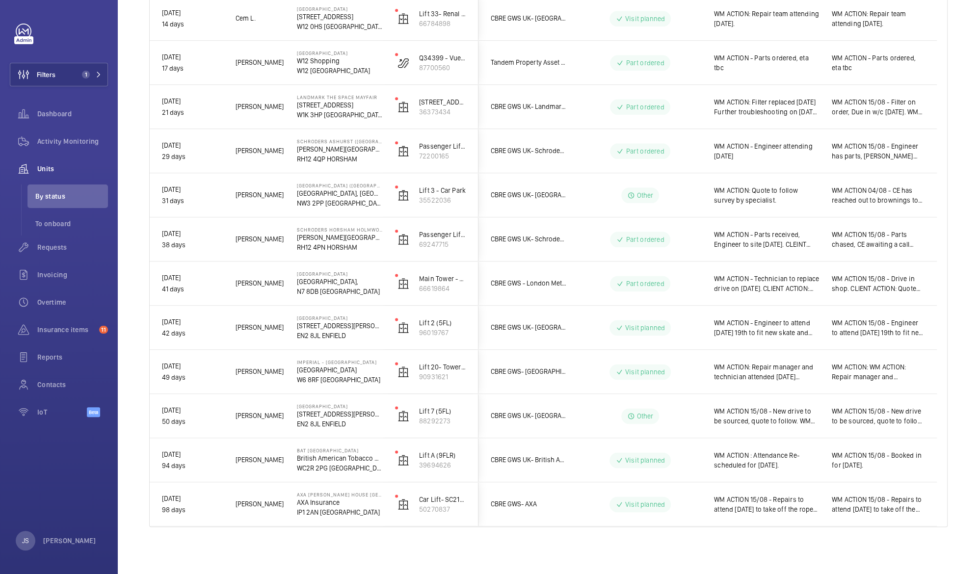
scroll to position [0, 0]
click at [308, 114] on p "W1K 3HP [GEOGRAPHIC_DATA]" at bounding box center [339, 115] width 85 height 10
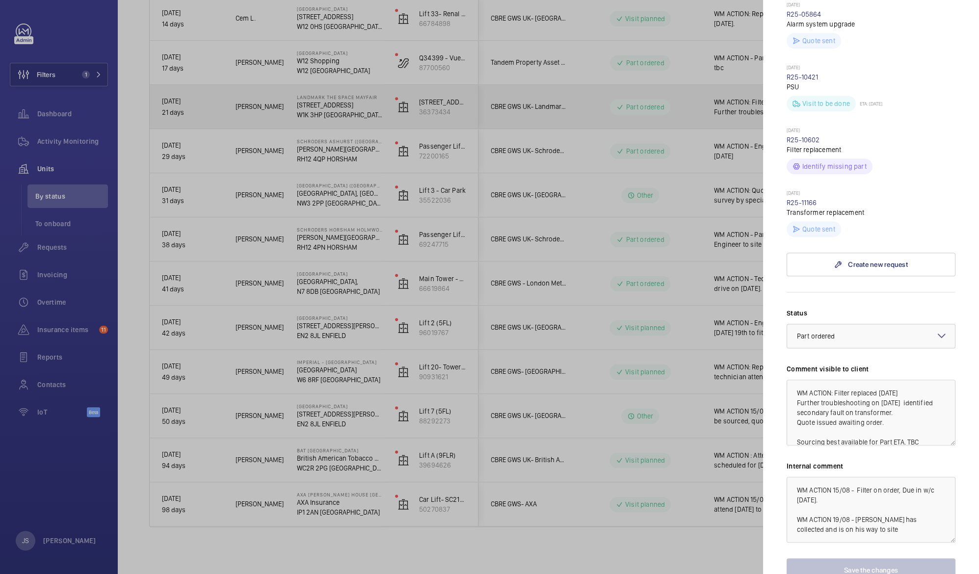
scroll to position [475, 0]
click at [253, 204] on div at bounding box center [489, 287] width 979 height 574
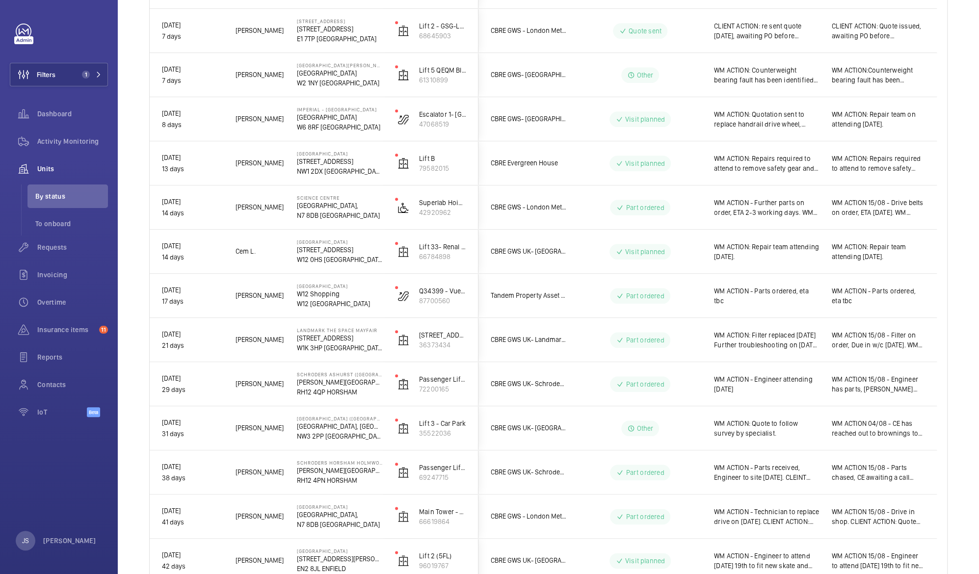
scroll to position [605, 0]
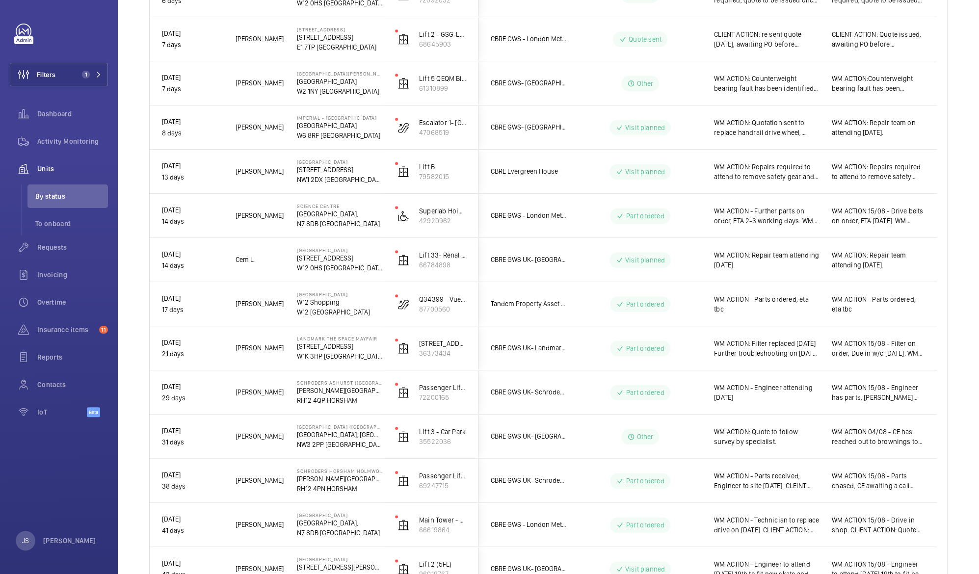
click at [309, 220] on p "N7 8DB [GEOGRAPHIC_DATA]" at bounding box center [339, 224] width 85 height 10
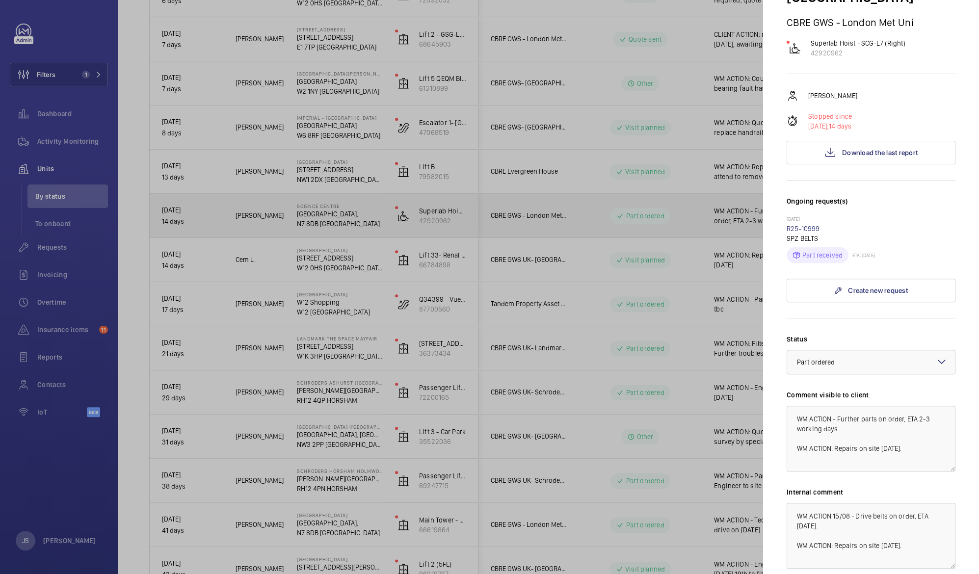
scroll to position [105, 0]
click at [811, 248] on div "Stopped unit [GEOGRAPHIC_DATA] [GEOGRAPHIC_DATA] GWS - London Met Uni Superlab …" at bounding box center [871, 291] width 169 height 744
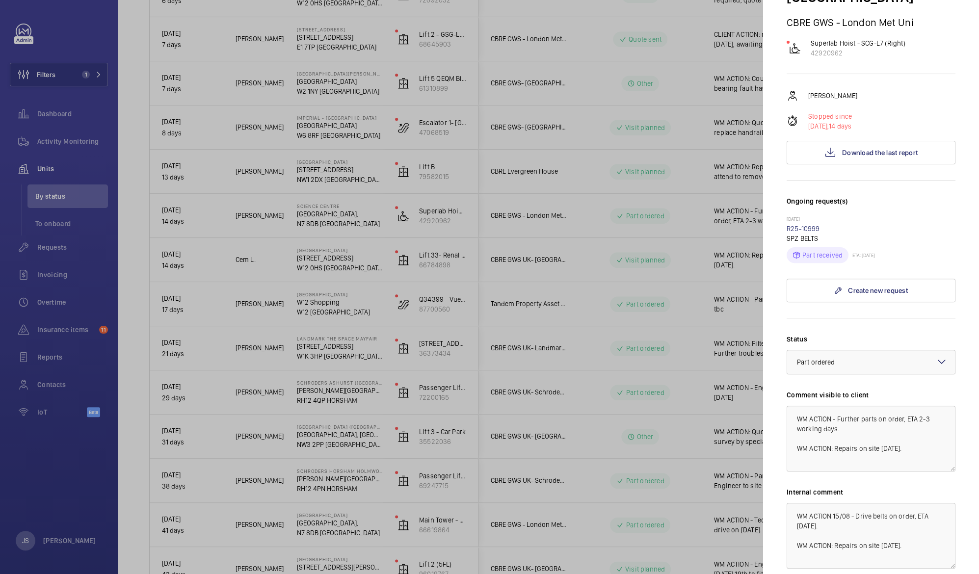
click at [803, 244] on div "Stopped unit [GEOGRAPHIC_DATA] [GEOGRAPHIC_DATA] GWS - London Met Uni Superlab …" at bounding box center [871, 291] width 169 height 744
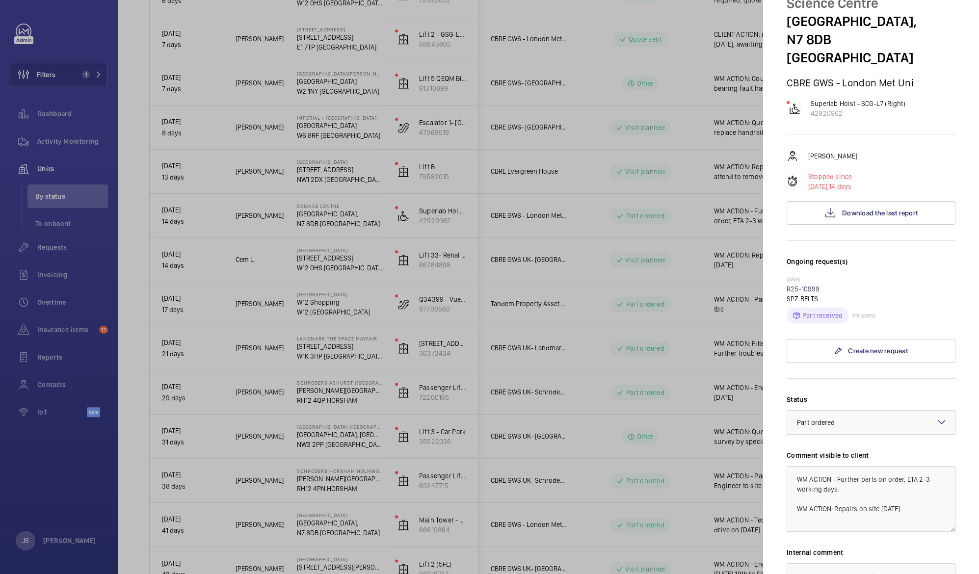
scroll to position [0, 0]
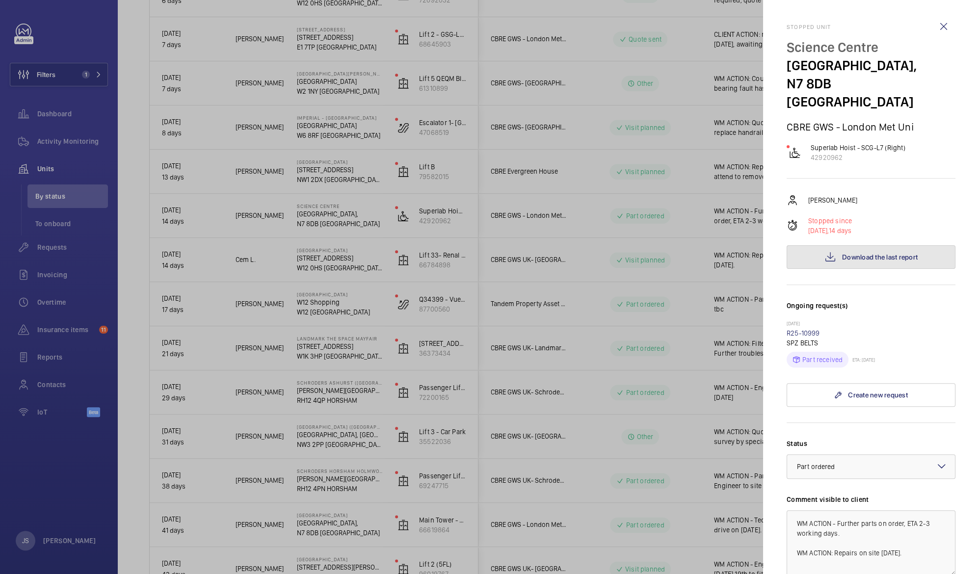
click at [834, 245] on button "Download the last report" at bounding box center [871, 257] width 169 height 24
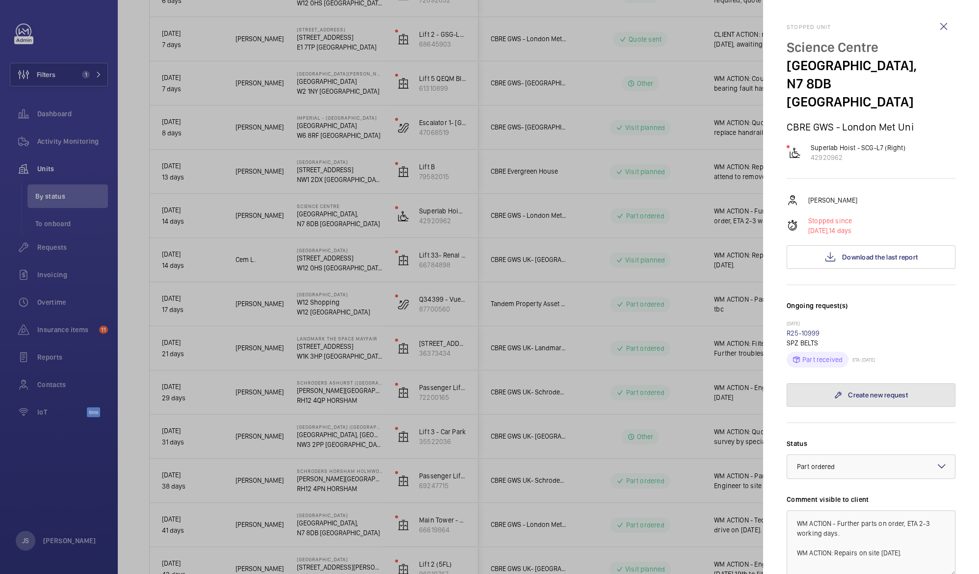
click at [862, 383] on link "Create new request" at bounding box center [871, 395] width 169 height 24
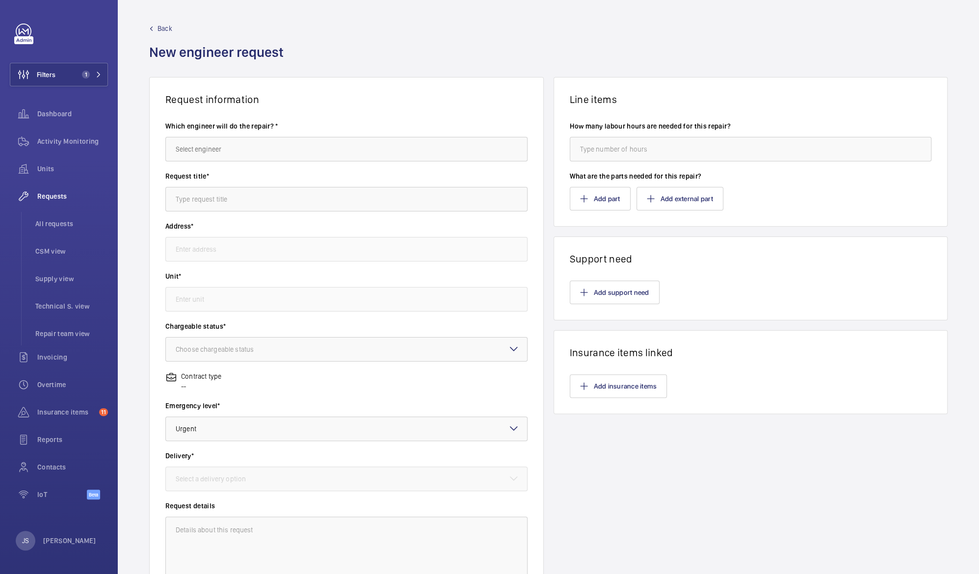
type input "[GEOGRAPHIC_DATA]"
type input "42920962 - Superlab Hoist - SCG-L7 (Right)"
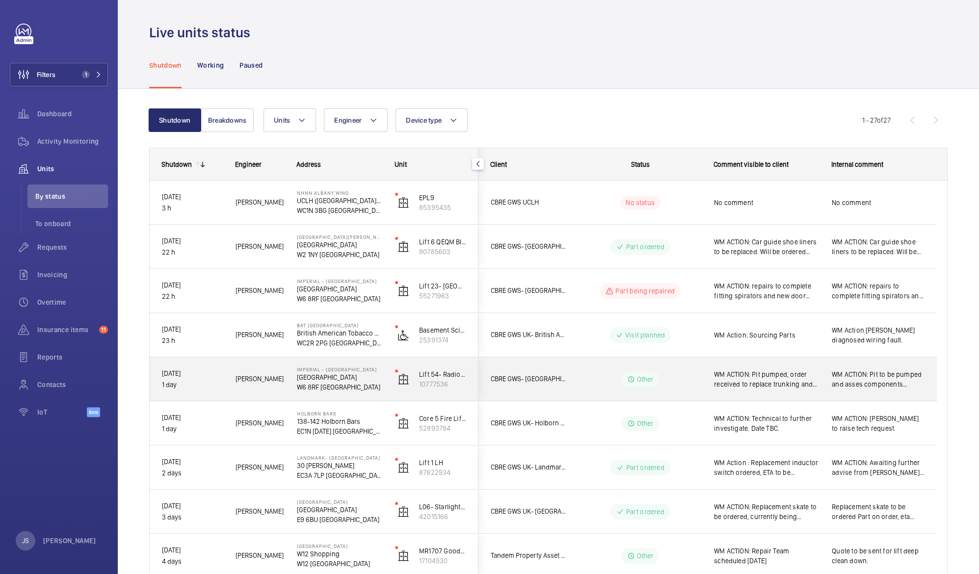
click at [332, 430] on p "EC1N [DATE] [GEOGRAPHIC_DATA]" at bounding box center [339, 431] width 85 height 10
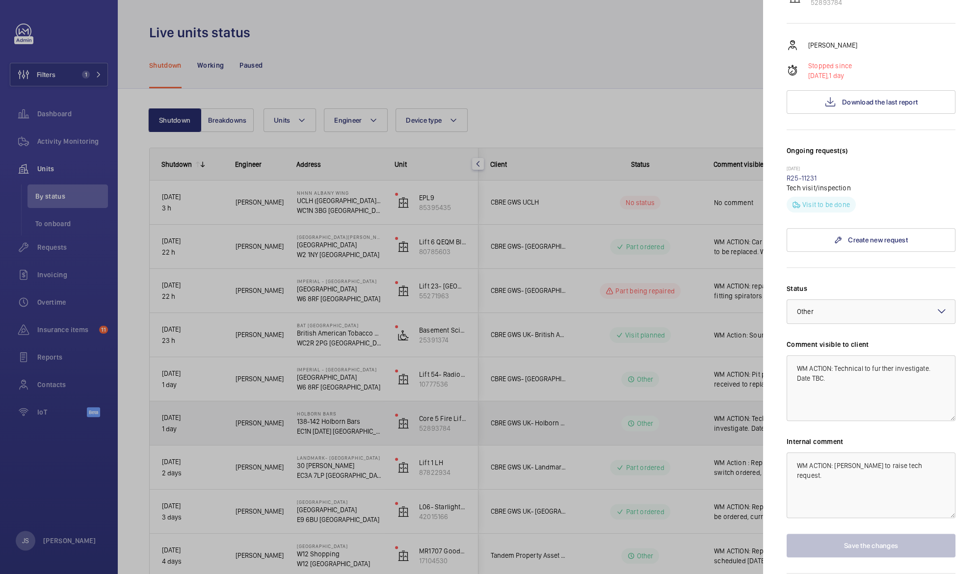
scroll to position [175, 0]
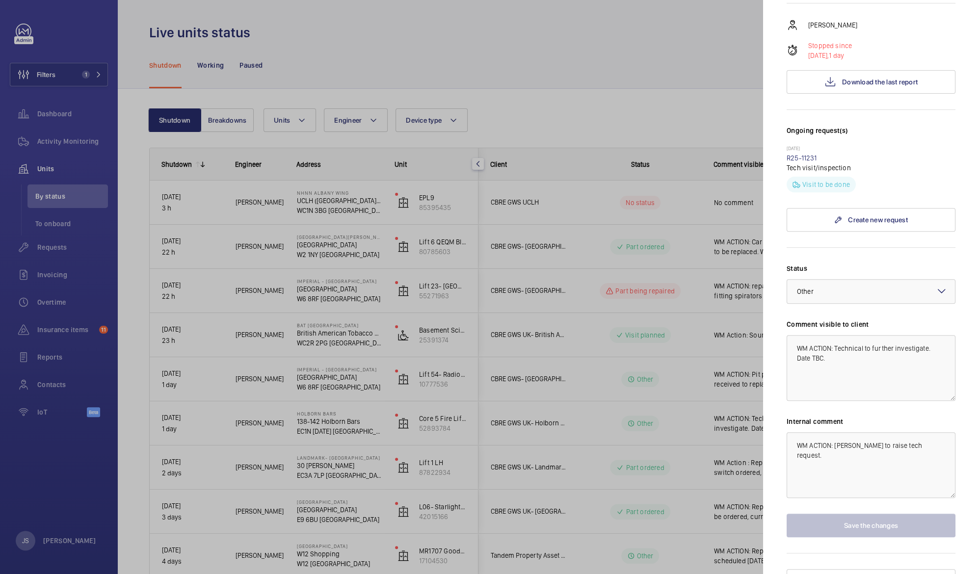
click at [704, 358] on div at bounding box center [489, 287] width 979 height 574
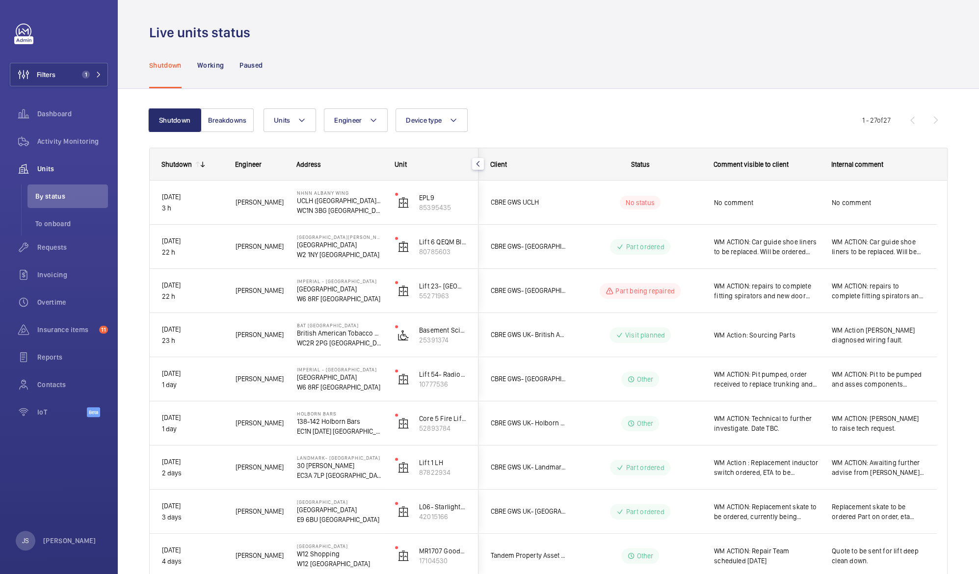
scroll to position [0, 0]
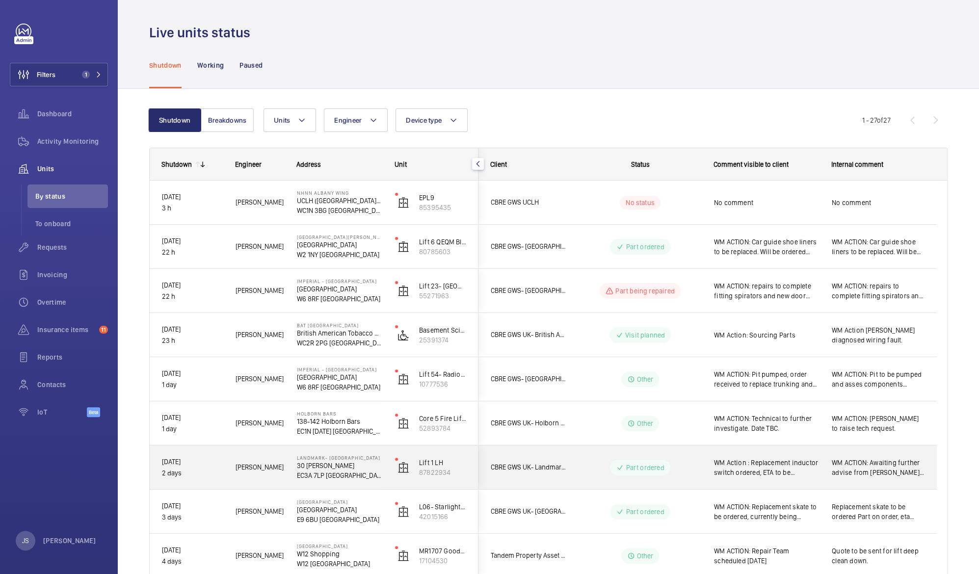
click at [883, 473] on span "WM ACTION: Awaiting further advise from [PERSON_NAME] ACTION: Chased supplier f…" at bounding box center [878, 468] width 93 height 20
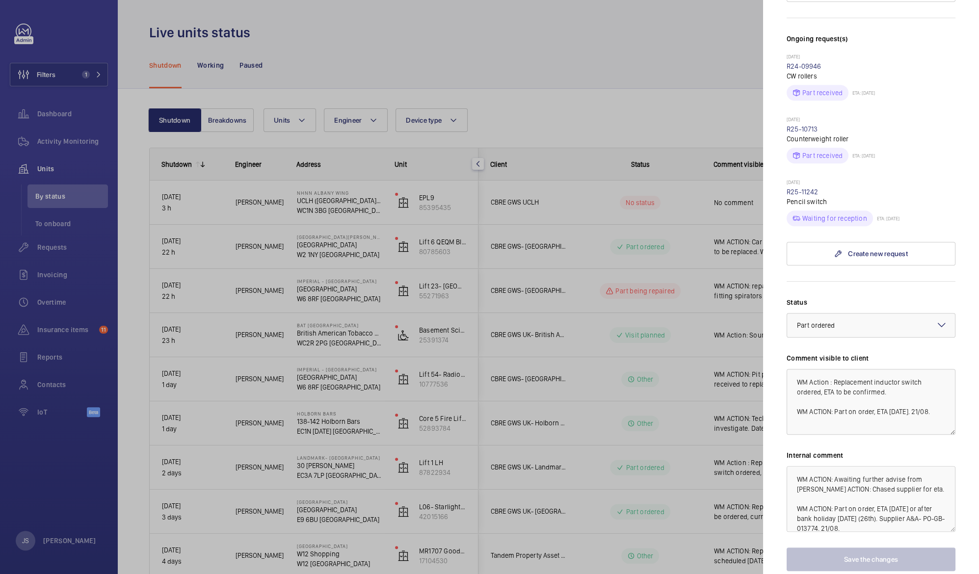
scroll to position [298, 0]
click at [309, 520] on div at bounding box center [489, 287] width 979 height 574
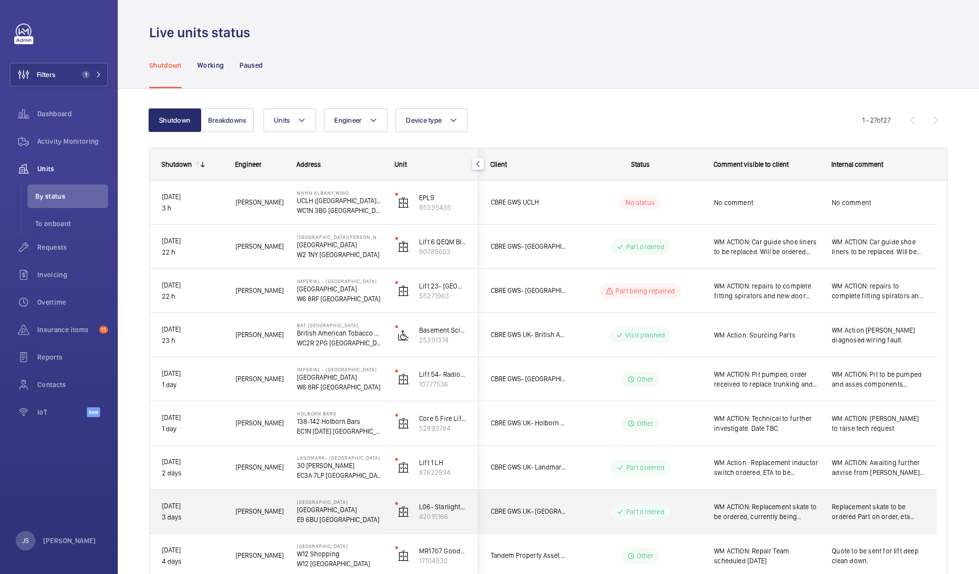
click at [309, 520] on p "E9 6BU [GEOGRAPHIC_DATA]" at bounding box center [339, 520] width 85 height 10
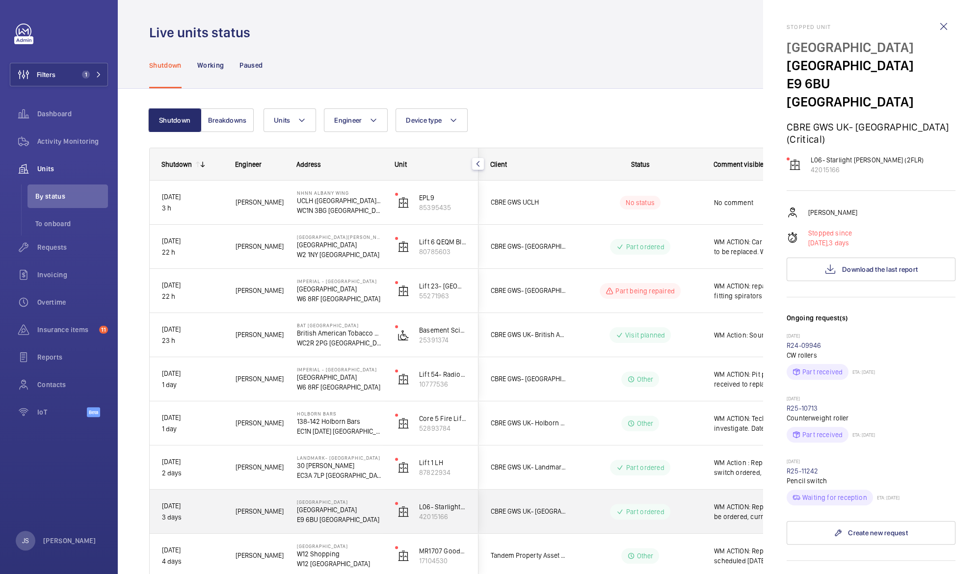
click at [309, 520] on div at bounding box center [489, 287] width 979 height 574
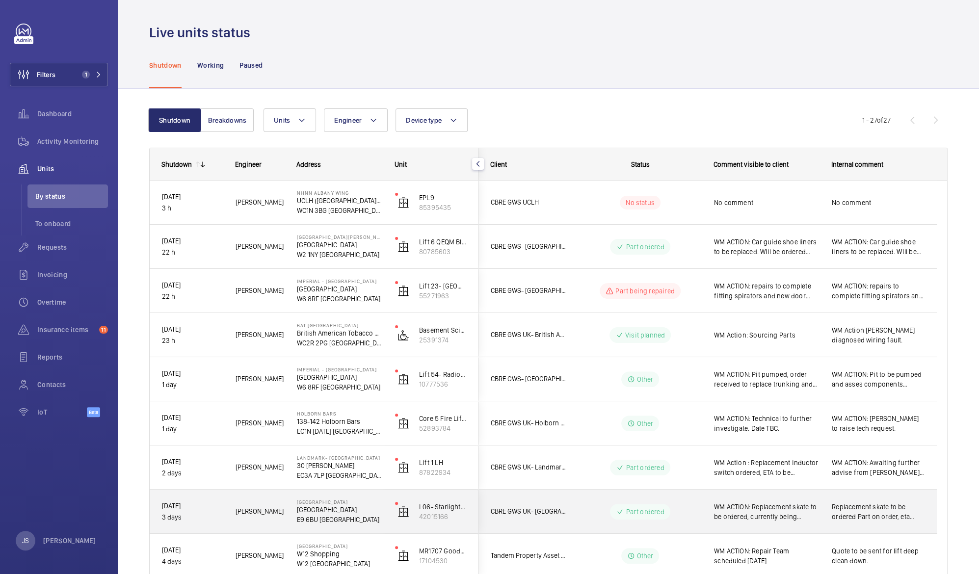
click at [309, 520] on p "E9 6BU [GEOGRAPHIC_DATA]" at bounding box center [339, 520] width 85 height 10
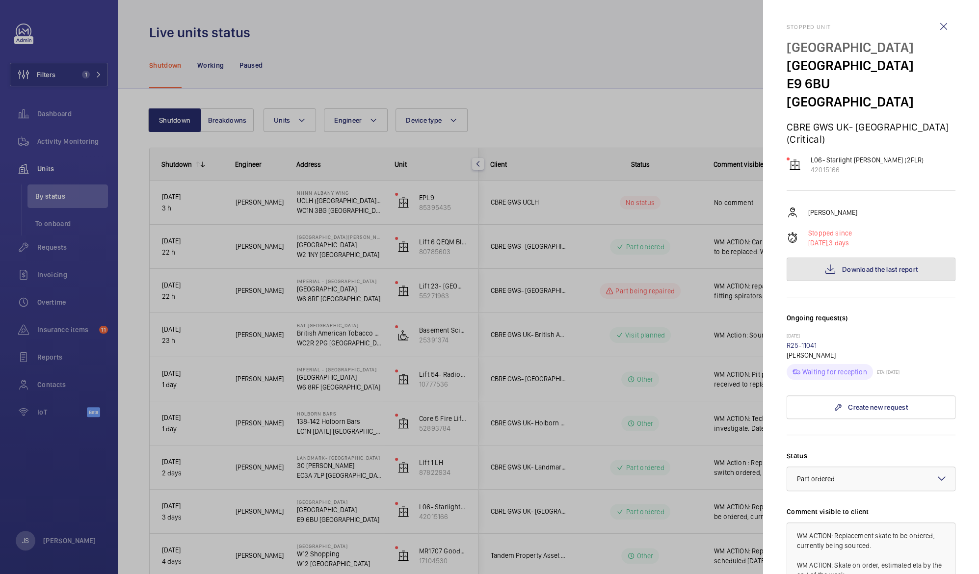
click at [847, 265] on span "Download the last report" at bounding box center [880, 269] width 76 height 8
click at [934, 26] on wm-front-icon-button at bounding box center [944, 27] width 24 height 24
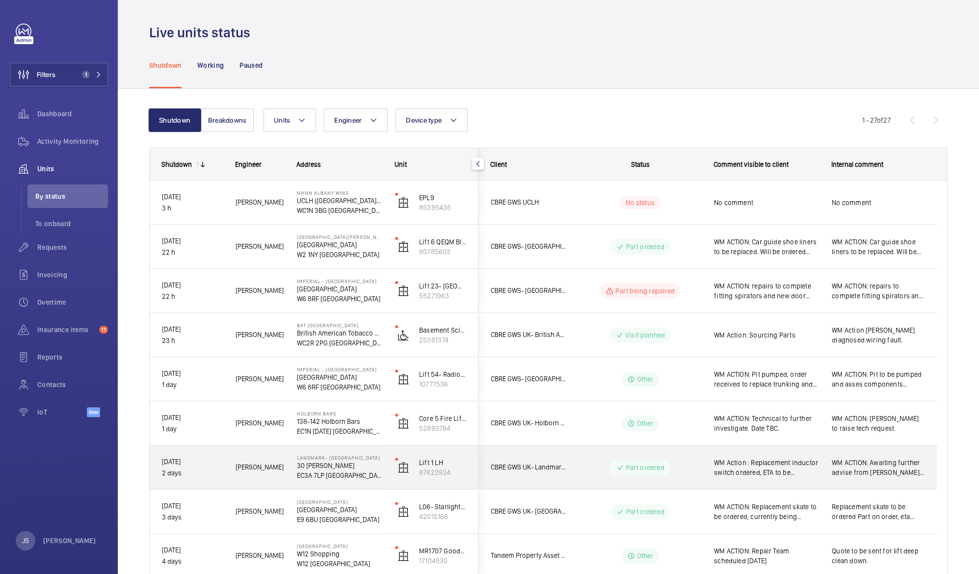
click at [318, 459] on p "Landmark- [GEOGRAPHIC_DATA]" at bounding box center [339, 458] width 85 height 6
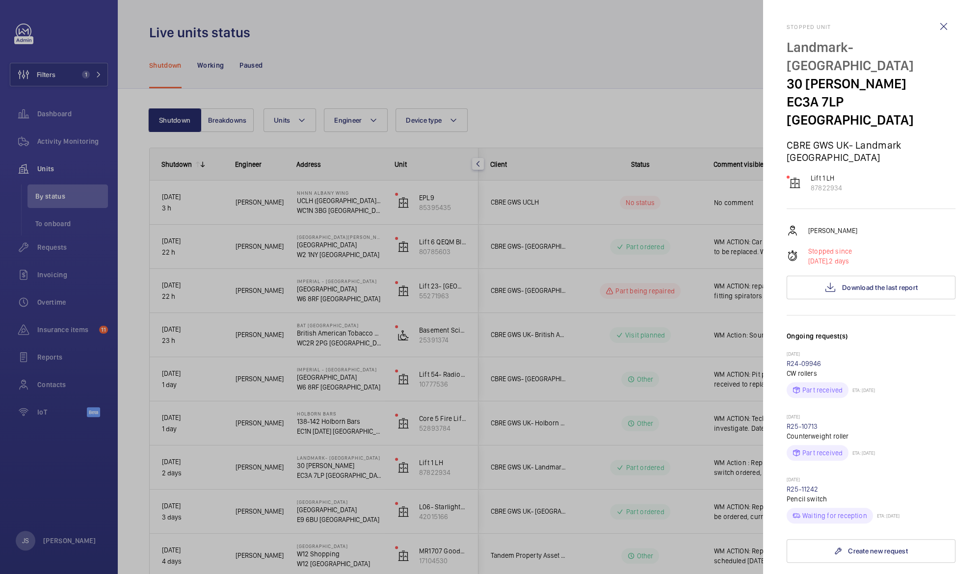
scroll to position [331, 0]
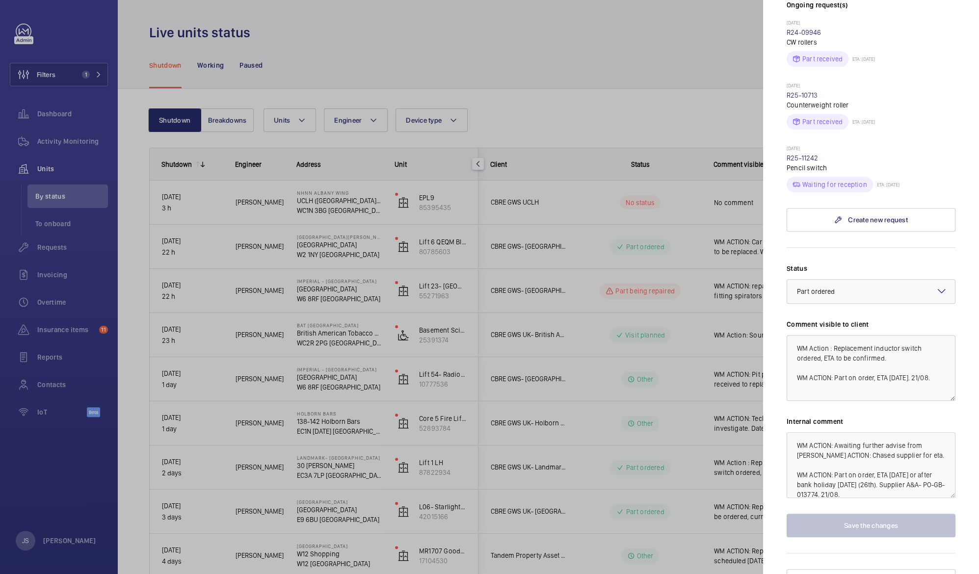
click at [581, 45] on div at bounding box center [489, 287] width 979 height 574
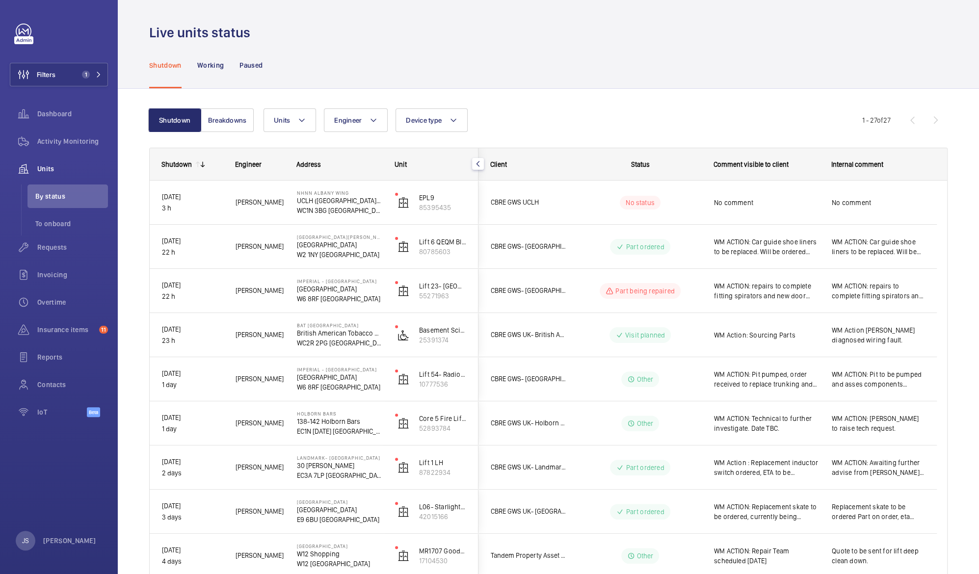
scroll to position [0, 0]
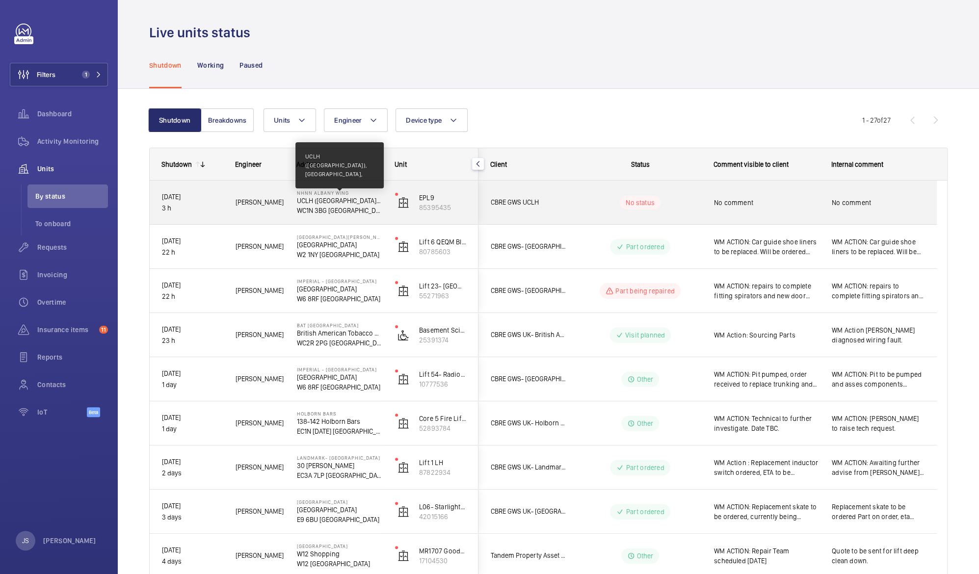
click at [322, 204] on p "UCLH ([GEOGRAPHIC_DATA]), [GEOGRAPHIC_DATA]," at bounding box center [339, 201] width 85 height 10
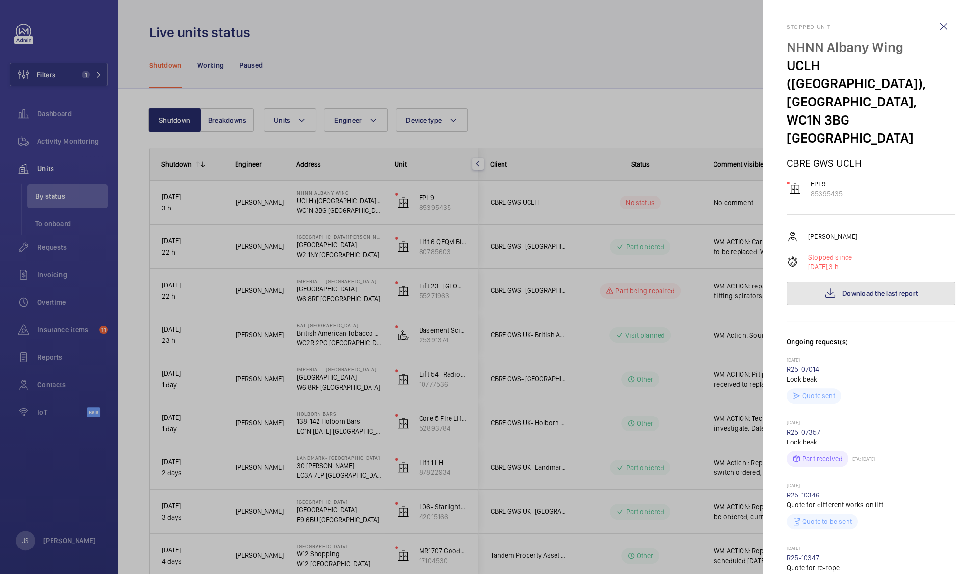
click at [826, 288] on mat-icon at bounding box center [830, 294] width 12 height 12
click at [481, 48] on div at bounding box center [489, 287] width 979 height 574
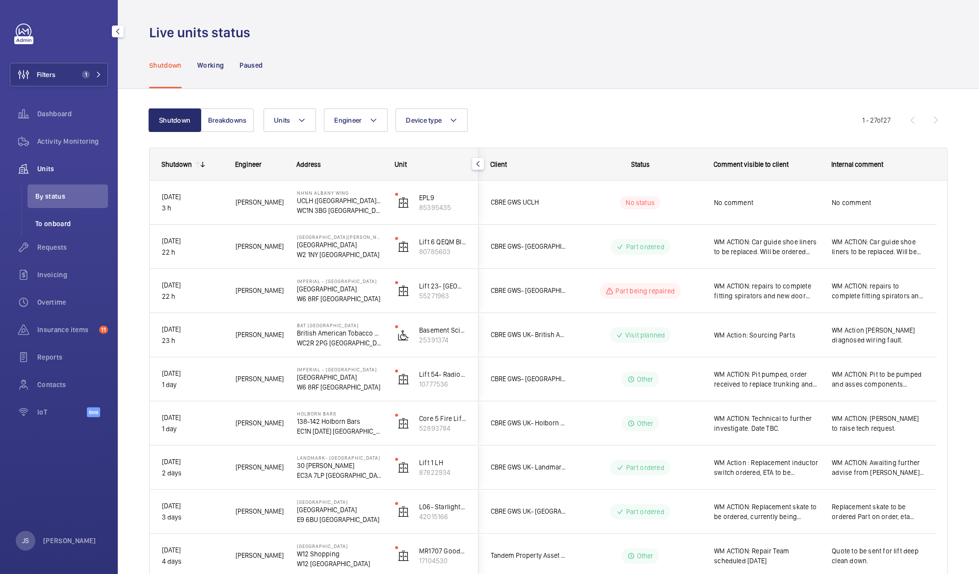
click at [59, 220] on span "To onboard" at bounding box center [71, 224] width 73 height 10
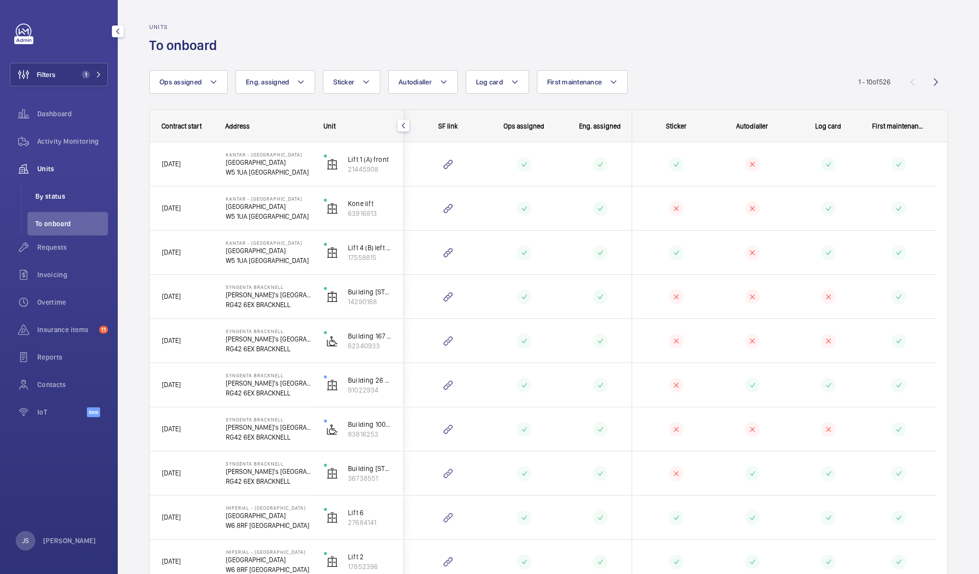
click at [54, 199] on span "By status" at bounding box center [71, 196] width 73 height 10
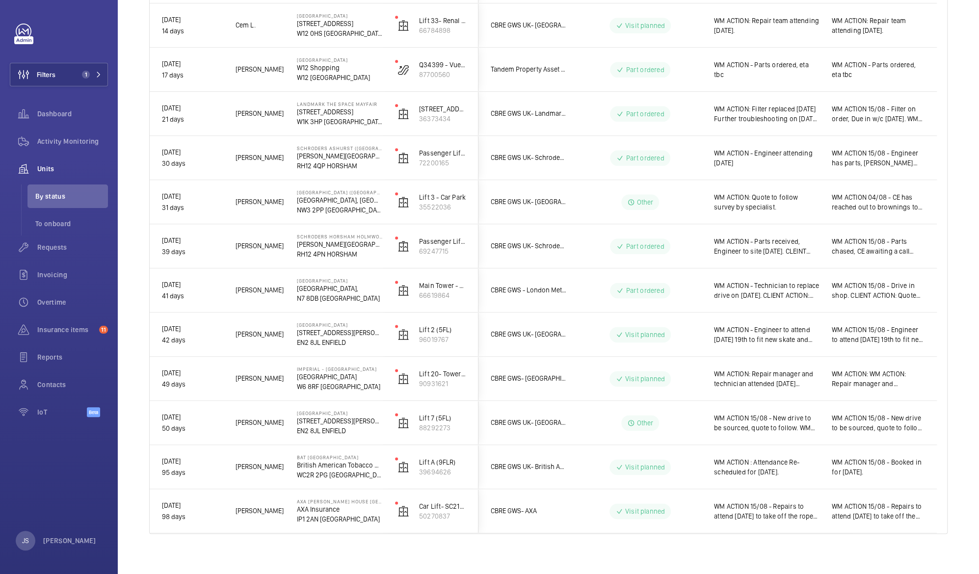
scroll to position [847, 0]
